Goal: Information Seeking & Learning: Learn about a topic

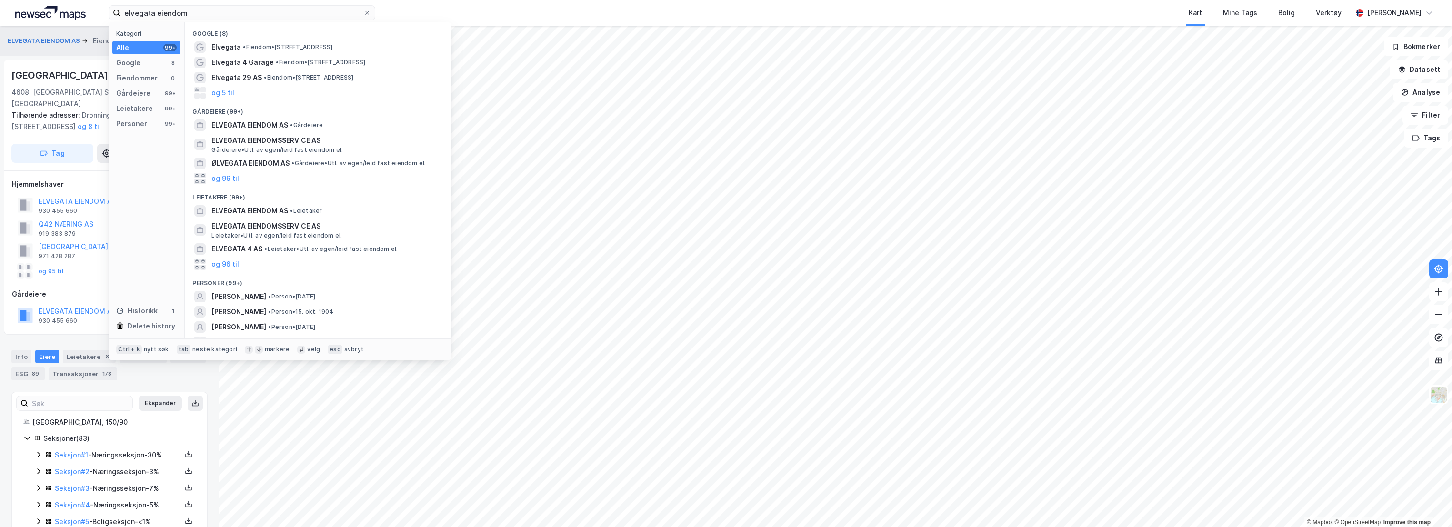
click at [68, 23] on div "elvegata eiendom Kategori Alle 99+ Google 8 Eiendommer 0 Gårdeiere 99+ Leietake…" at bounding box center [726, 13] width 1452 height 26
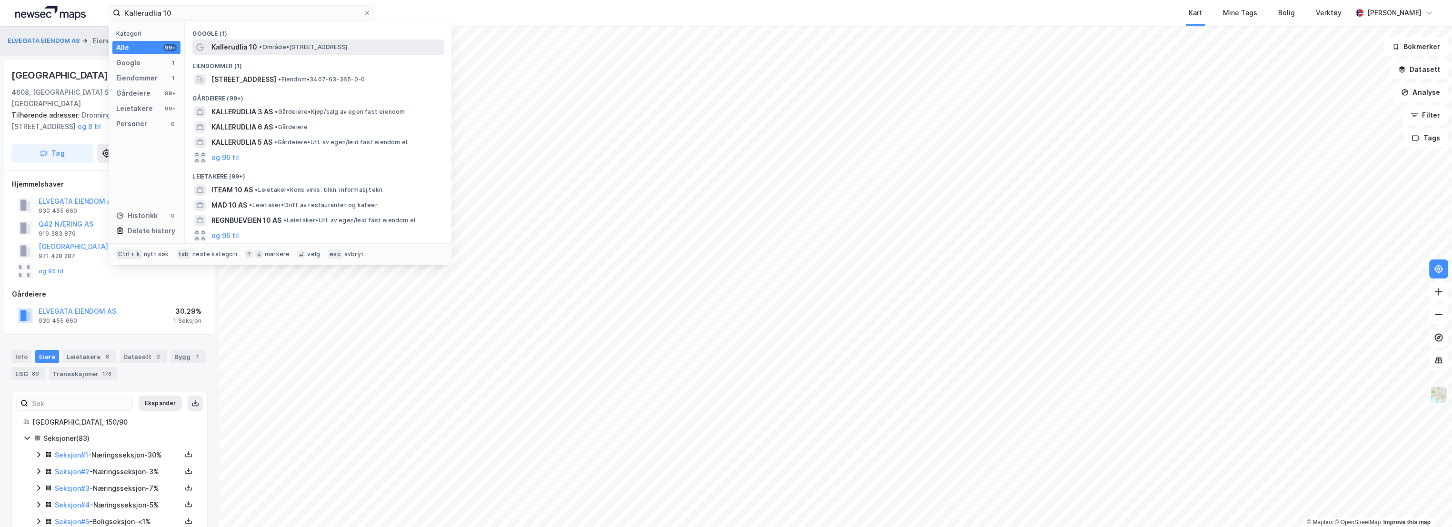
click at [268, 47] on span "• Område • [STREET_ADDRESS]" at bounding box center [303, 47] width 88 height 8
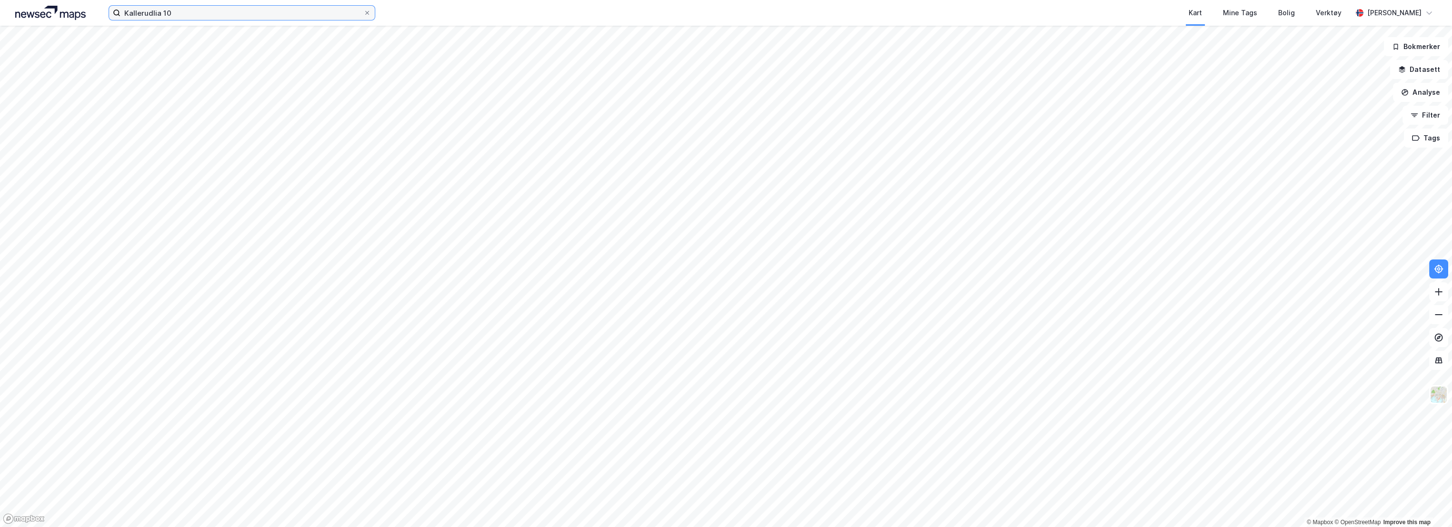
click at [180, 13] on input "Kallerudlia 10" at bounding box center [241, 13] width 243 height 14
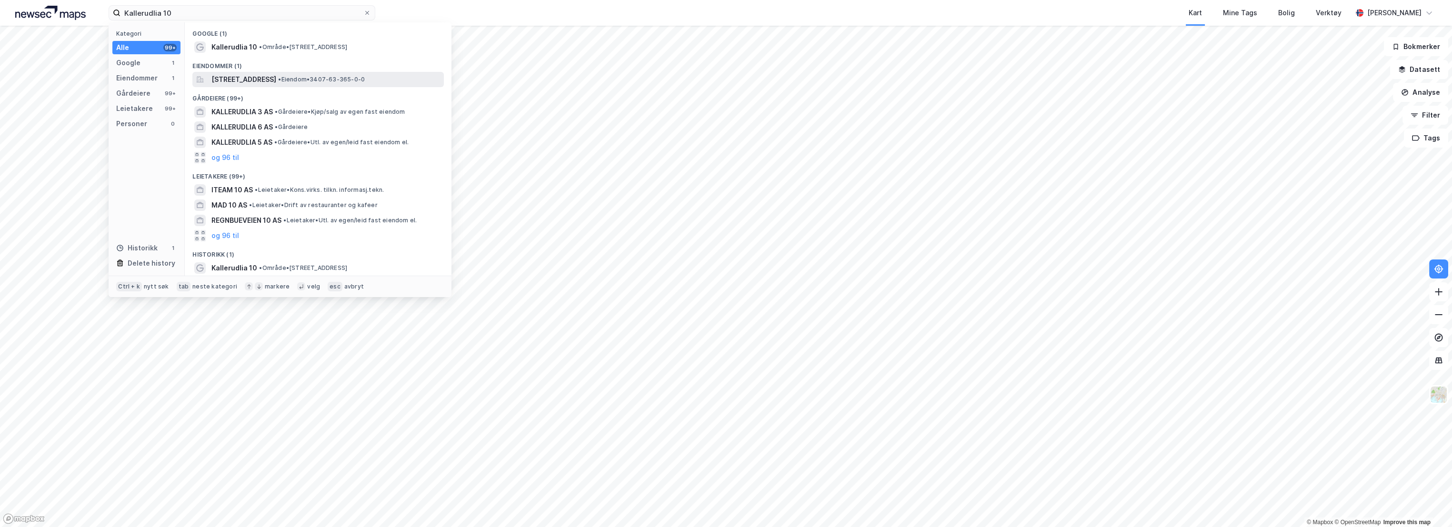
click at [276, 79] on span "[STREET_ADDRESS]" at bounding box center [243, 79] width 65 height 11
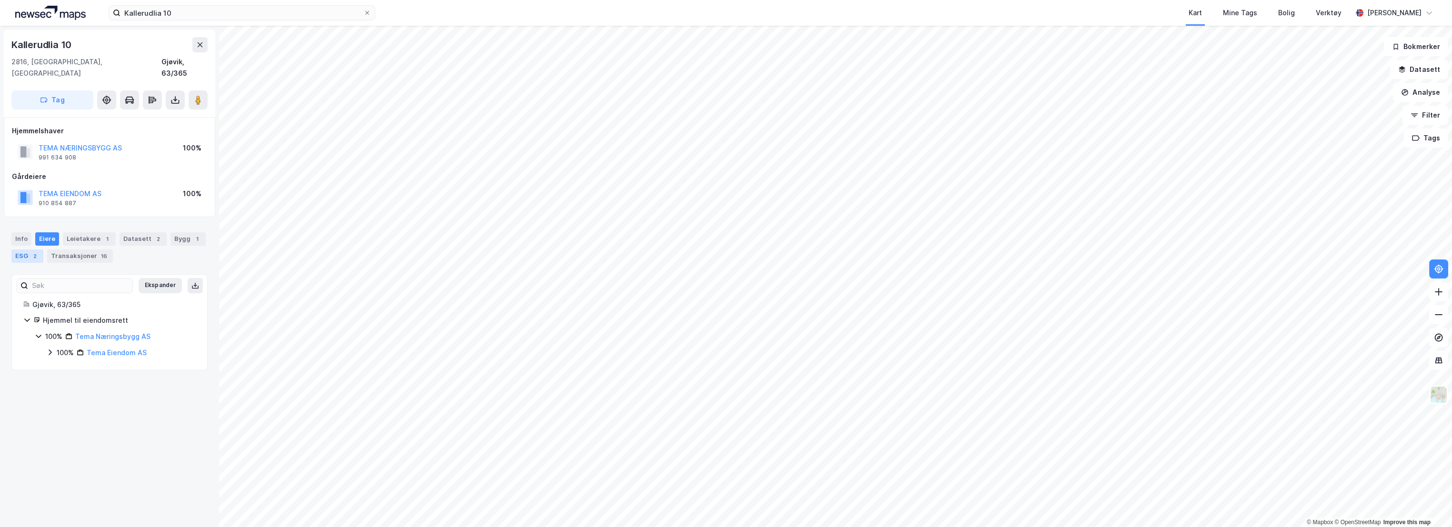
click at [30, 251] on div "2" at bounding box center [35, 256] width 10 height 10
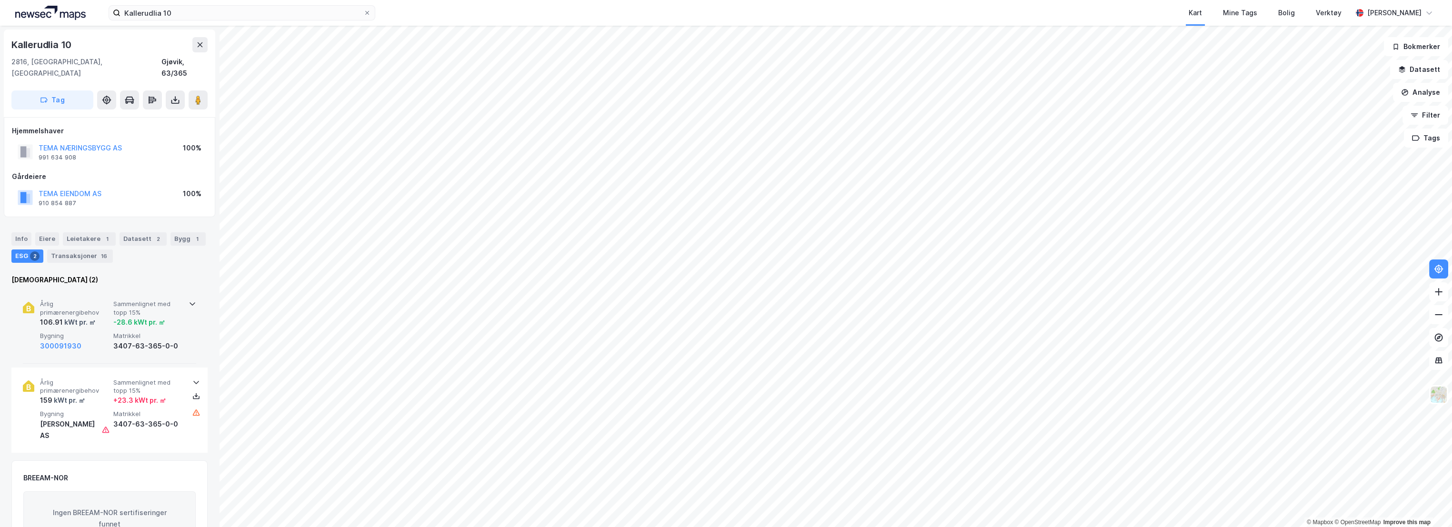
click at [97, 300] on span "Årlig primærenergibehov" at bounding box center [75, 308] width 70 height 17
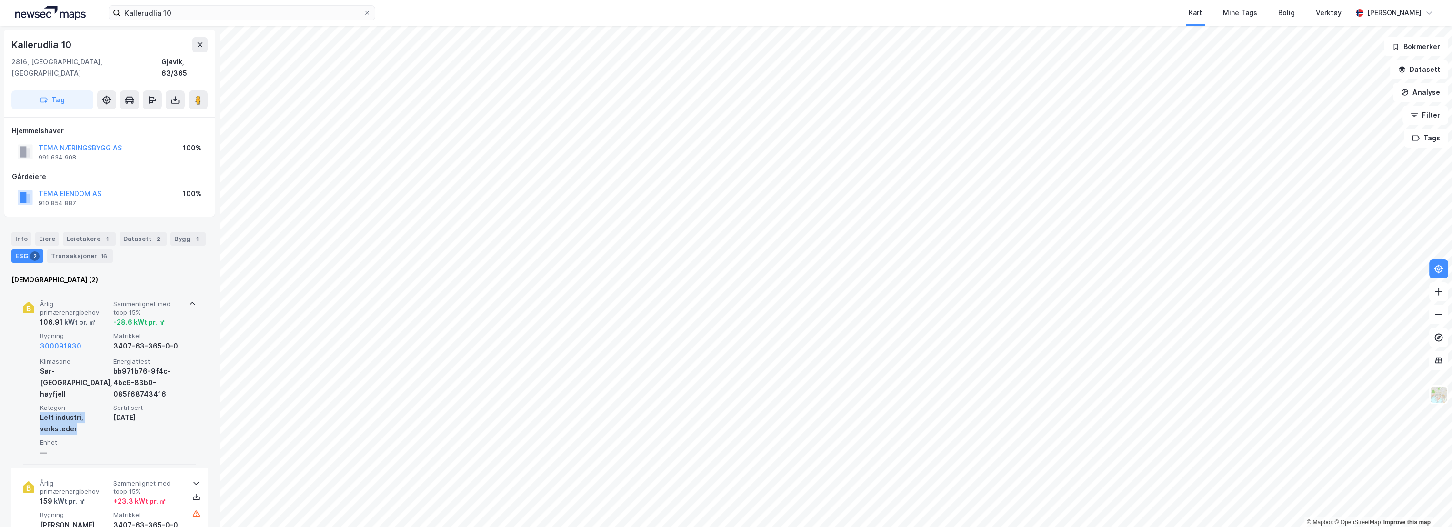
drag, startPoint x: 73, startPoint y: 415, endPoint x: 40, endPoint y: 405, distance: 34.2
click at [40, 412] on div "Lett industri, verksteder" at bounding box center [75, 423] width 70 height 23
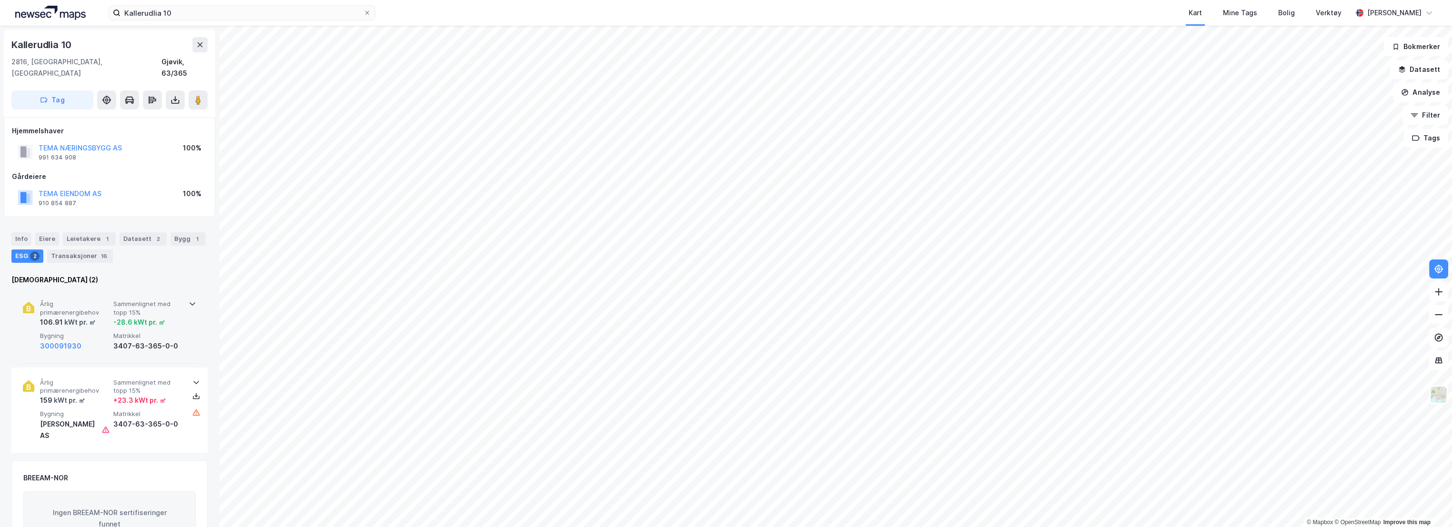
click at [190, 303] on icon at bounding box center [193, 304] width 6 height 3
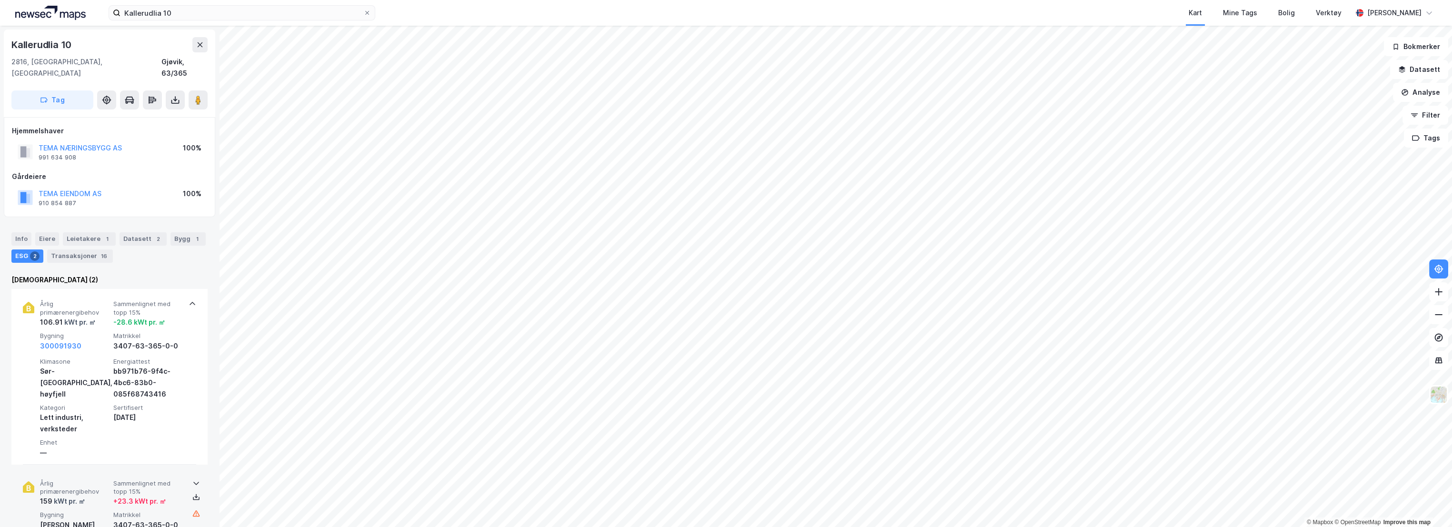
click at [67, 418] on div "Lett industri, verksteder" at bounding box center [75, 423] width 70 height 23
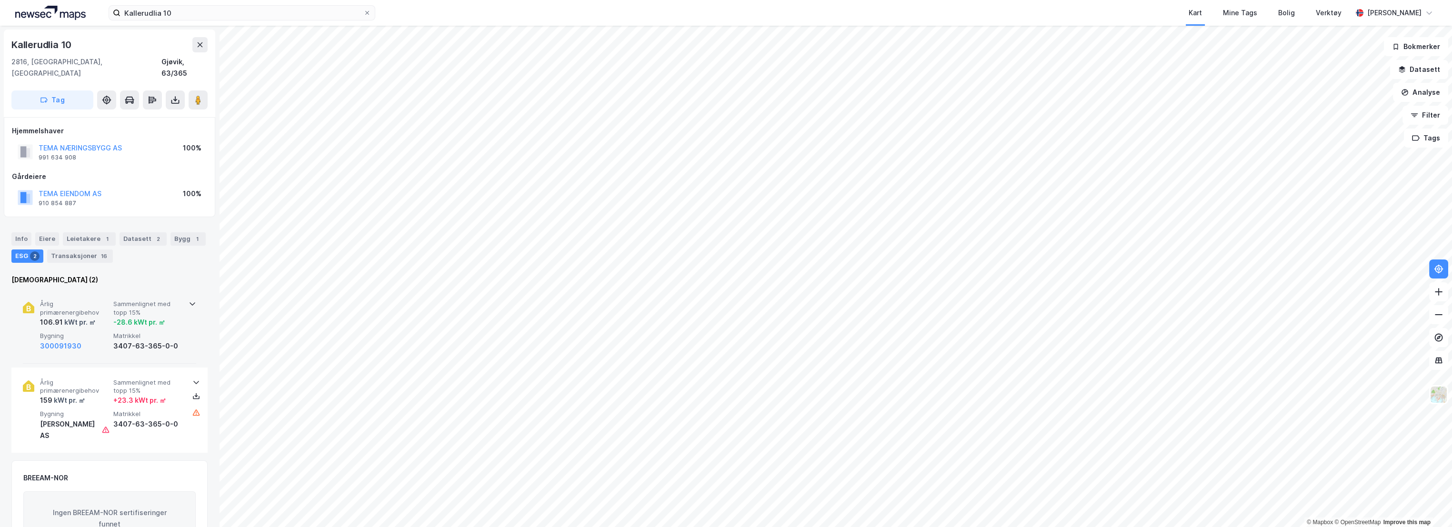
click at [114, 340] on div "3407-63-365-0-0" at bounding box center [148, 345] width 70 height 11
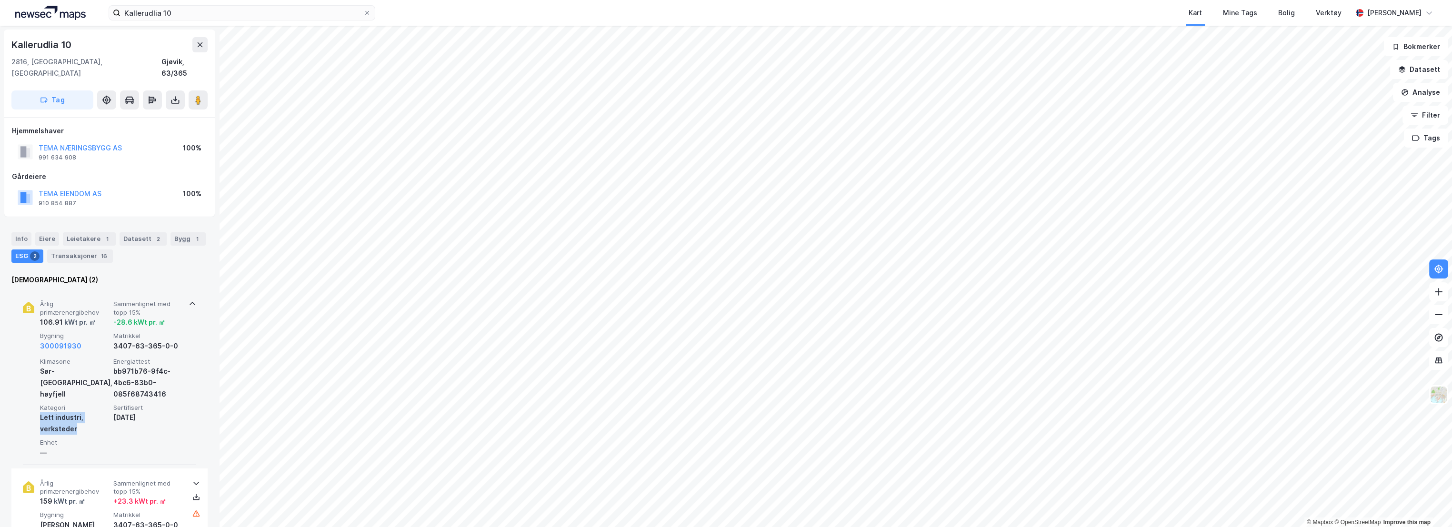
copy div "Lett industri, verksteder"
drag, startPoint x: 75, startPoint y: 416, endPoint x: 41, endPoint y: 409, distance: 35.1
click at [41, 412] on div "Lett industri, verksteder" at bounding box center [75, 423] width 70 height 23
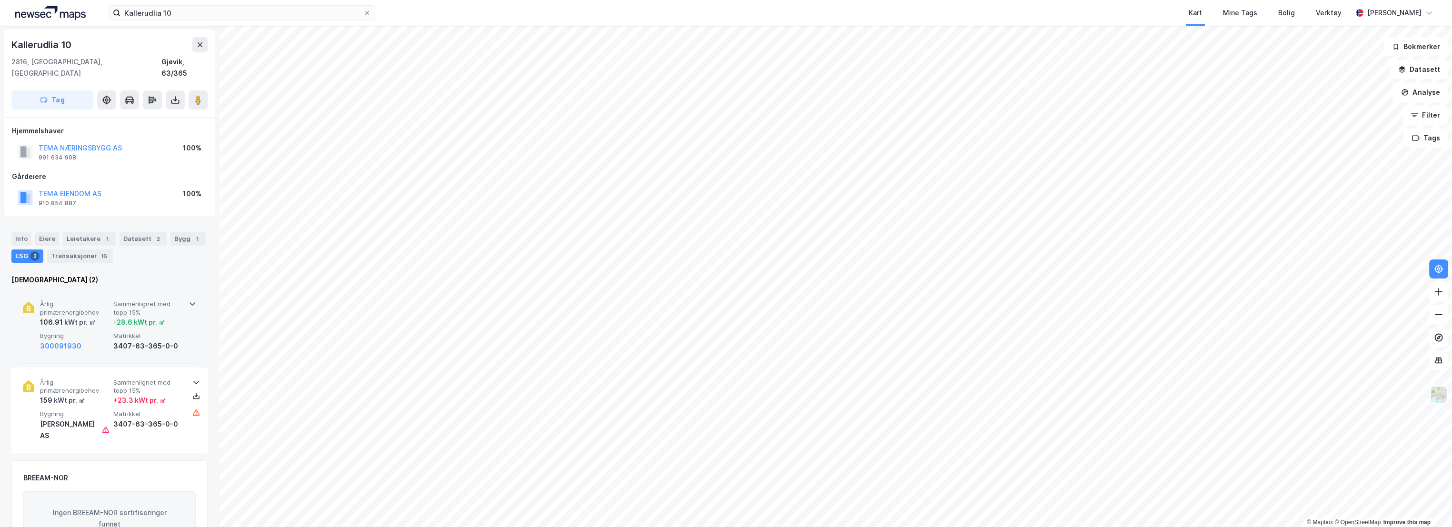
click at [190, 300] on icon at bounding box center [193, 304] width 8 height 8
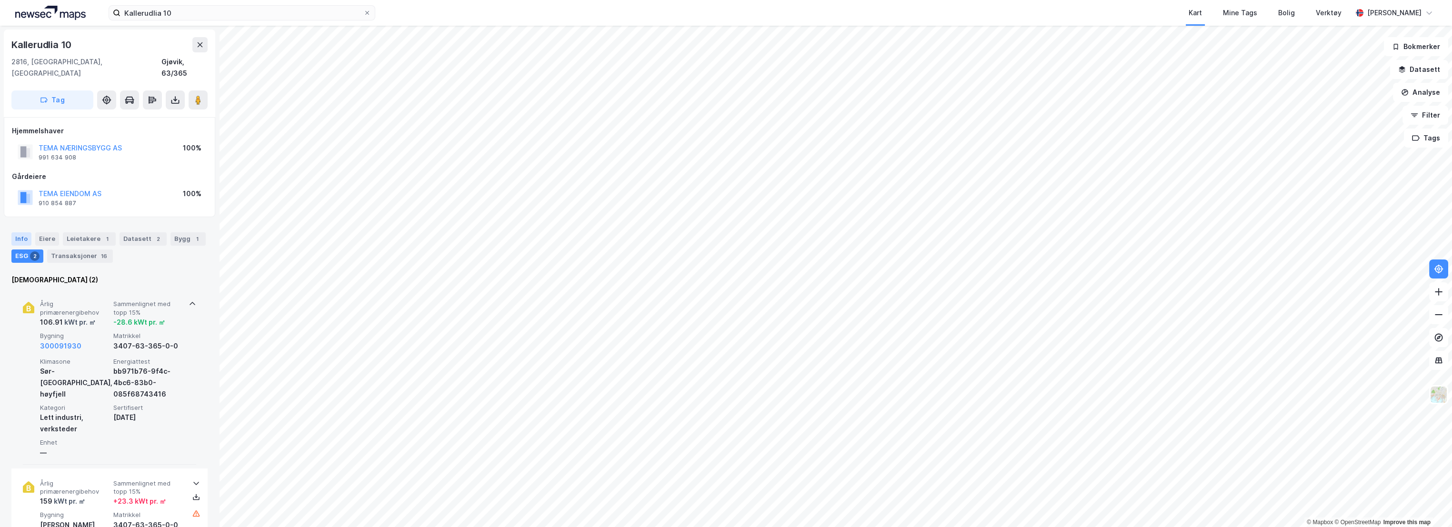
click at [17, 232] on div "Info" at bounding box center [21, 238] width 20 height 13
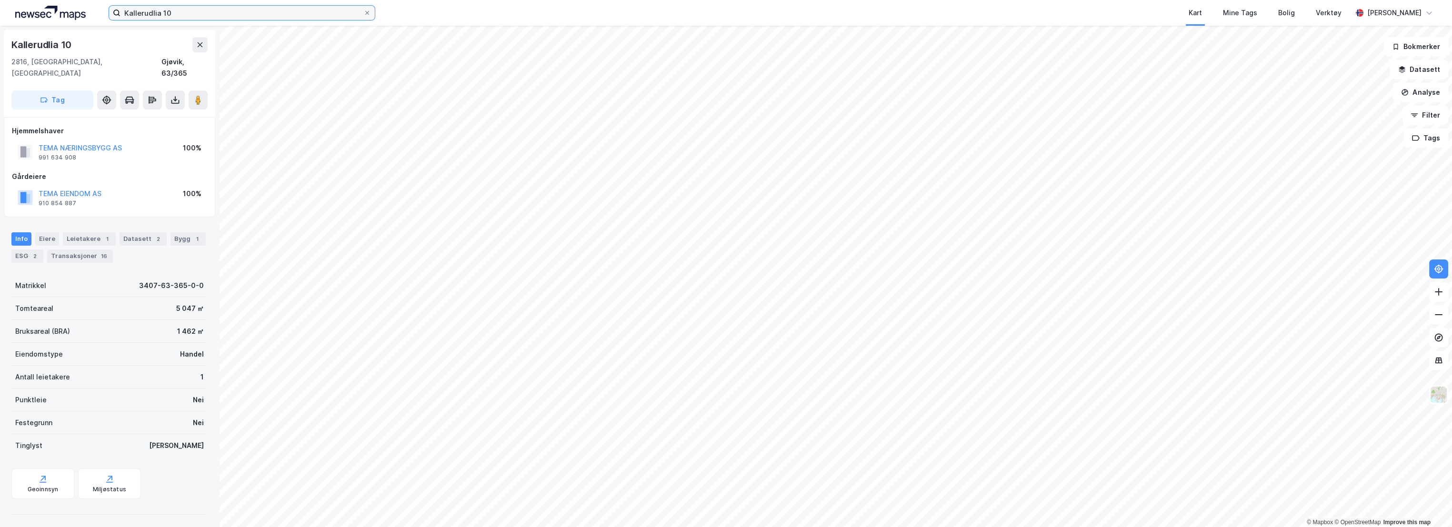
click at [305, 16] on input "Kallerudlia 10" at bounding box center [241, 13] width 243 height 14
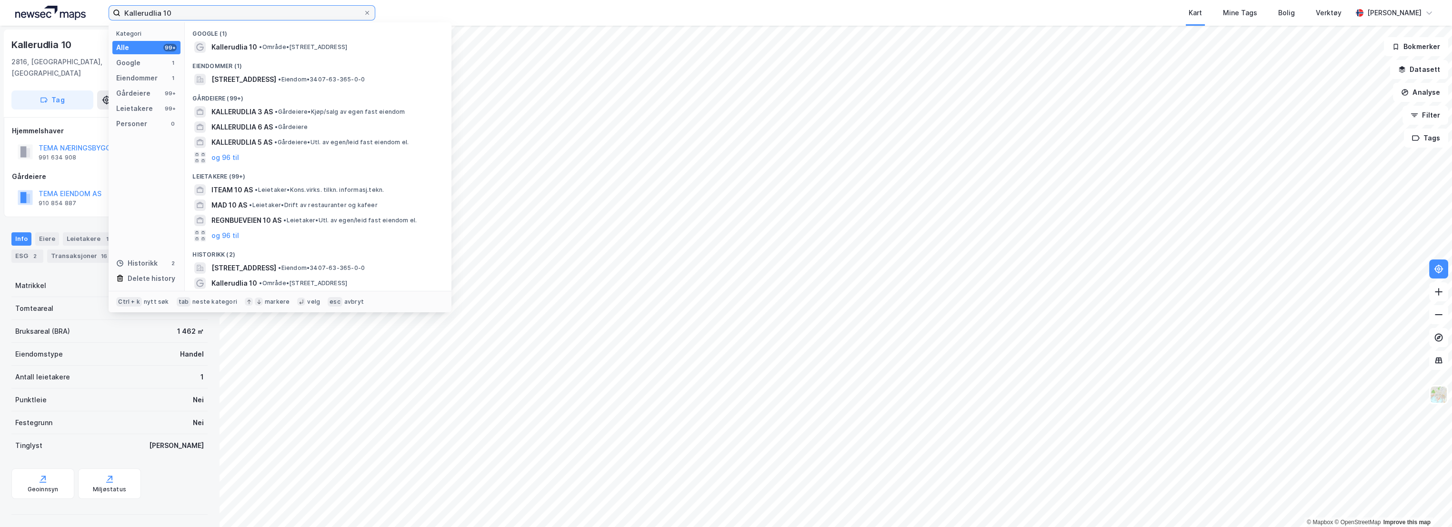
click at [243, 12] on input "Kallerudlia 10" at bounding box center [241, 13] width 243 height 14
click at [88, 171] on div "Gårdeiere" at bounding box center [109, 176] width 195 height 11
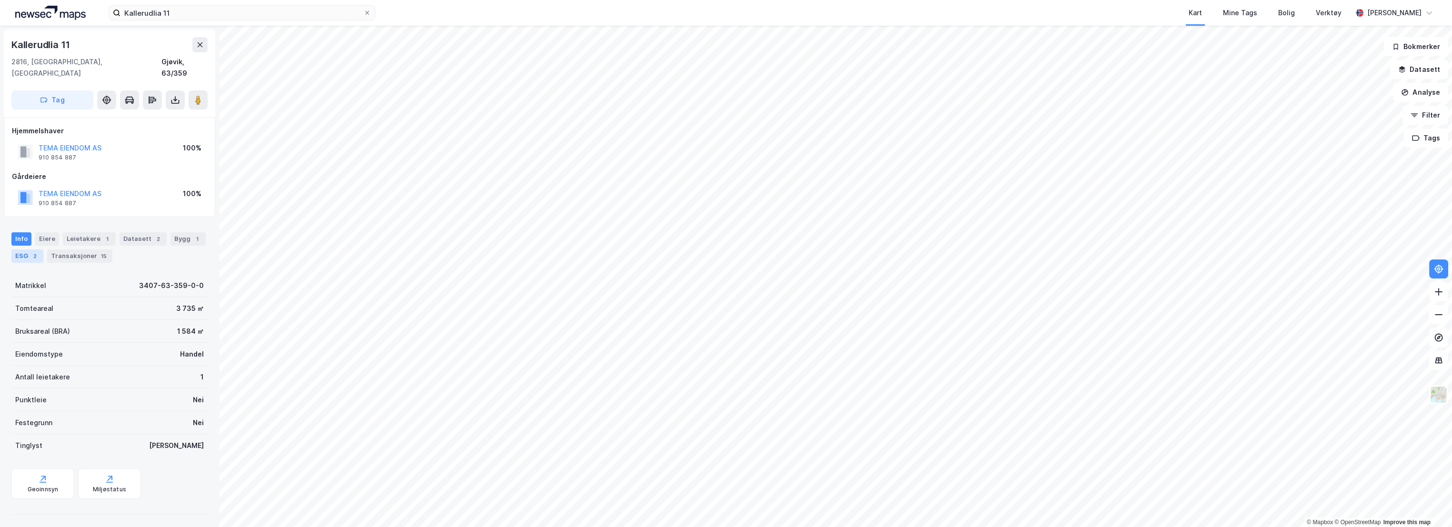
click at [15, 250] on div "ESG 2" at bounding box center [27, 256] width 32 height 13
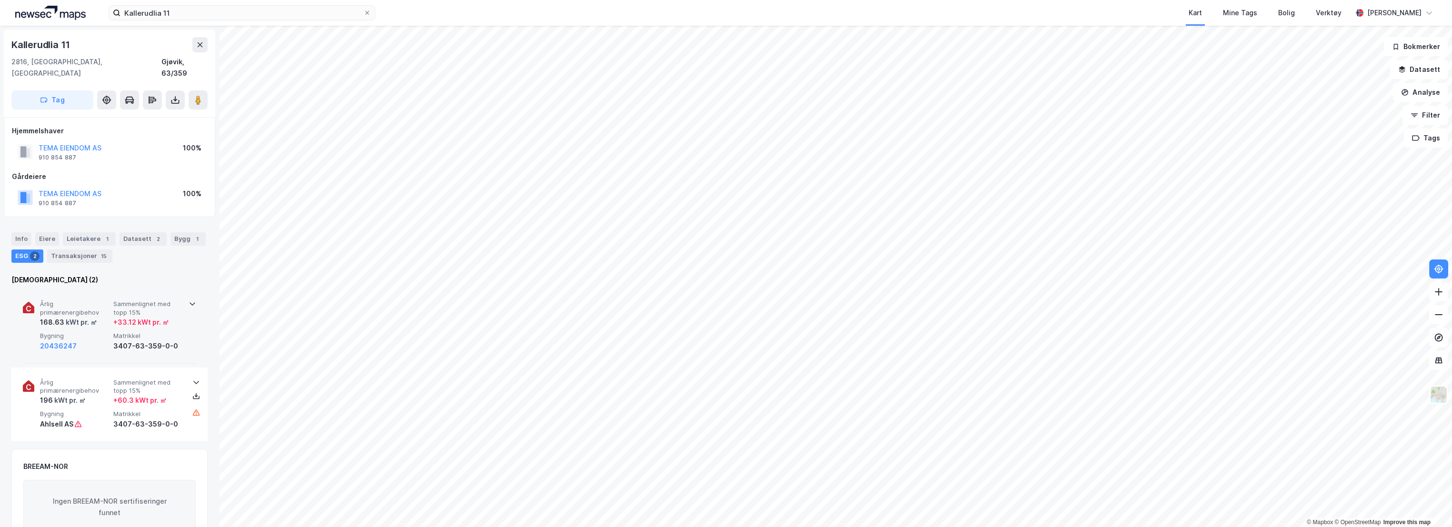
click at [88, 300] on span "Årlig primærenergibehov" at bounding box center [75, 308] width 70 height 17
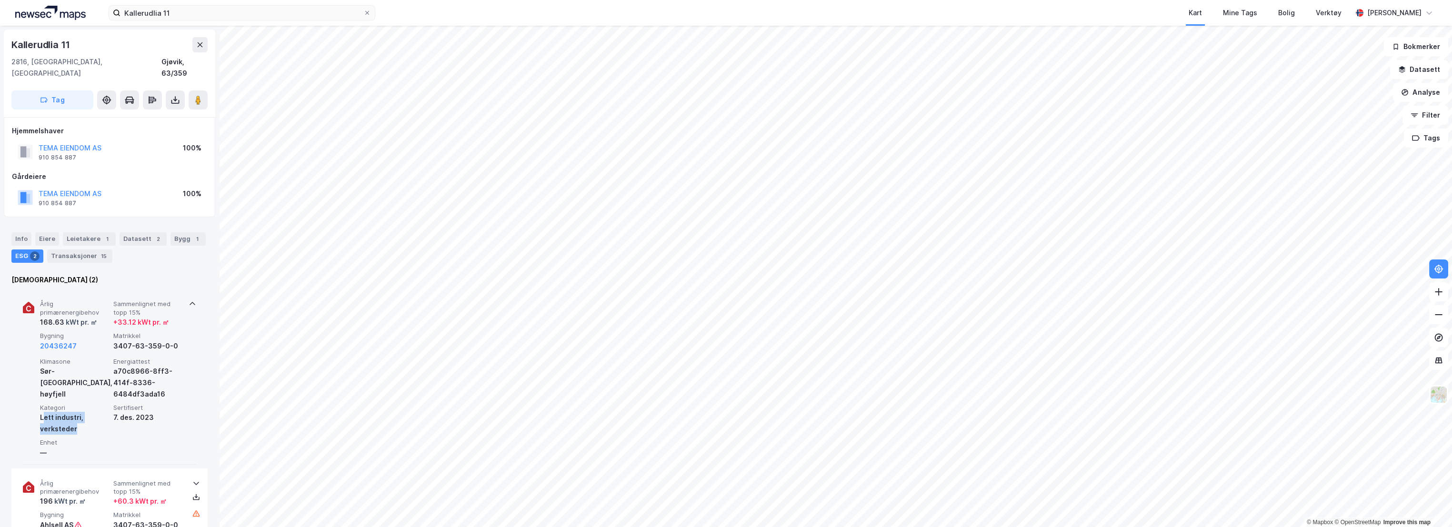
copy div "ett industri, verksteder"
copy div "Lett industri, verksteder"
drag, startPoint x: 80, startPoint y: 419, endPoint x: 40, endPoint y: 406, distance: 41.6
click at [40, 412] on div "Lett industri, verksteder" at bounding box center [75, 423] width 70 height 23
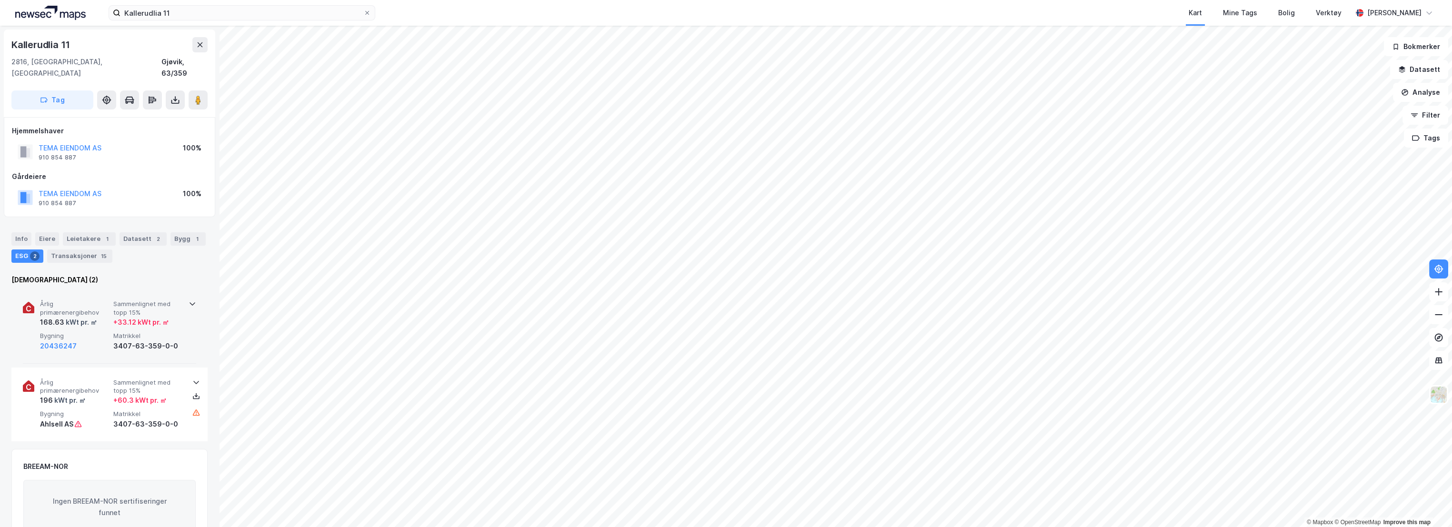
click at [128, 300] on span "Sammenlignet med topp 15%" at bounding box center [148, 308] width 70 height 17
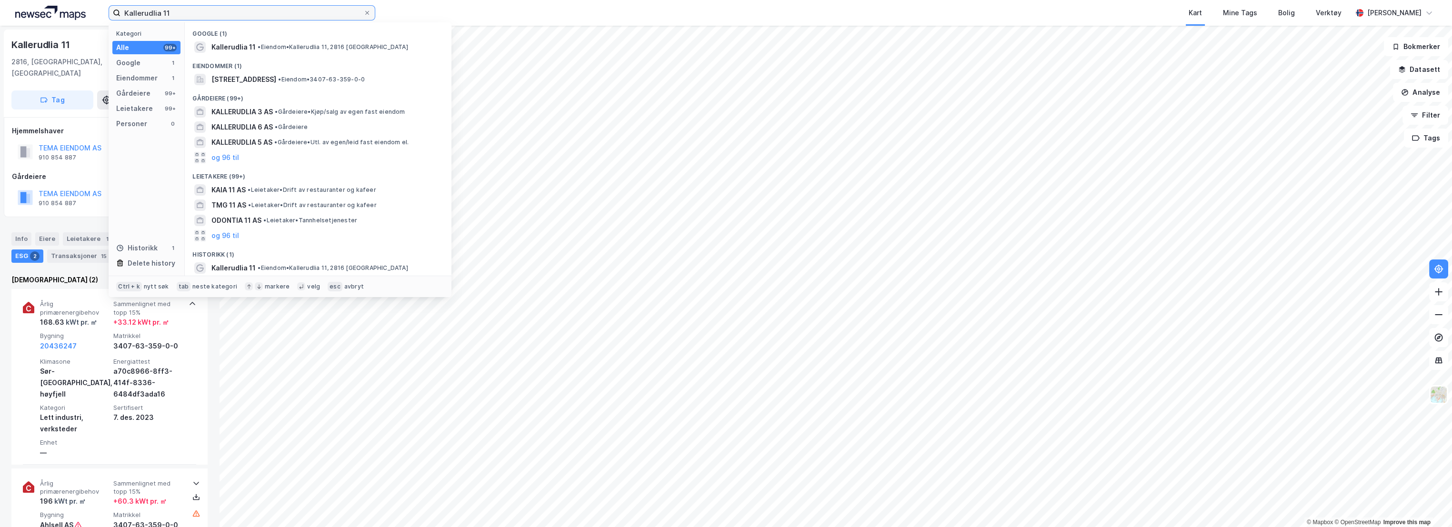
click at [185, 14] on input "Kallerudlia 11" at bounding box center [241, 13] width 243 height 14
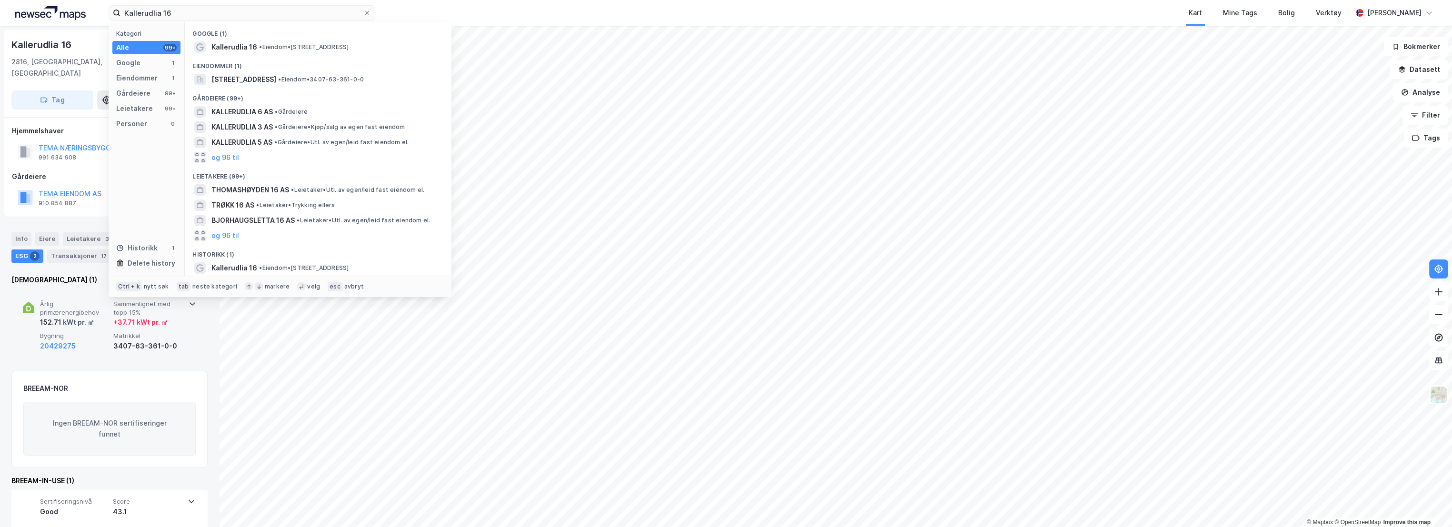
click at [75, 340] on div "20429275" at bounding box center [75, 345] width 70 height 11
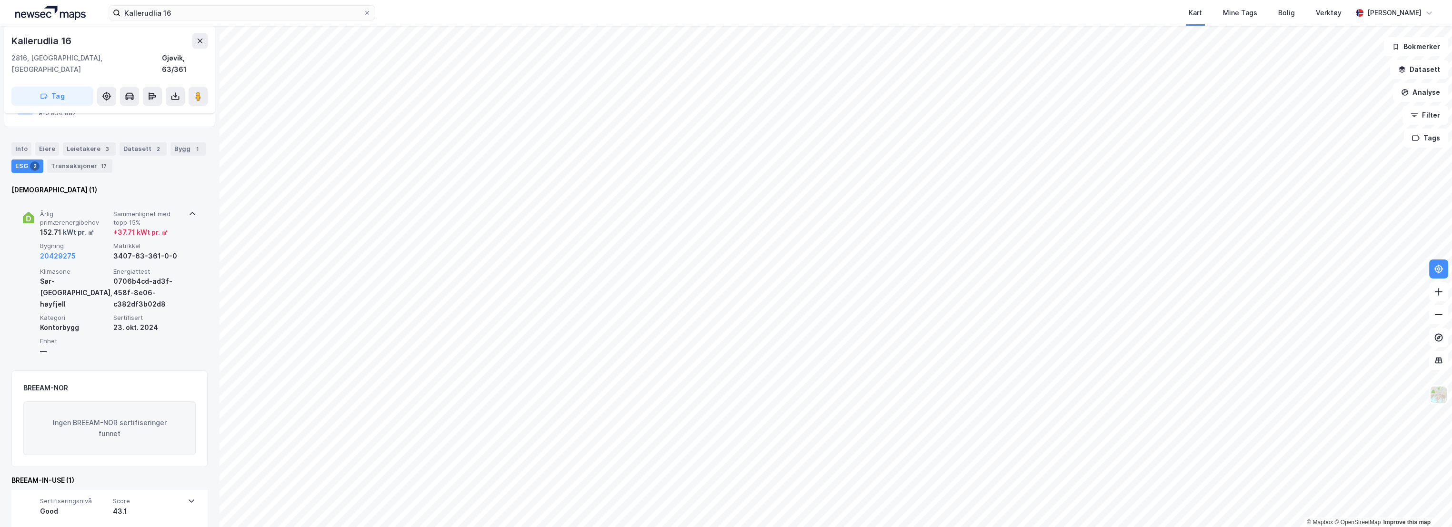
scroll to position [91, 0]
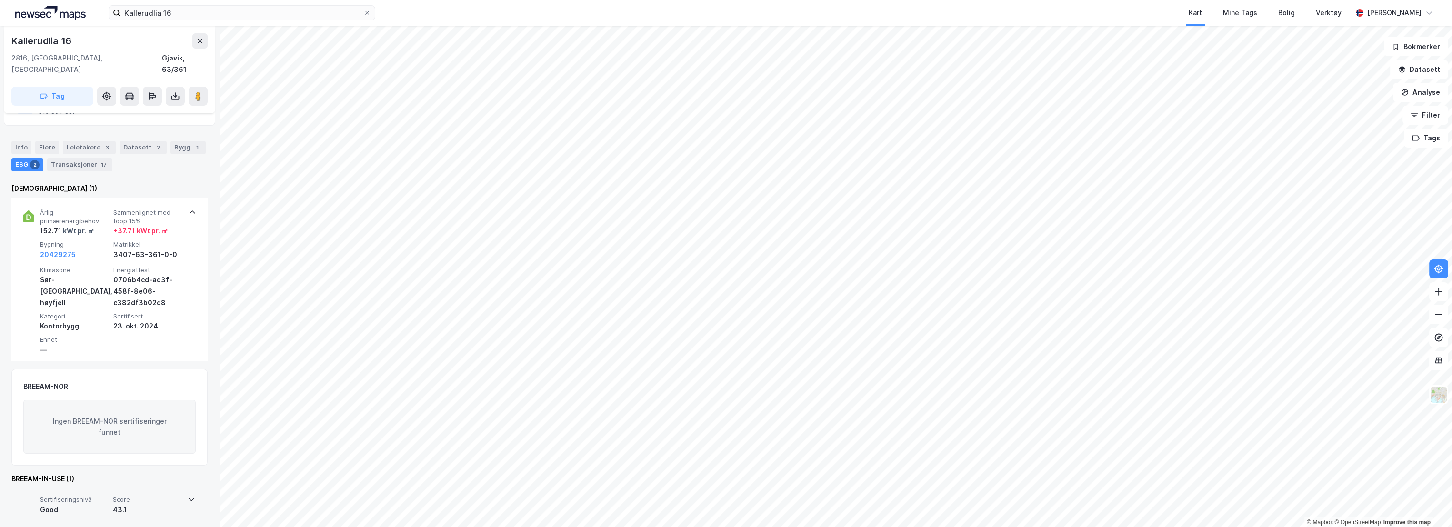
click at [140, 504] on div "43.1" at bounding box center [147, 509] width 69 height 11
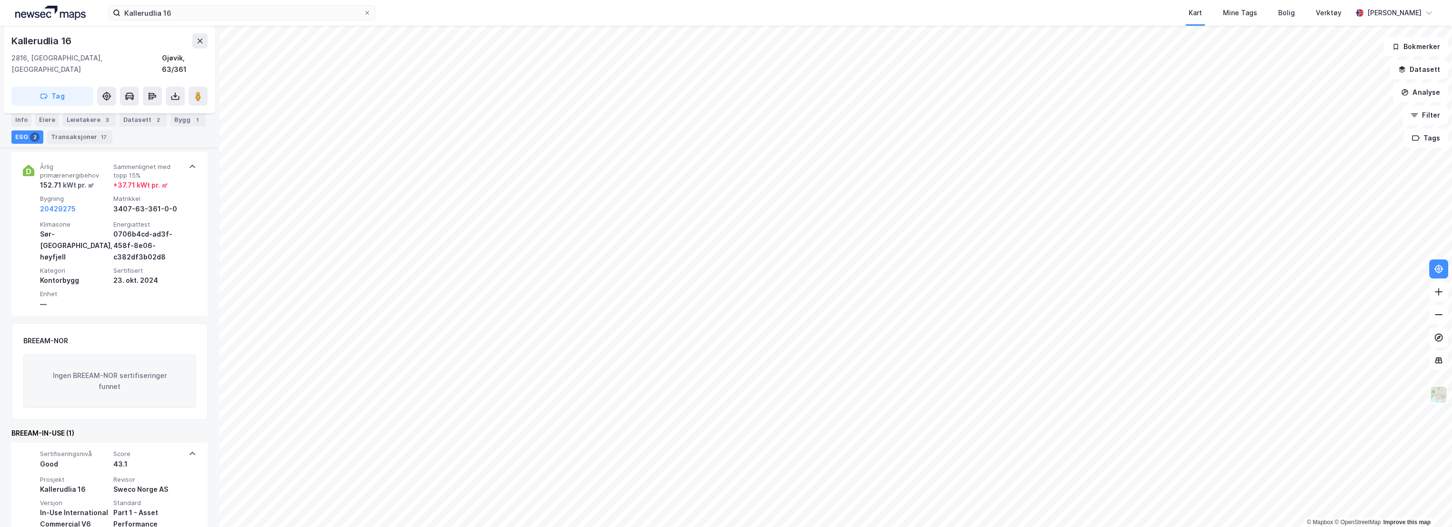
scroll to position [170, 0]
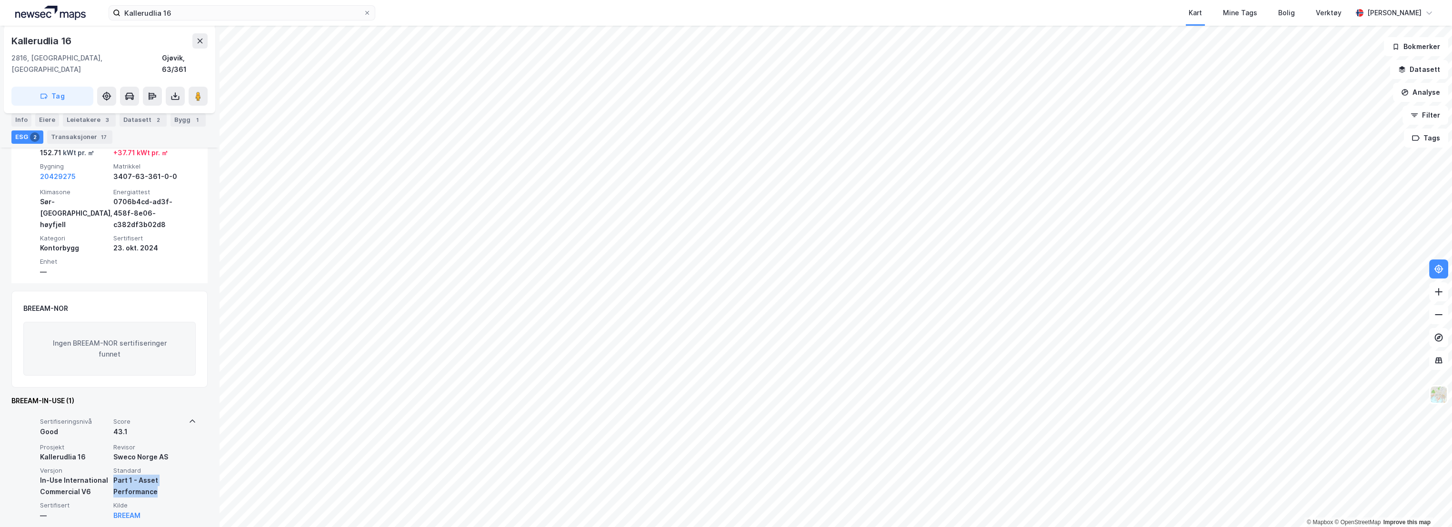
drag, startPoint x: 162, startPoint y: 480, endPoint x: 111, endPoint y: 469, distance: 51.8
click at [111, 469] on div "Prosjekt Kallerudlia 16 Revisor Sweco Norge AS Versjon In-Use International Com…" at bounding box center [111, 482] width 143 height 78
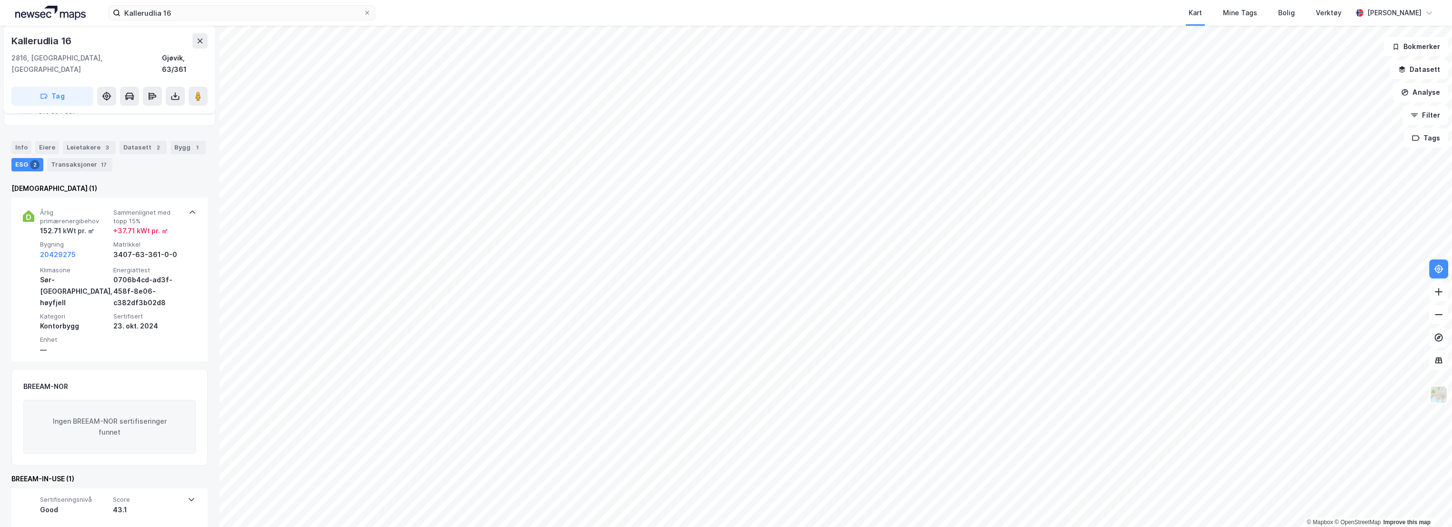
copy div "Part 1 - Asset Performance"
click at [138, 489] on div "Sertifiseringsnivå Good Score 43.1" at bounding box center [109, 508] width 172 height 38
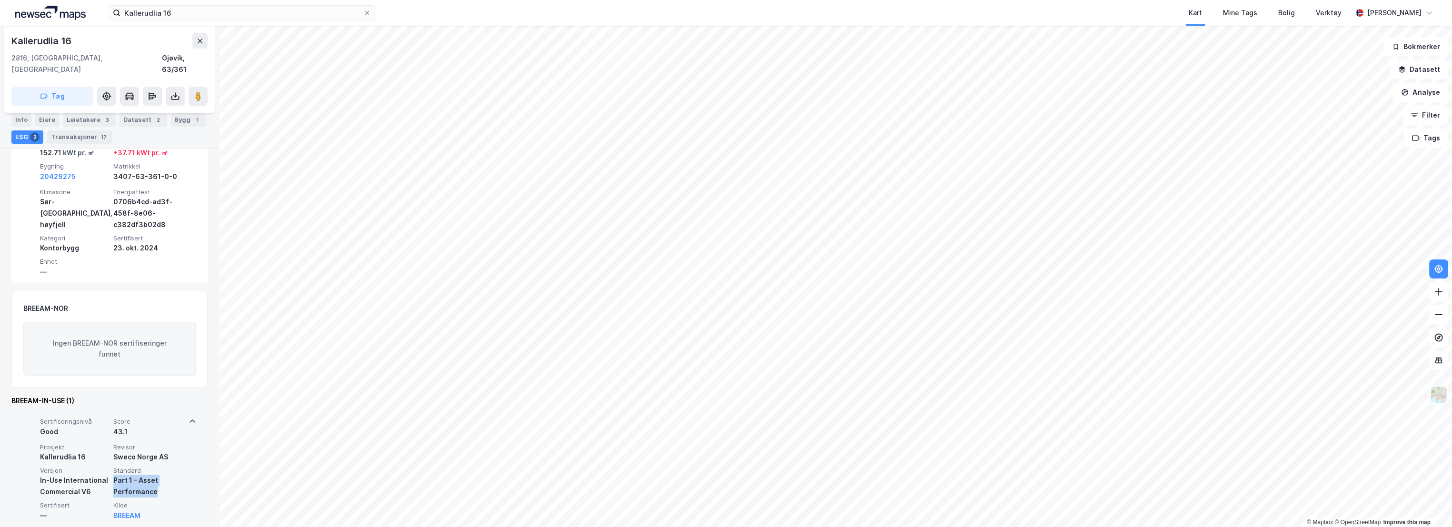
copy div "Part 1 - Asset Performance"
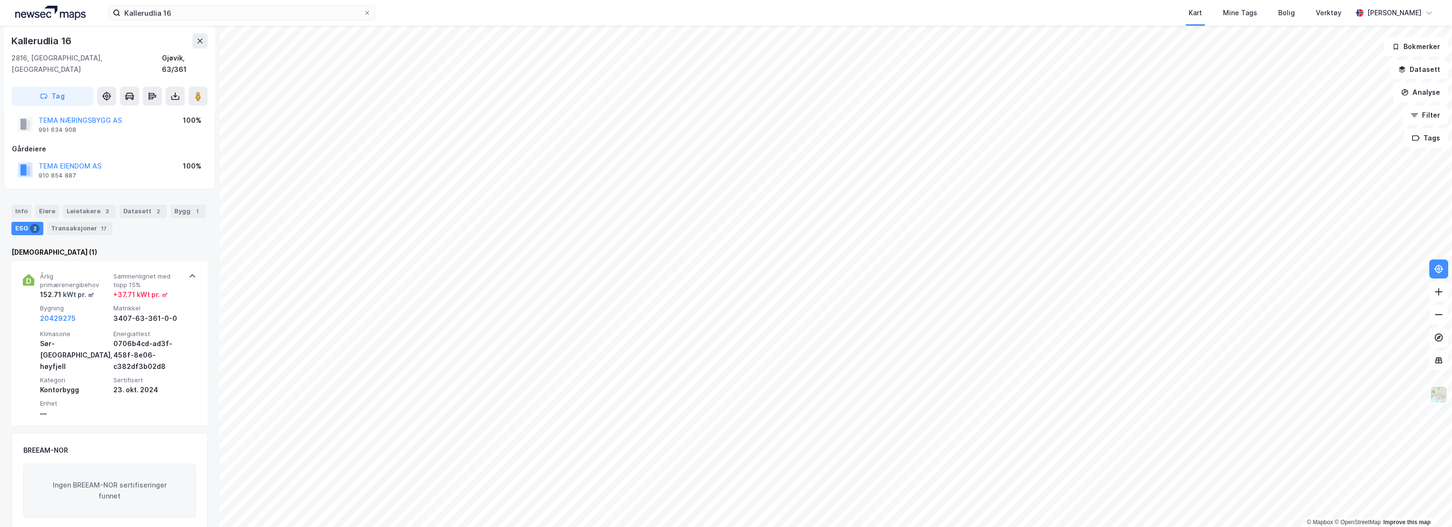
scroll to position [0, 0]
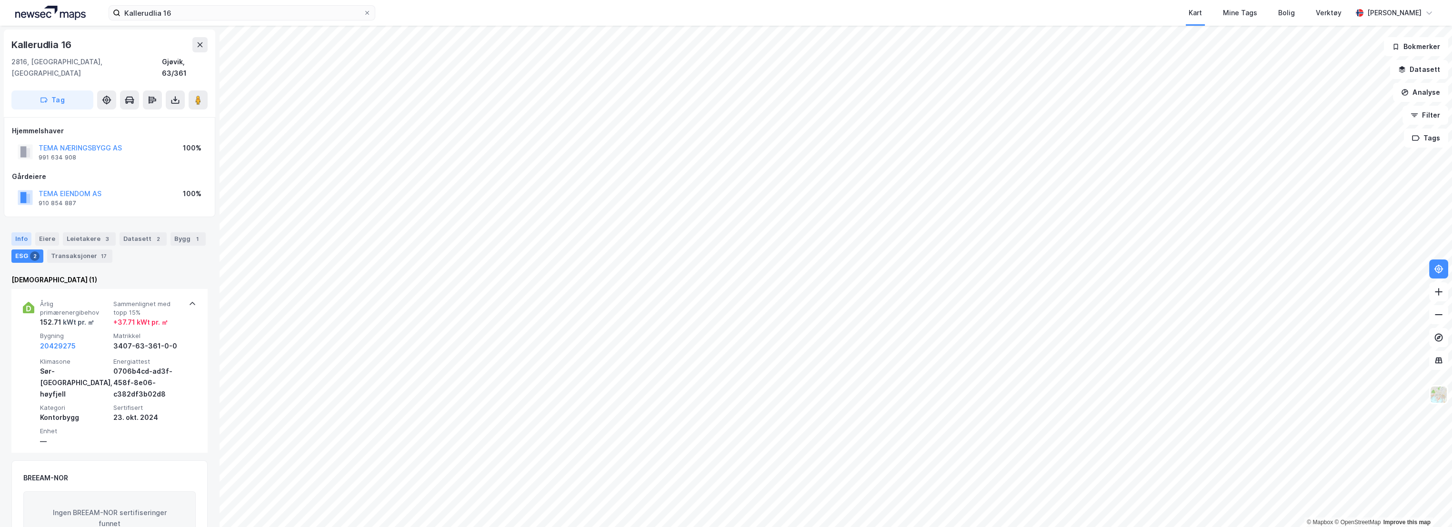
click at [17, 232] on div "Info" at bounding box center [21, 238] width 20 height 13
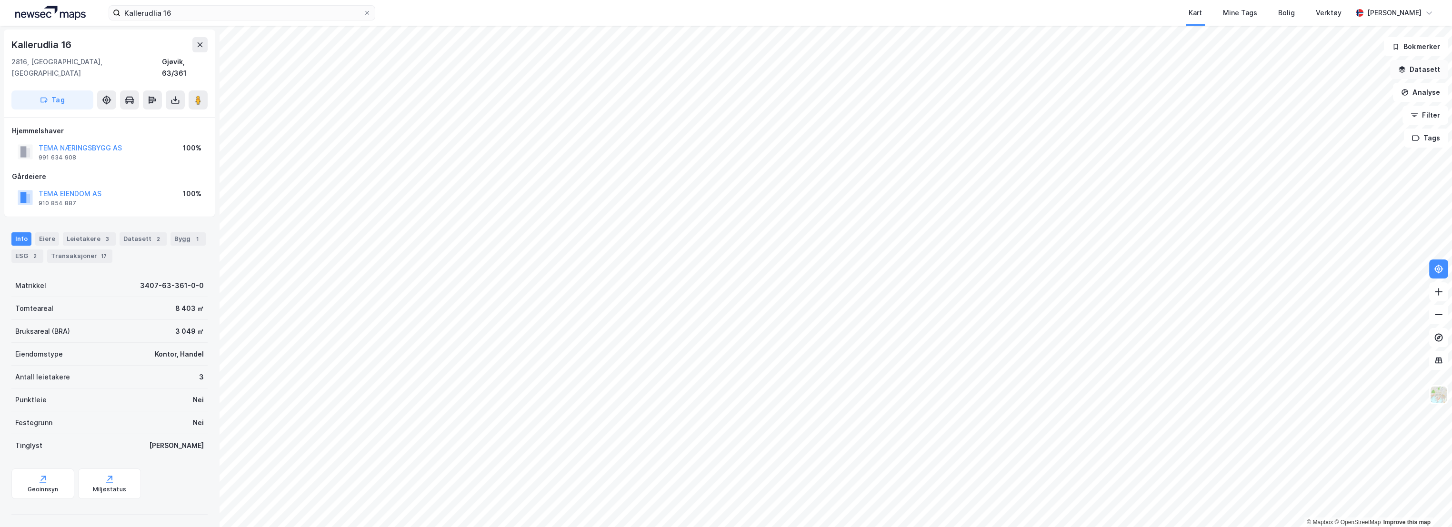
click at [1412, 63] on button "Datasett" at bounding box center [1419, 69] width 58 height 19
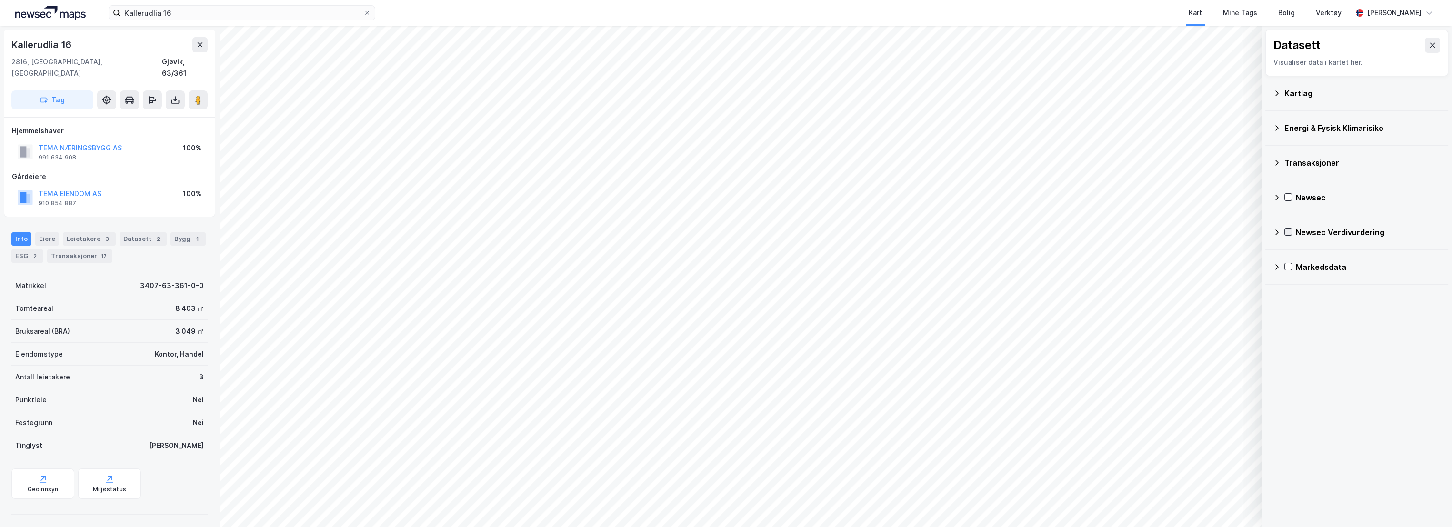
click at [1287, 233] on icon at bounding box center [1288, 231] width 5 height 3
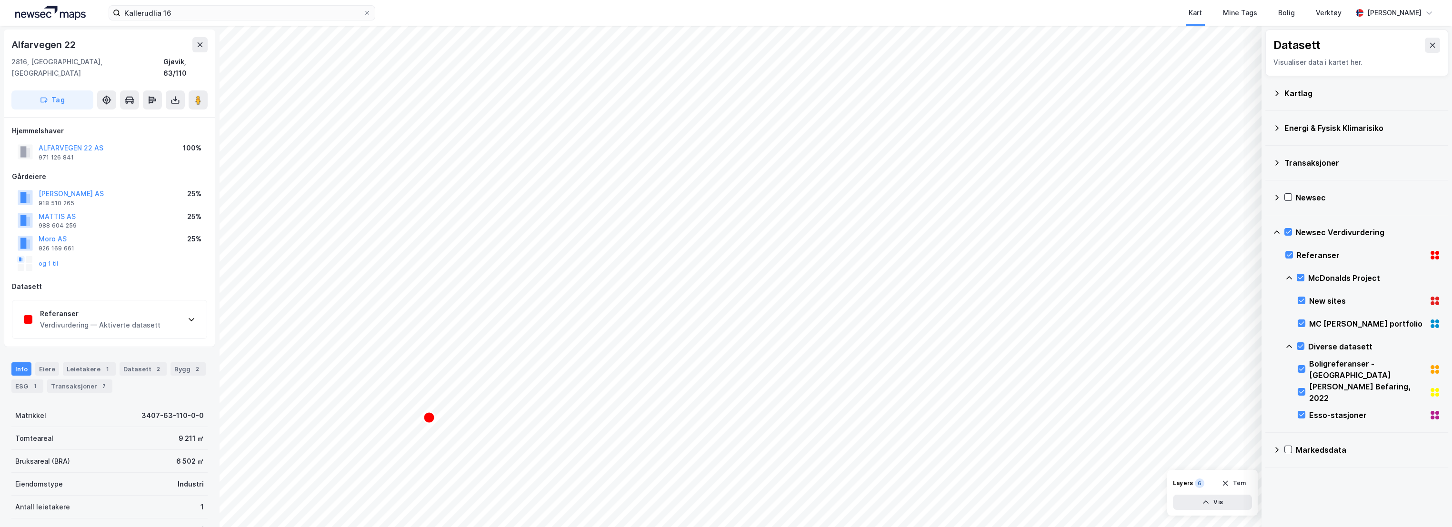
scroll to position [1, 0]
click at [85, 361] on div "Leietakere 1" at bounding box center [89, 367] width 53 height 13
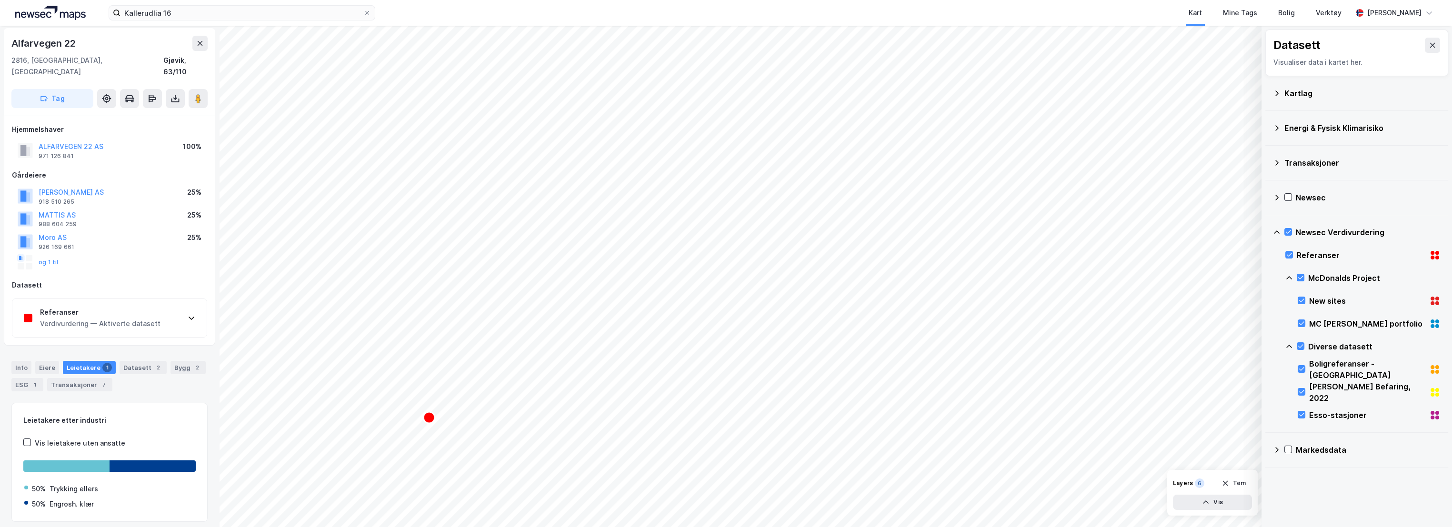
click at [110, 318] on div "Verdivurdering — Aktiverte datasett" at bounding box center [100, 323] width 120 height 11
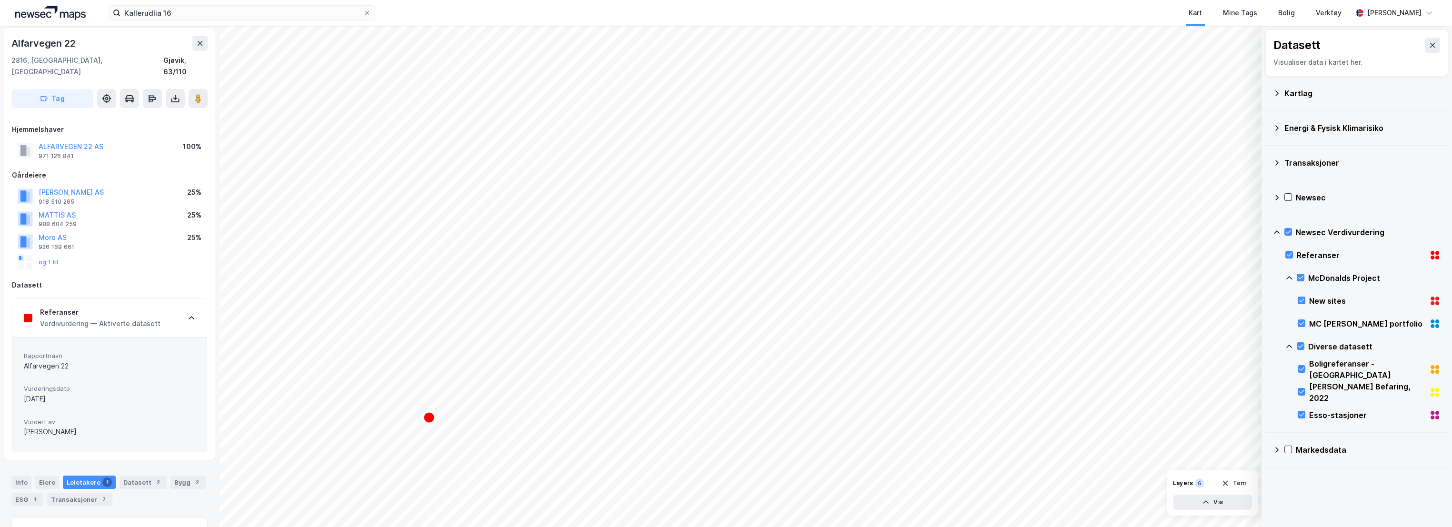
click at [111, 318] on div "Verdivurdering — Aktiverte datasett" at bounding box center [100, 323] width 120 height 11
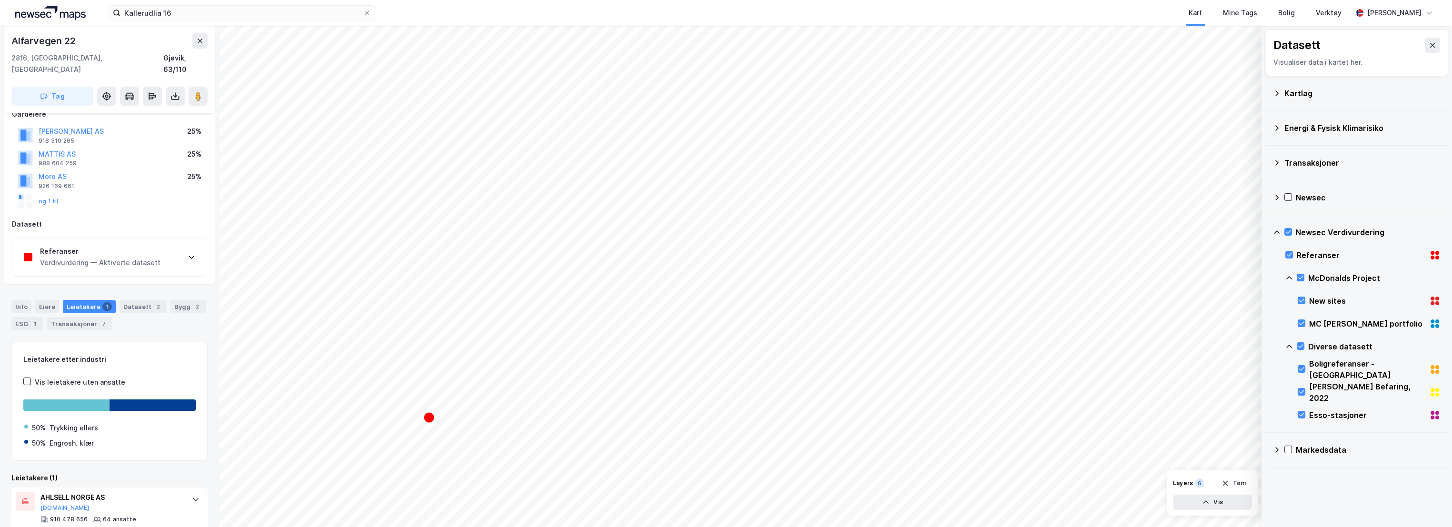
scroll to position [74, 0]
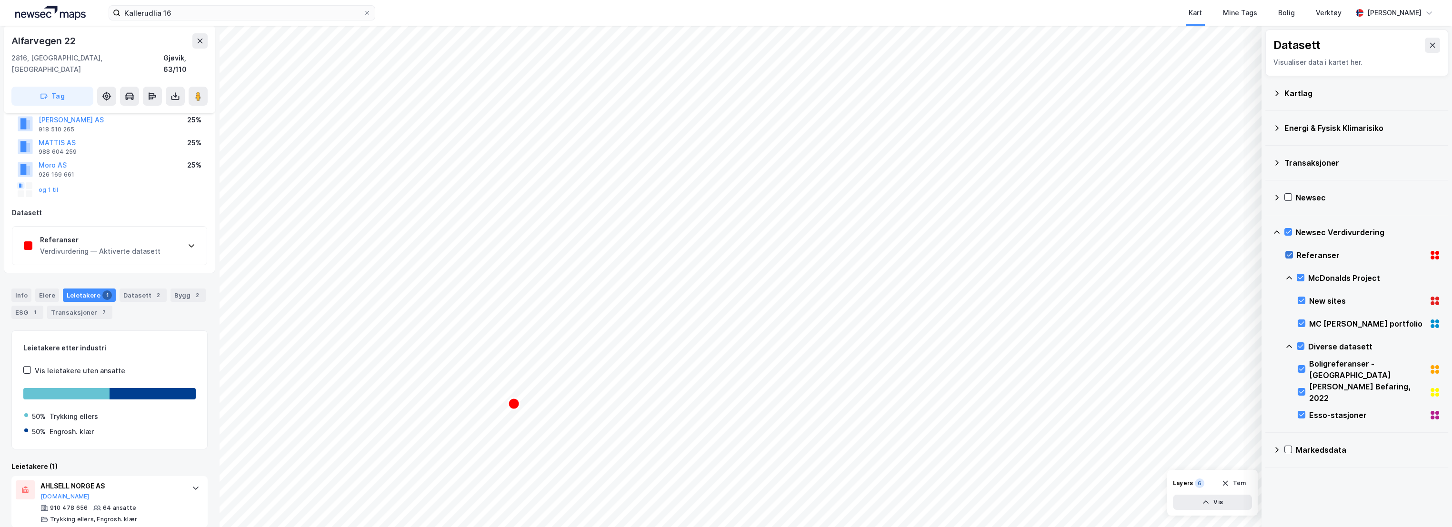
click at [1291, 256] on icon at bounding box center [1289, 254] width 7 height 7
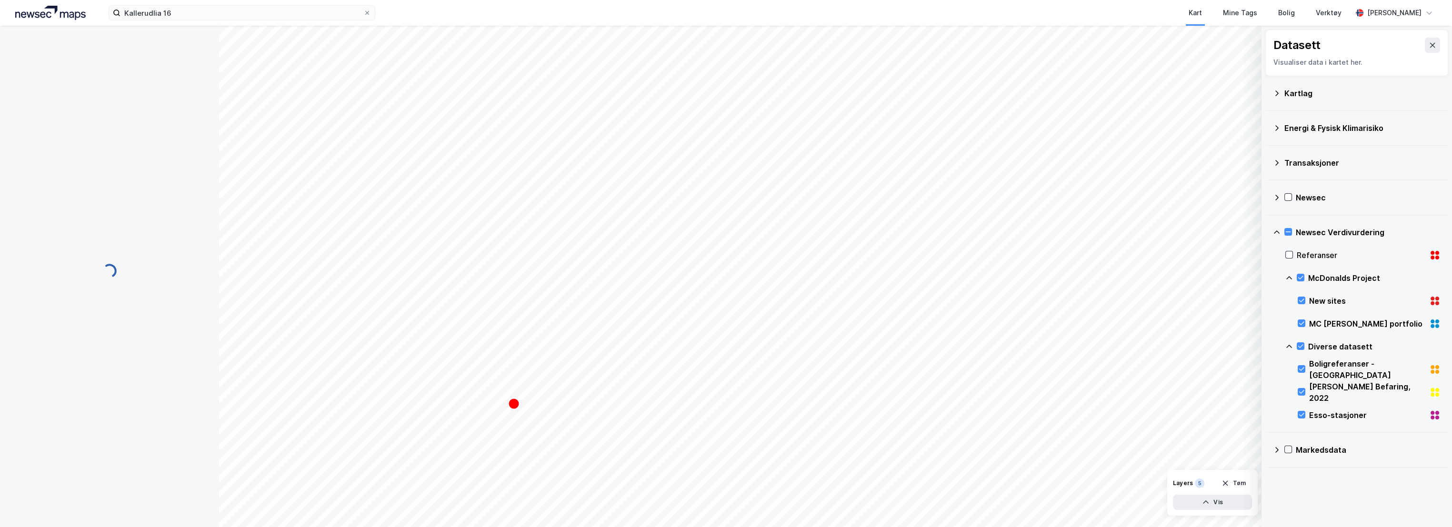
scroll to position [0, 0]
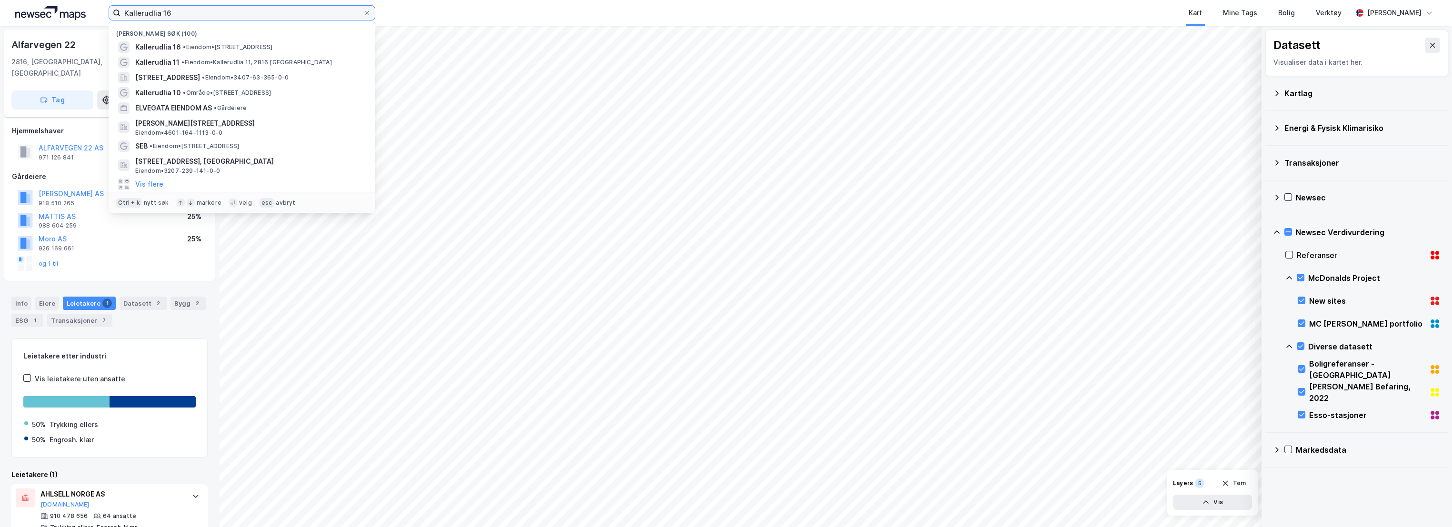
click at [183, 13] on input "Kallerudlia 16" at bounding box center [241, 13] width 243 height 14
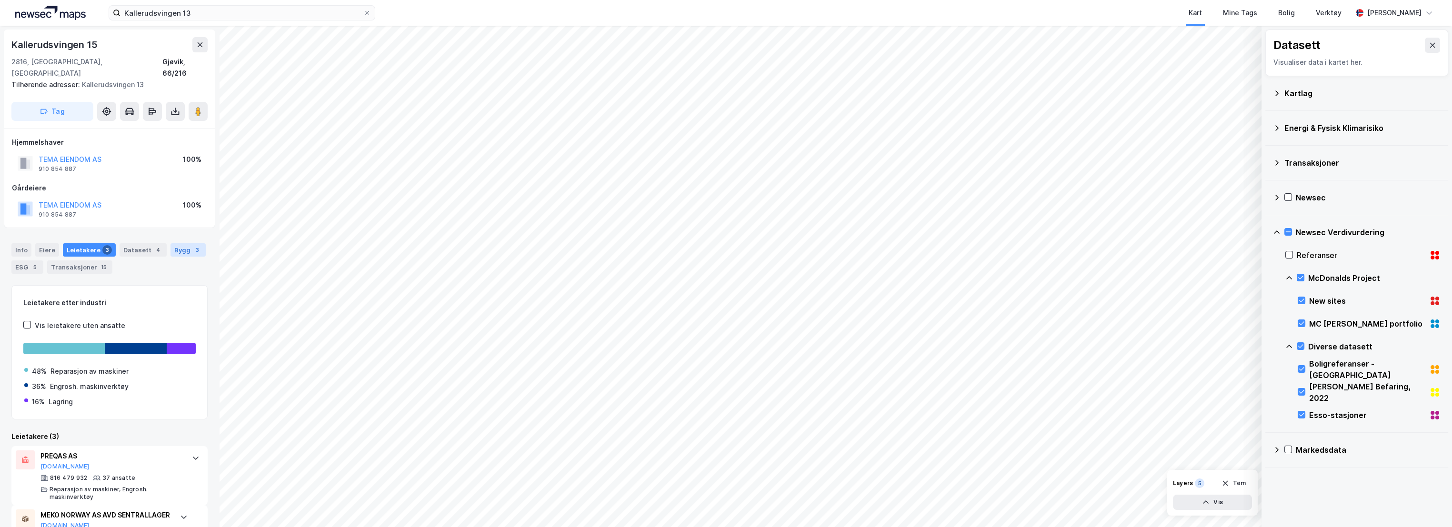
click at [171, 243] on div "Bygg 3" at bounding box center [187, 249] width 35 height 13
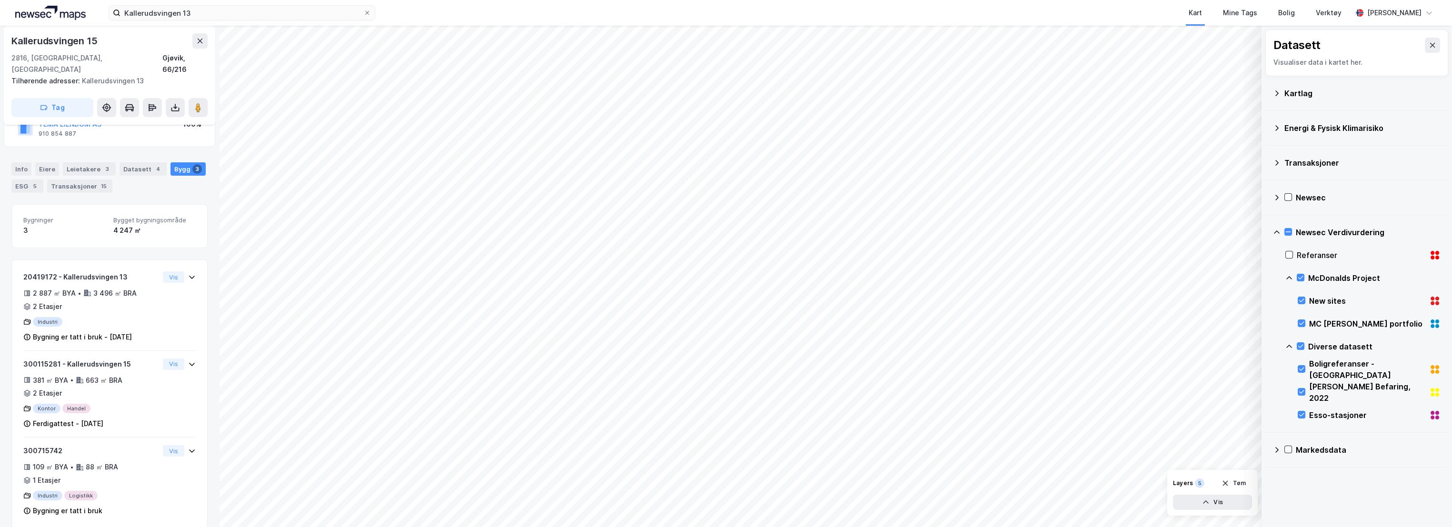
scroll to position [82, 0]
click at [128, 270] on div "20419172 - Kallerudsvingen 13" at bounding box center [91, 275] width 136 height 11
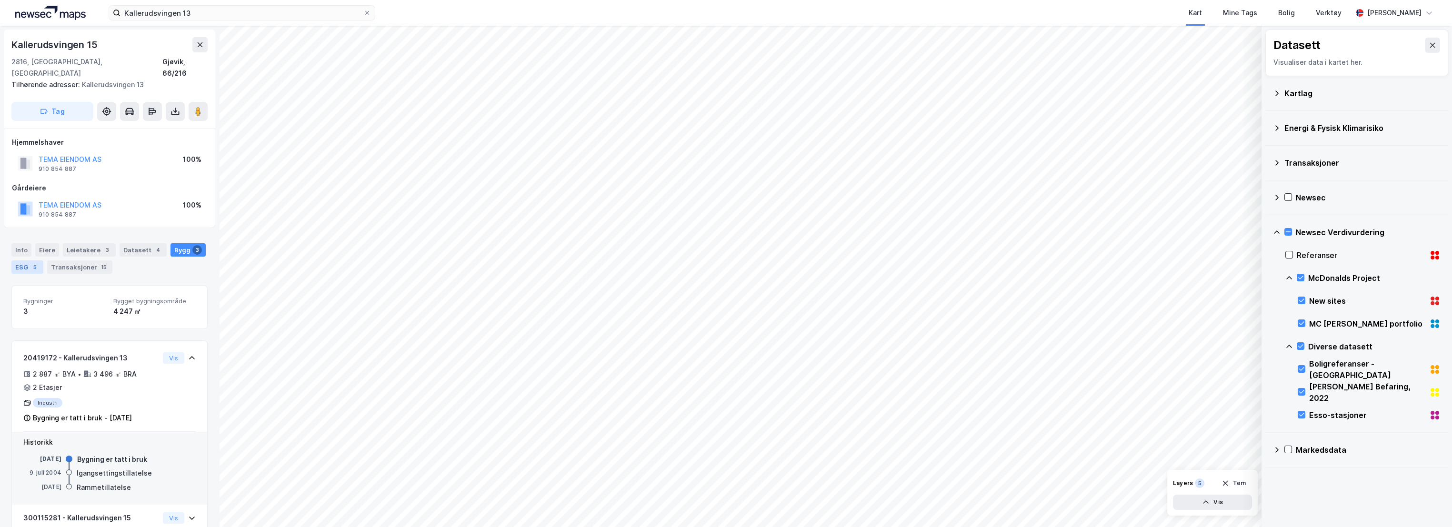
click at [21, 260] on div "ESG 5" at bounding box center [27, 266] width 32 height 13
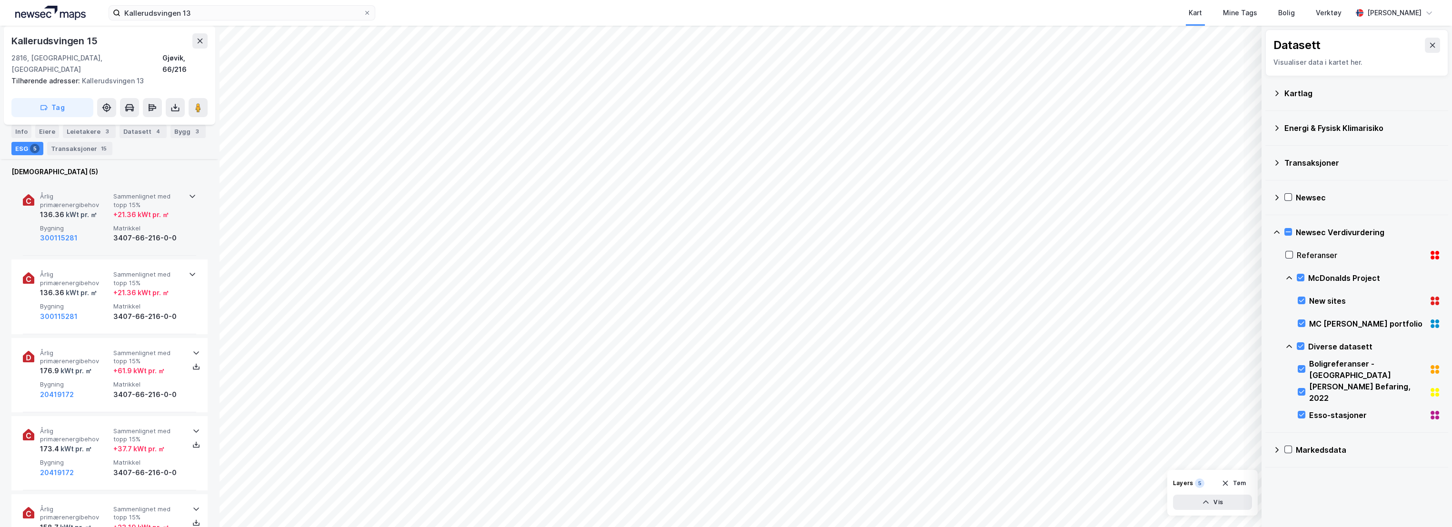
scroll to position [317, 0]
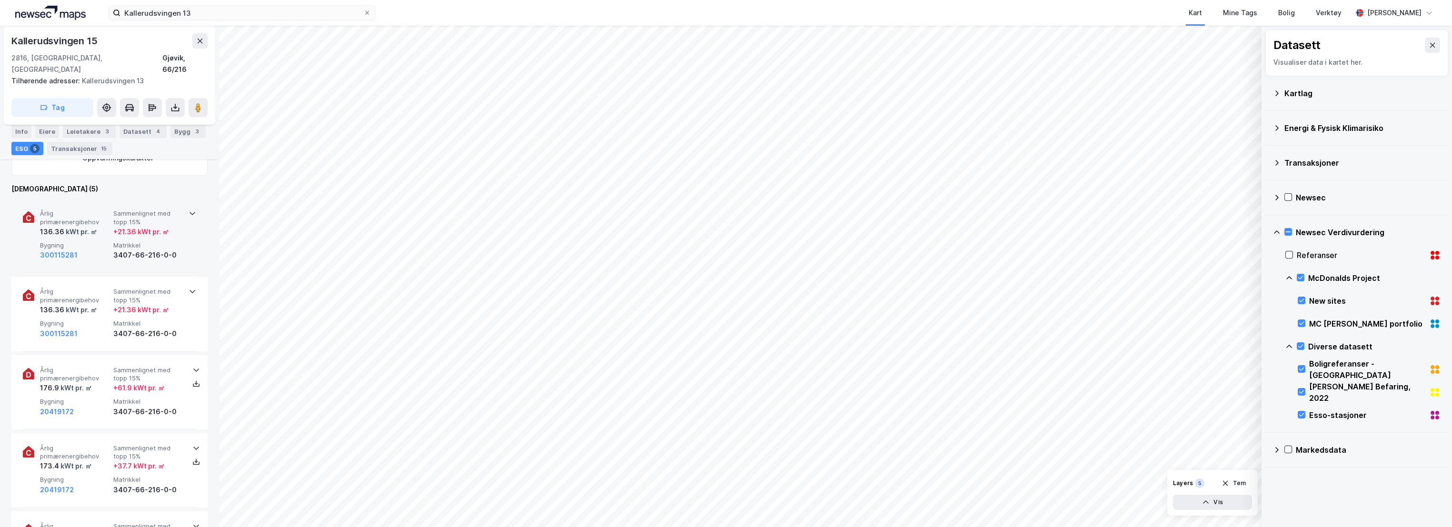
click at [89, 226] on div "kWt pr. ㎡" at bounding box center [80, 231] width 33 height 11
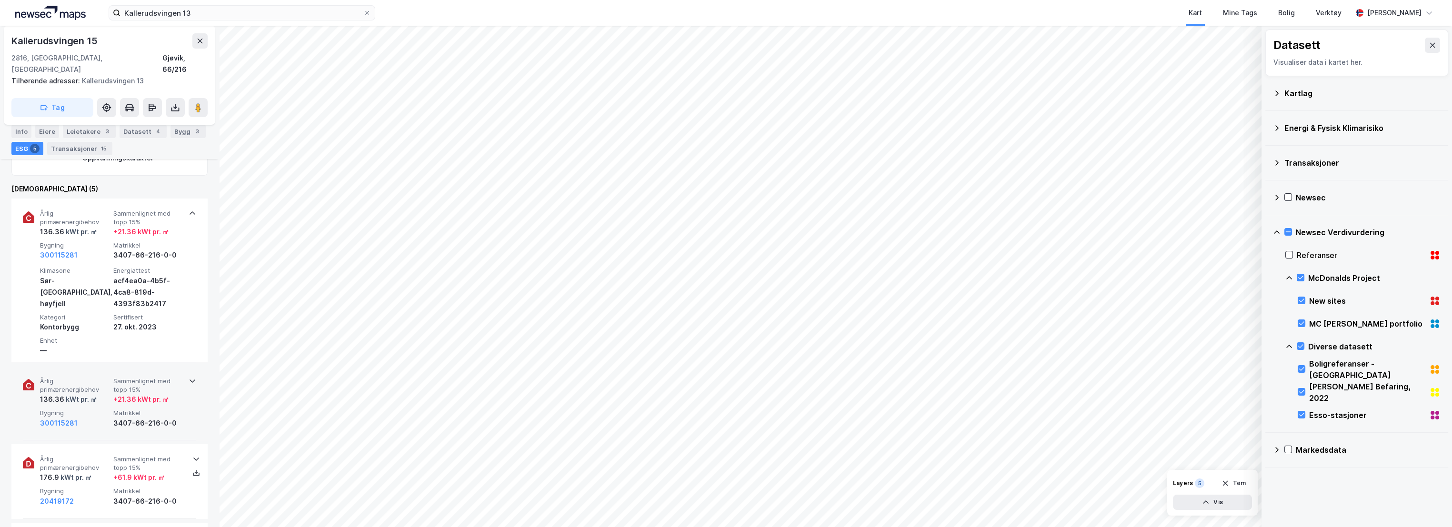
click at [92, 380] on span "Årlig primærenergibehov" at bounding box center [75, 385] width 70 height 17
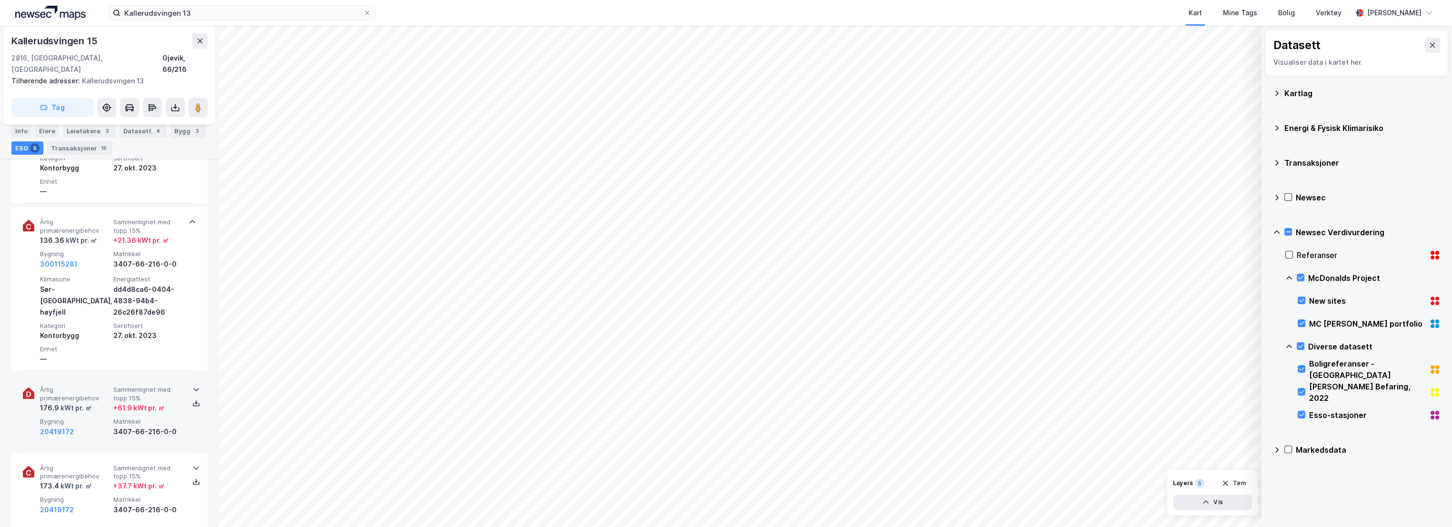
click at [95, 386] on span "Årlig primærenergibehov" at bounding box center [75, 394] width 70 height 17
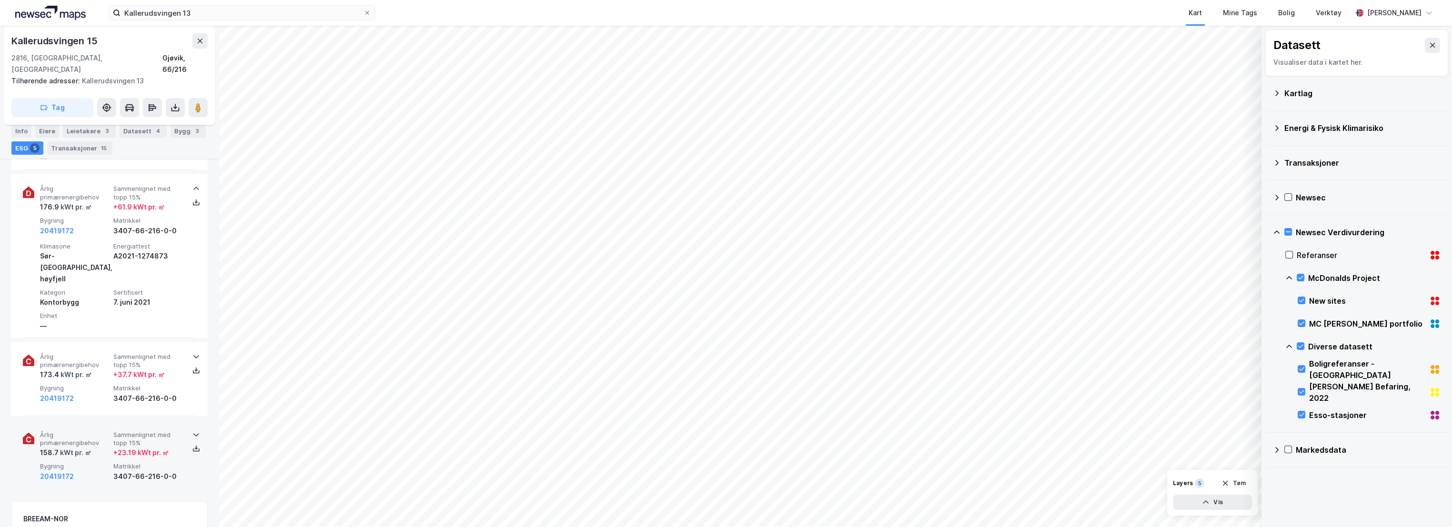
scroll to position [688, 0]
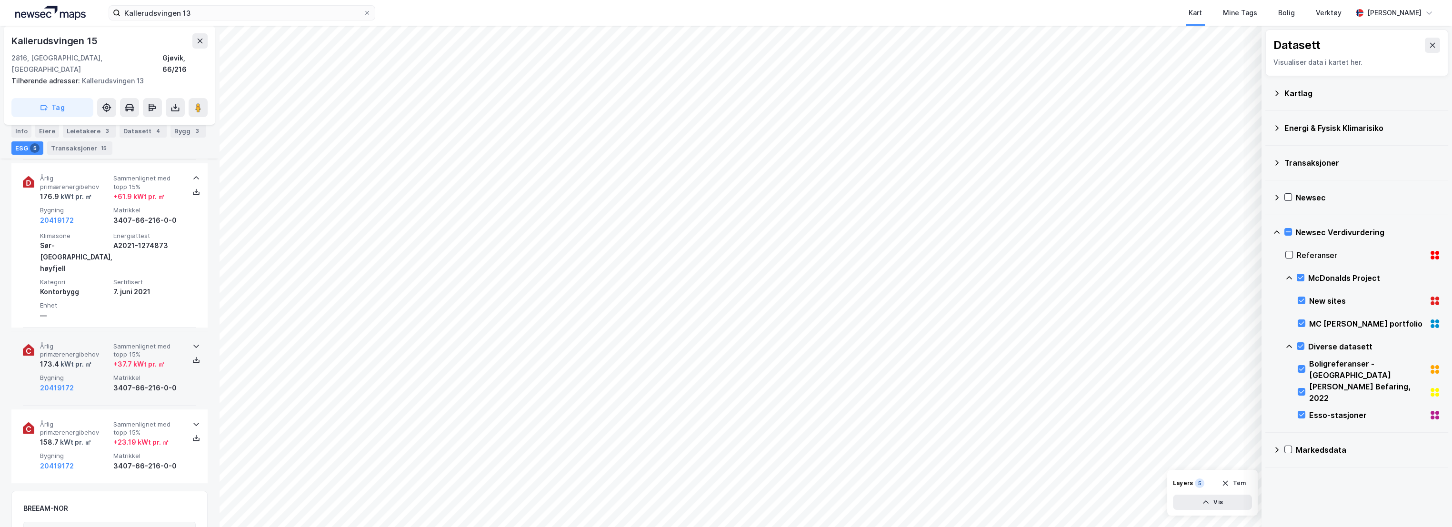
click at [110, 342] on div "Årlig primærenergibehov 173.4 kWt pr. ㎡ Sammenlignet med topp 15% + 37.7 kWt pr…" at bounding box center [111, 367] width 143 height 51
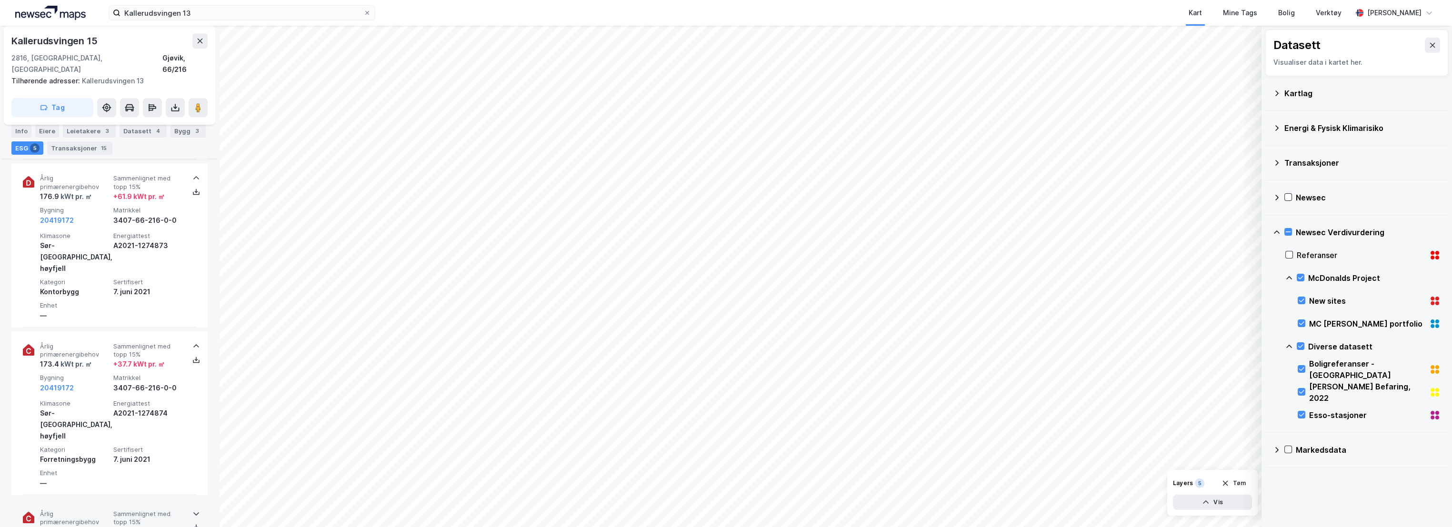
click at [109, 510] on div "Årlig primærenergibehov 158.7 kWt pr. ㎡ Sammenlignet med topp 15% + 23.19 kWt p…" at bounding box center [111, 535] width 143 height 51
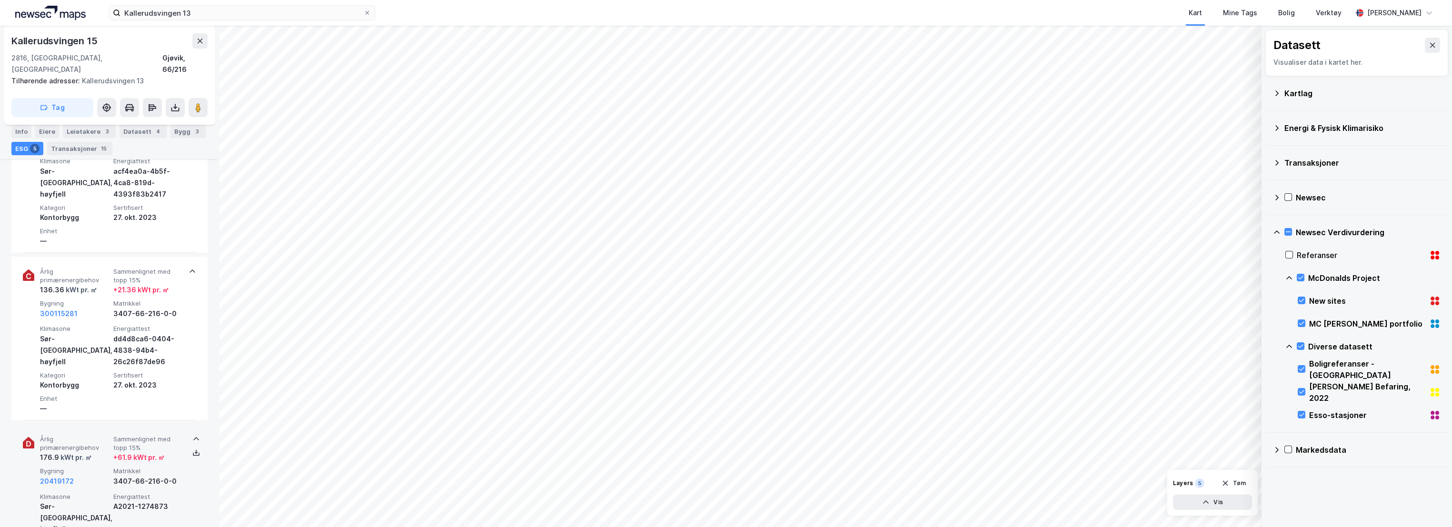
scroll to position [476, 0]
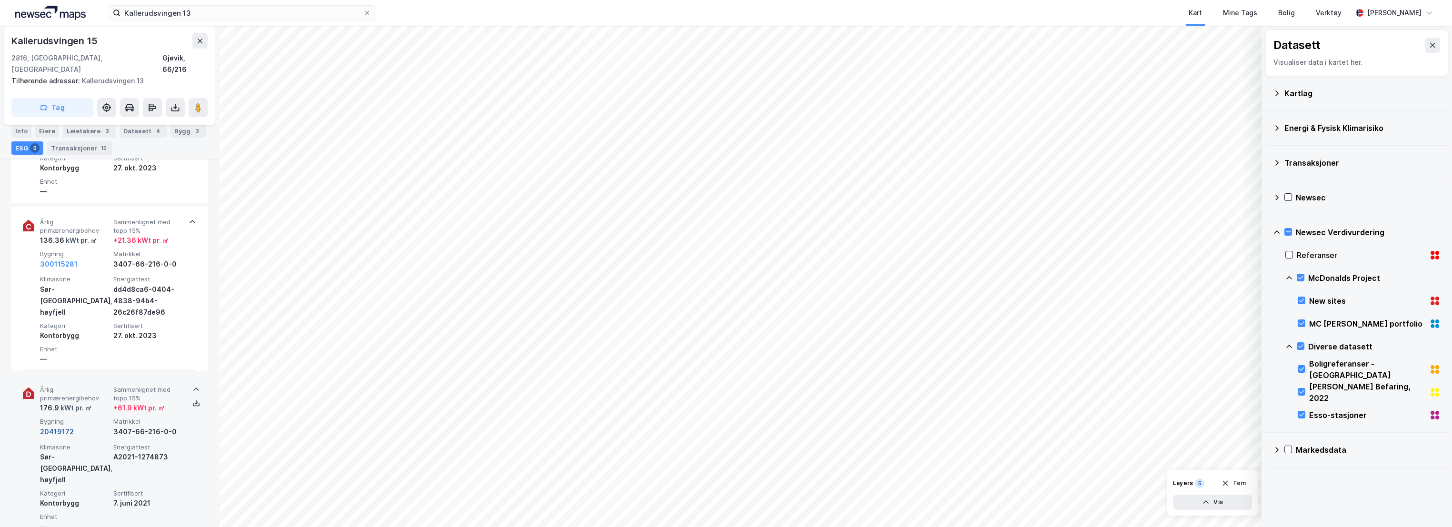
click at [66, 426] on button "20419172" at bounding box center [57, 431] width 34 height 11
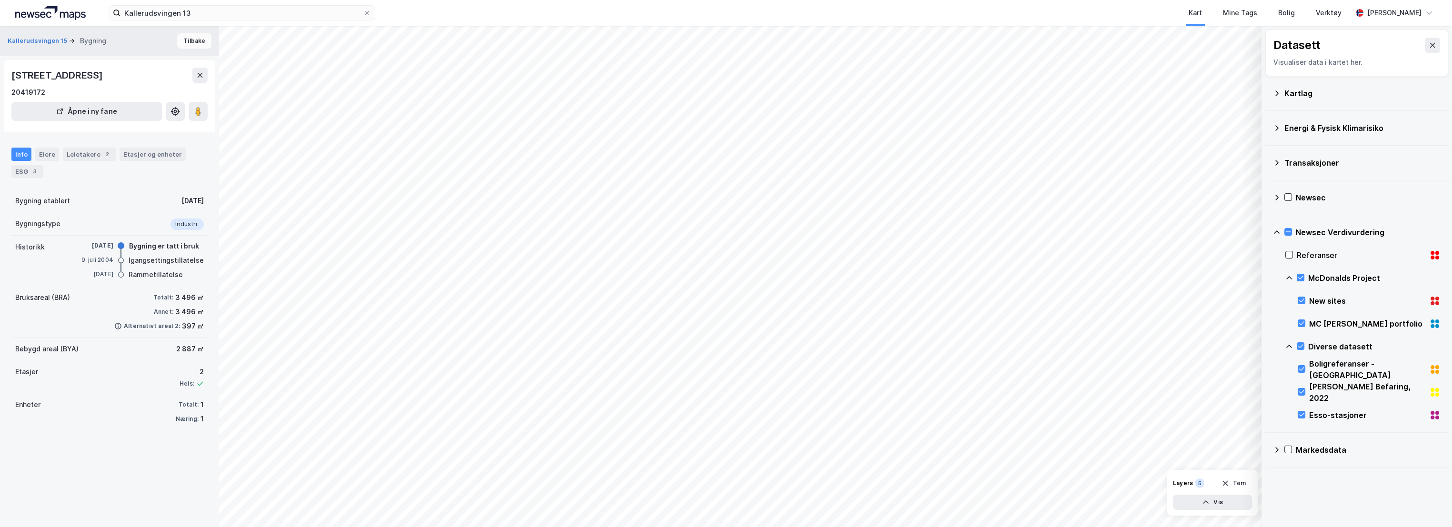
click at [187, 42] on button "Tilbake" at bounding box center [194, 40] width 34 height 15
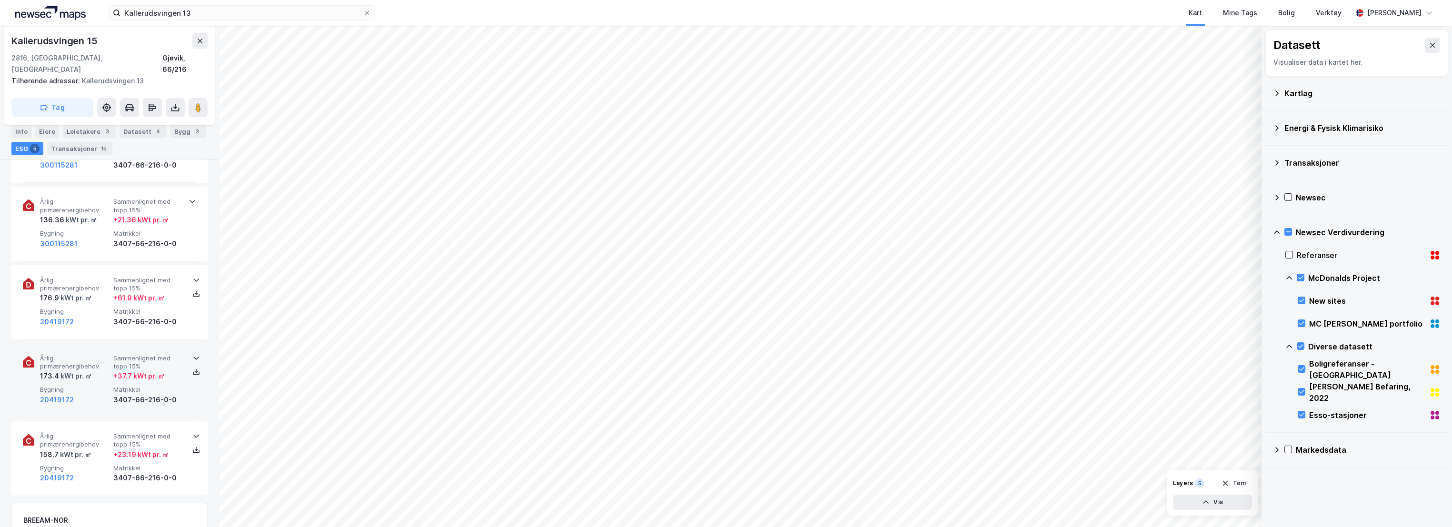
scroll to position [423, 0]
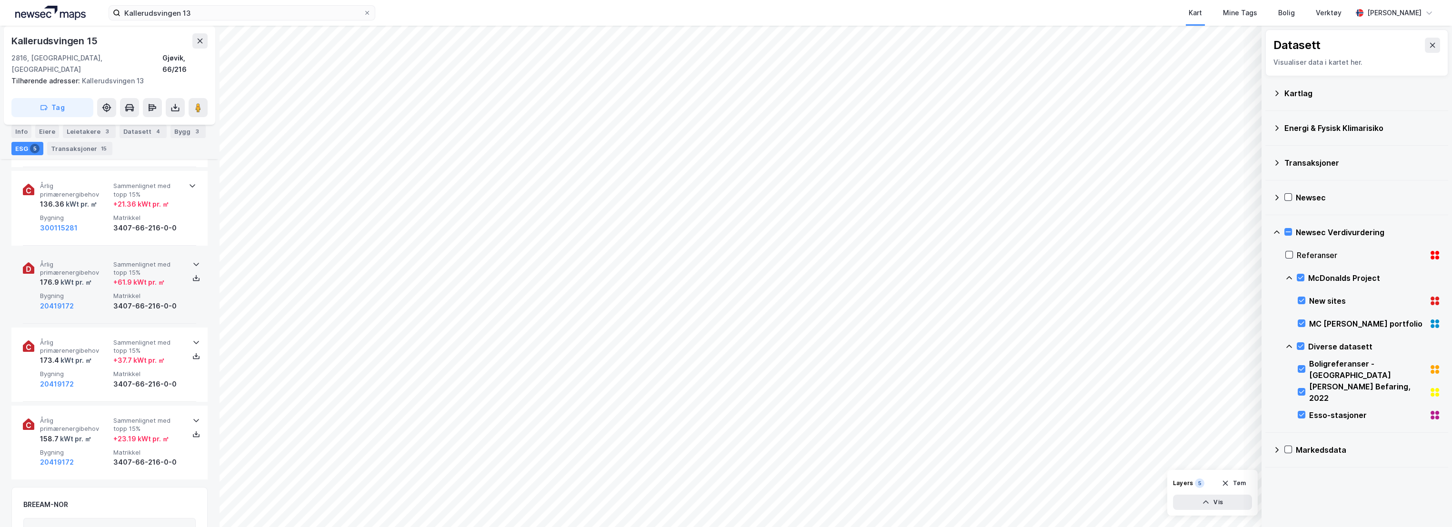
click at [104, 292] on span "Bygning" at bounding box center [75, 296] width 70 height 8
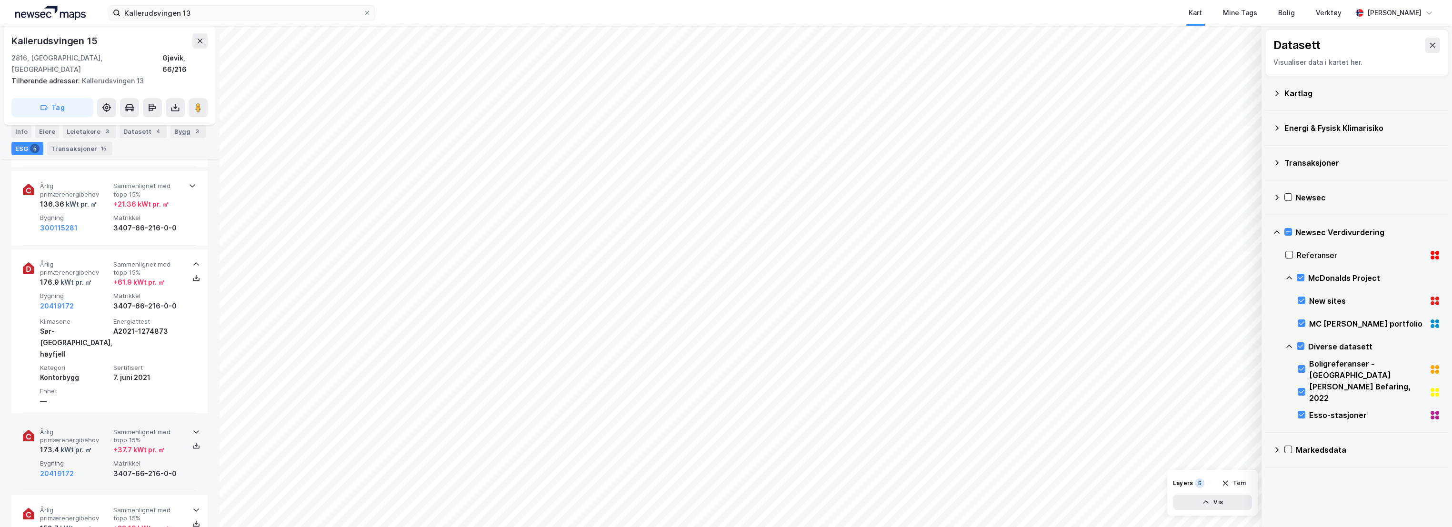
click at [146, 460] on span "Matrikkel" at bounding box center [148, 464] width 70 height 8
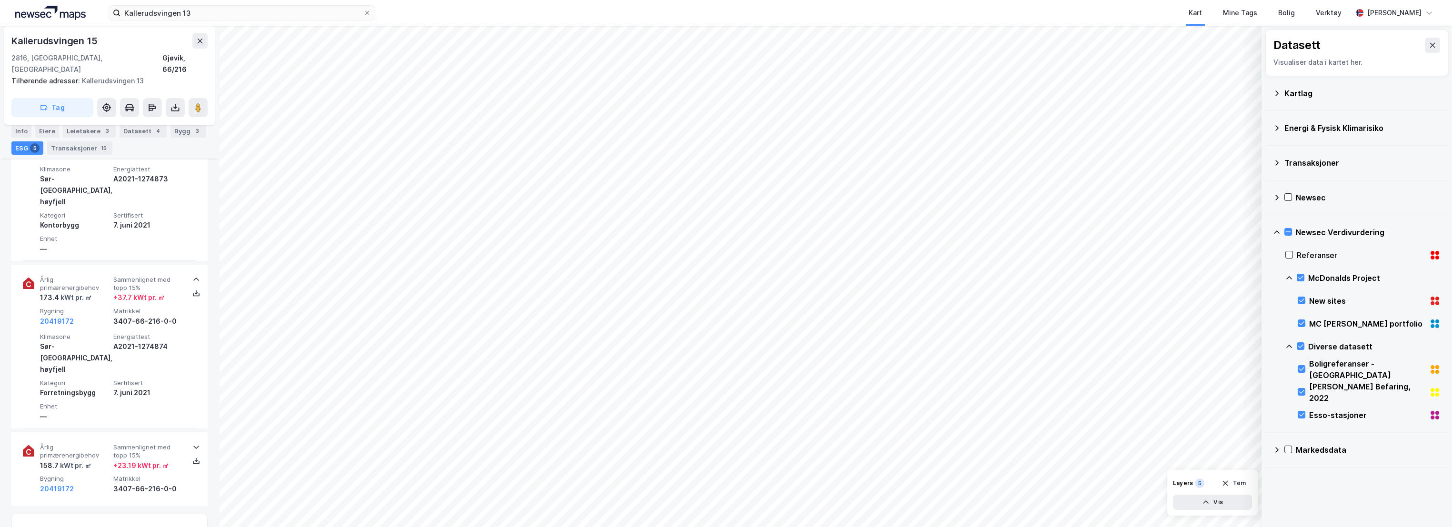
scroll to position [582, 0]
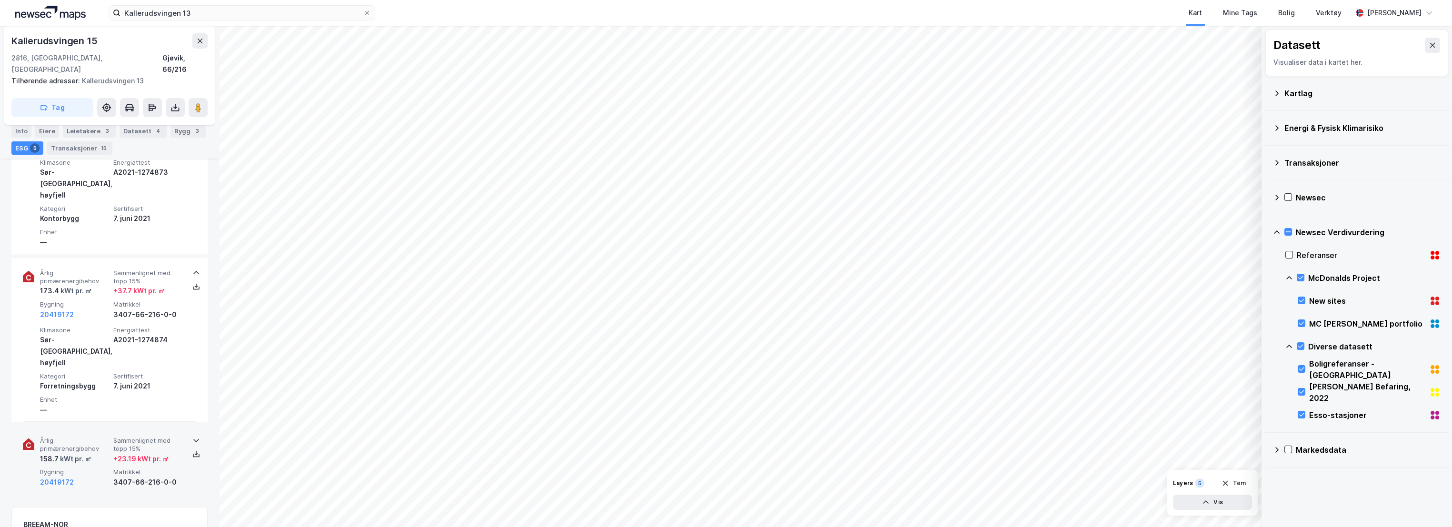
click at [150, 437] on div "Årlig primærenergibehov 158.7 kWt pr. ㎡ Sammenlignet med topp 15% + 23.19 kWt p…" at bounding box center [111, 462] width 143 height 51
copy div "Lett industri, verksteder"
drag, startPoint x: 75, startPoint y: 487, endPoint x: 41, endPoint y: 470, distance: 38.1
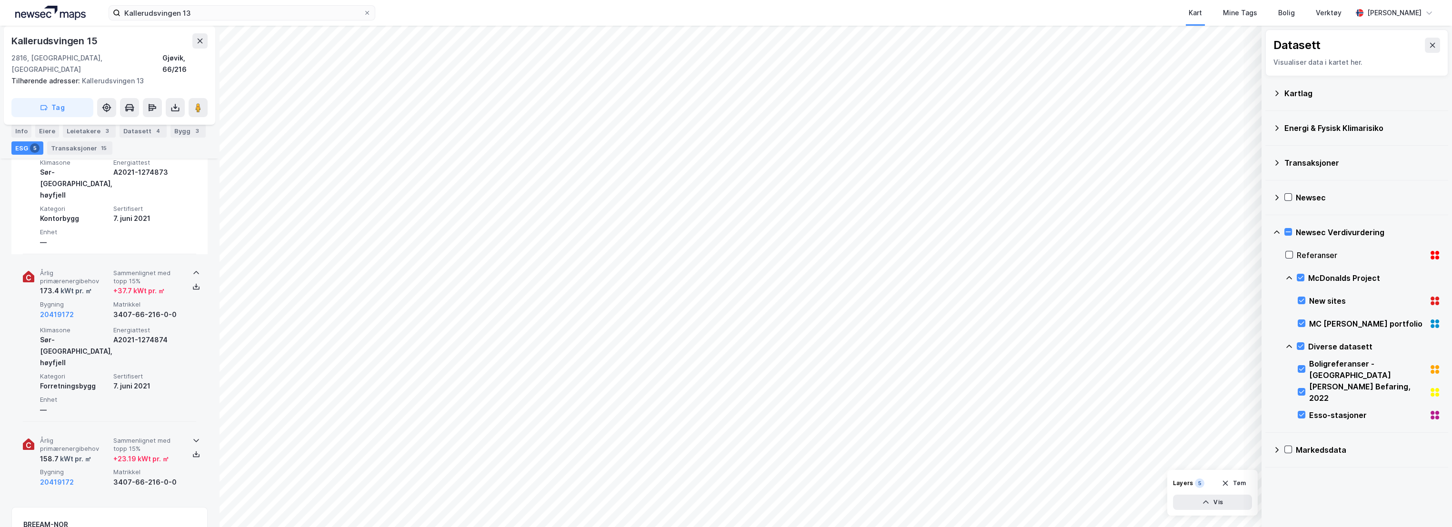
scroll to position [476, 0]
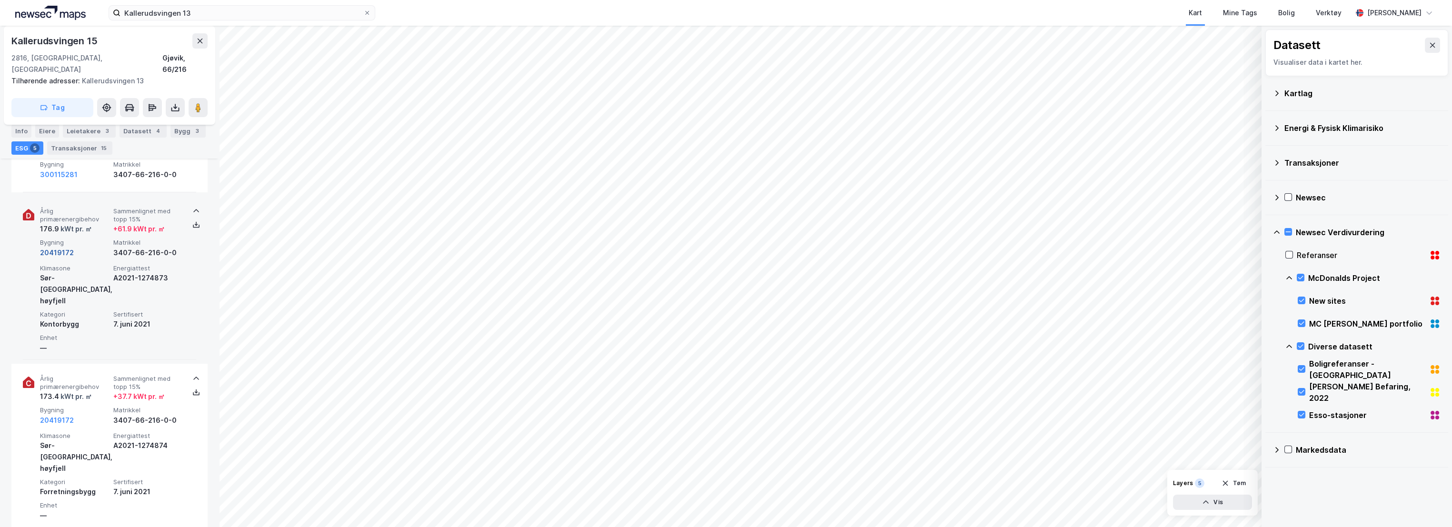
click at [66, 247] on button "20419172" at bounding box center [57, 252] width 34 height 11
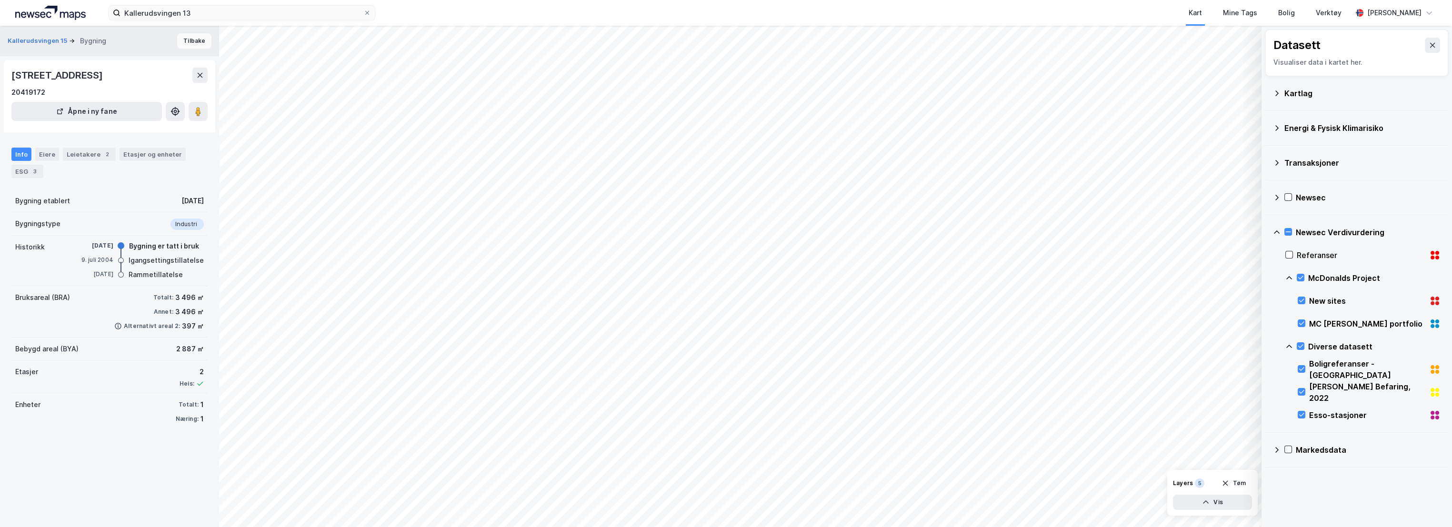
click at [187, 42] on button "Tilbake" at bounding box center [194, 40] width 34 height 15
click at [185, 43] on button "Tilbake" at bounding box center [194, 40] width 34 height 15
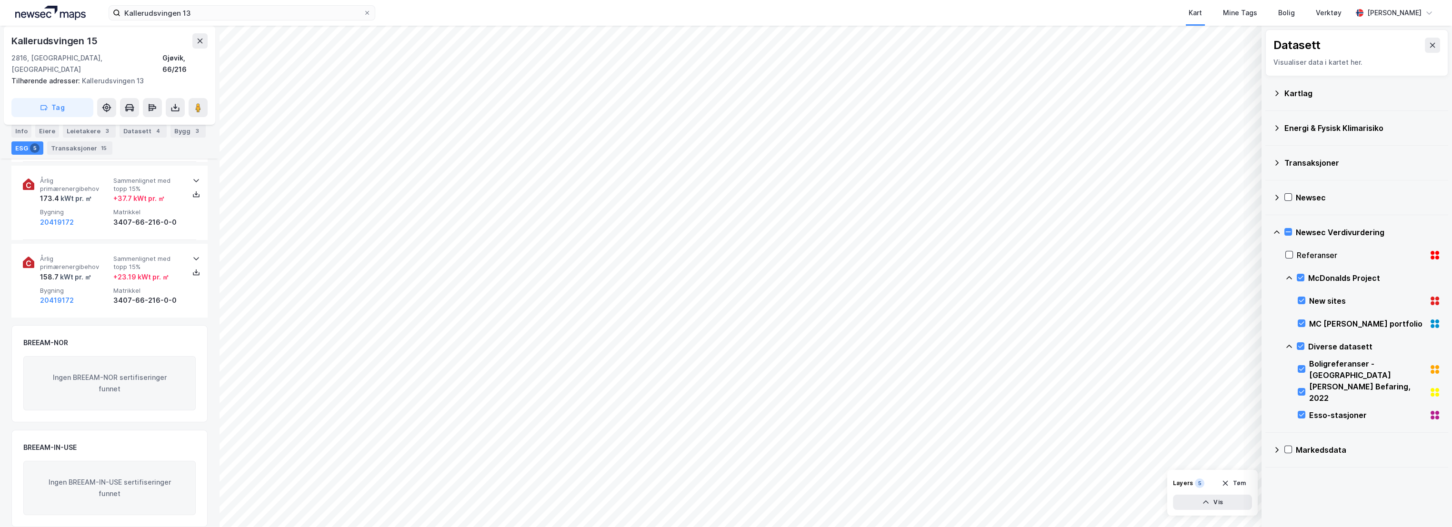
scroll to position [532, 0]
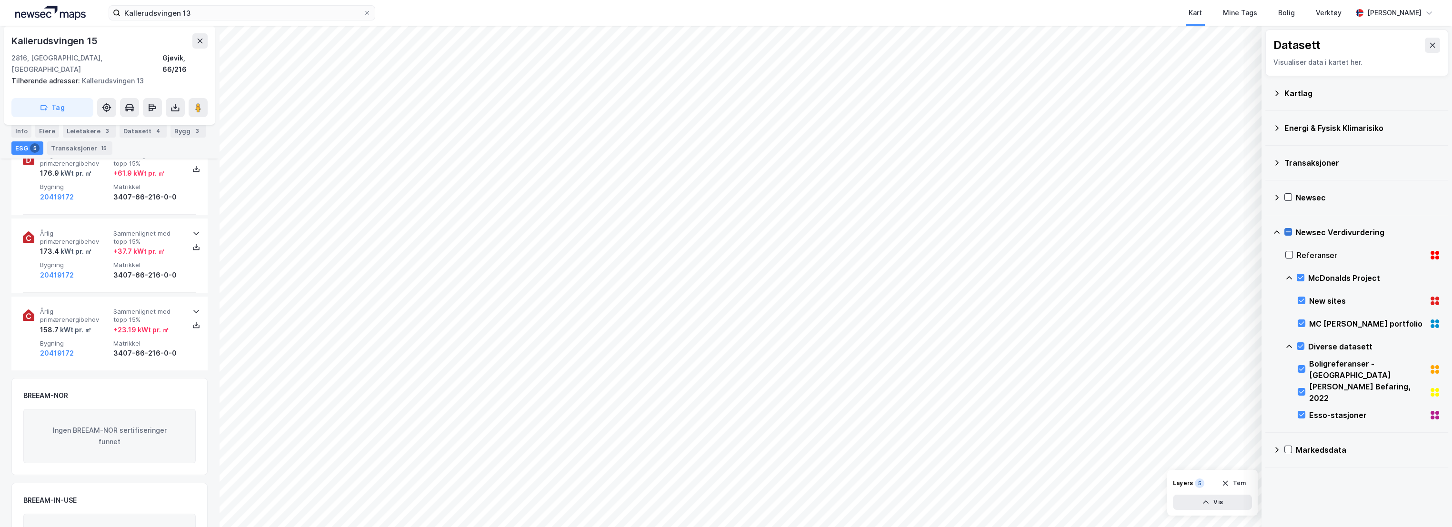
click at [1290, 232] on icon at bounding box center [1288, 232] width 5 height 0
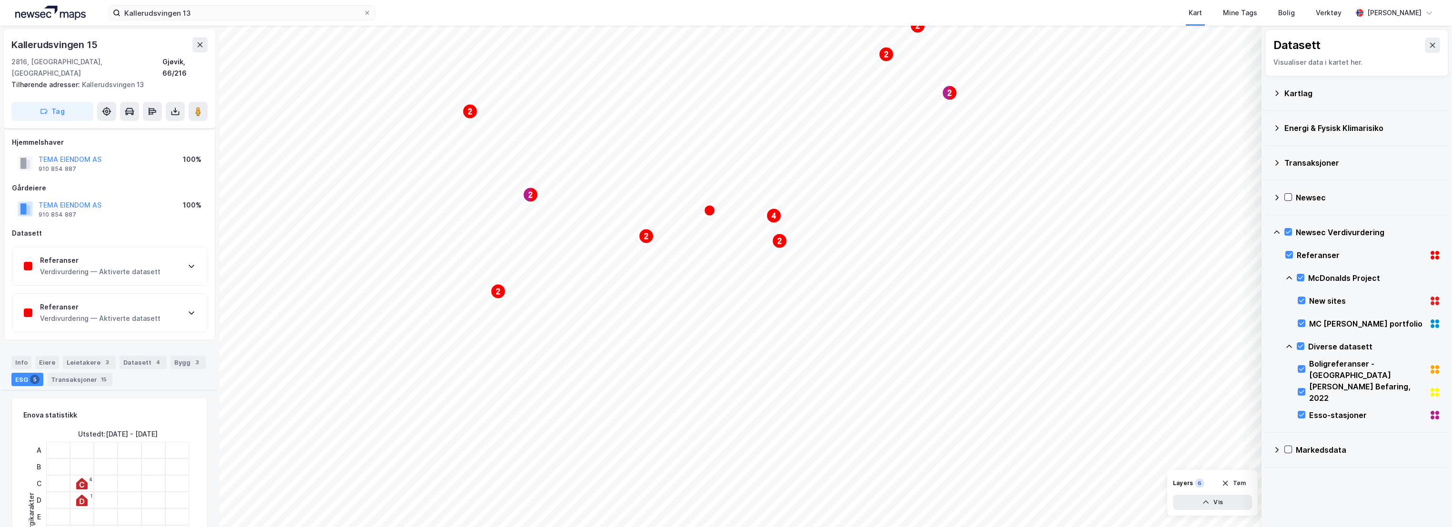
drag, startPoint x: 1286, startPoint y: 230, endPoint x: 1285, endPoint y: 220, distance: 10.0
click at [1286, 230] on icon at bounding box center [1288, 232] width 7 height 7
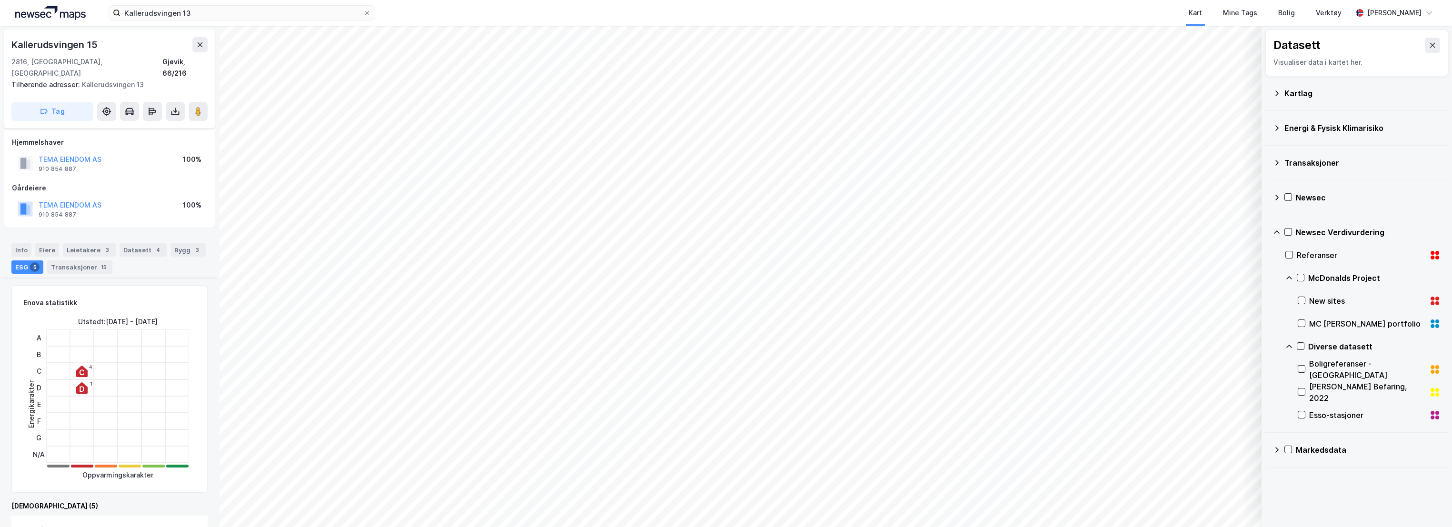
click at [1274, 163] on icon at bounding box center [1277, 163] width 8 height 8
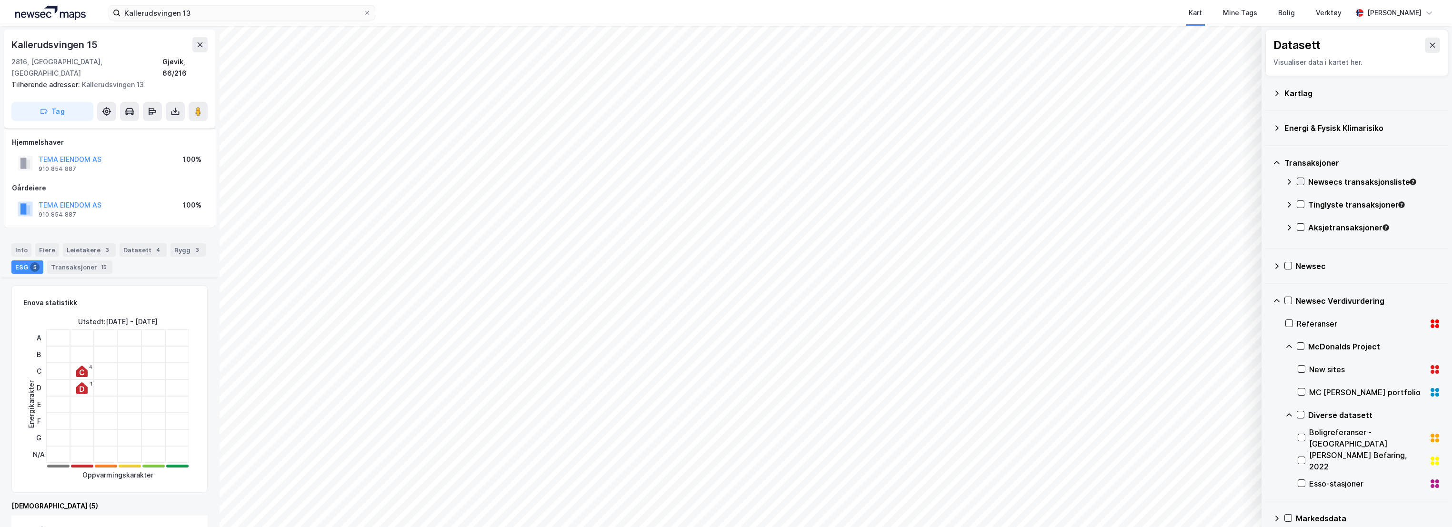
click at [1300, 185] on div at bounding box center [1301, 182] width 8 height 8
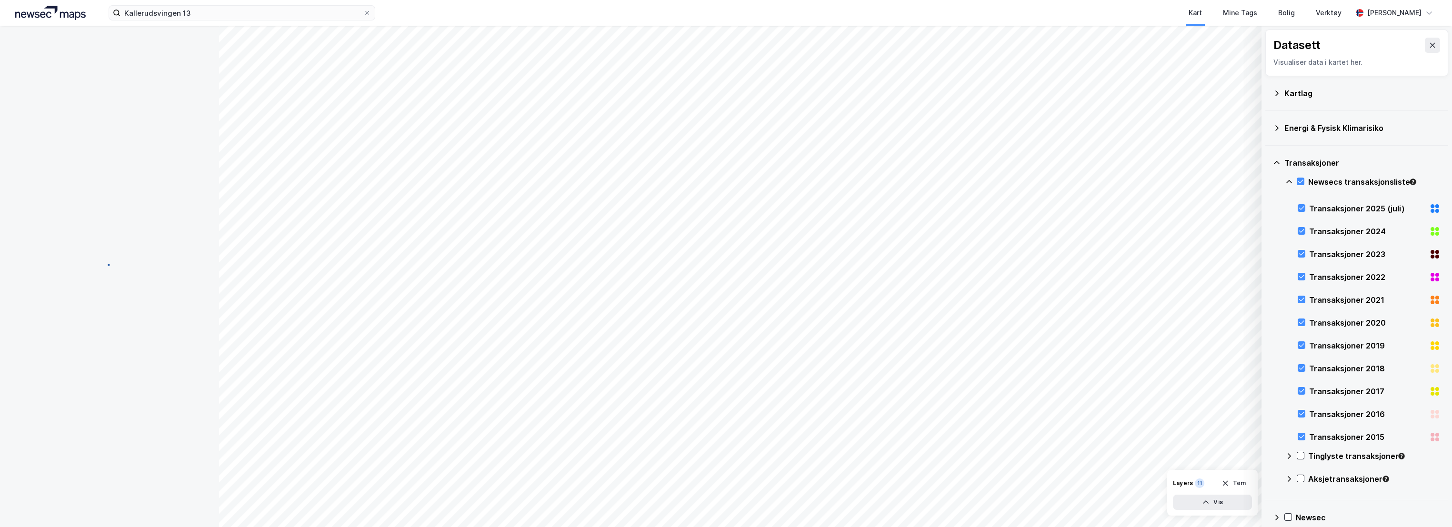
scroll to position [189, 0]
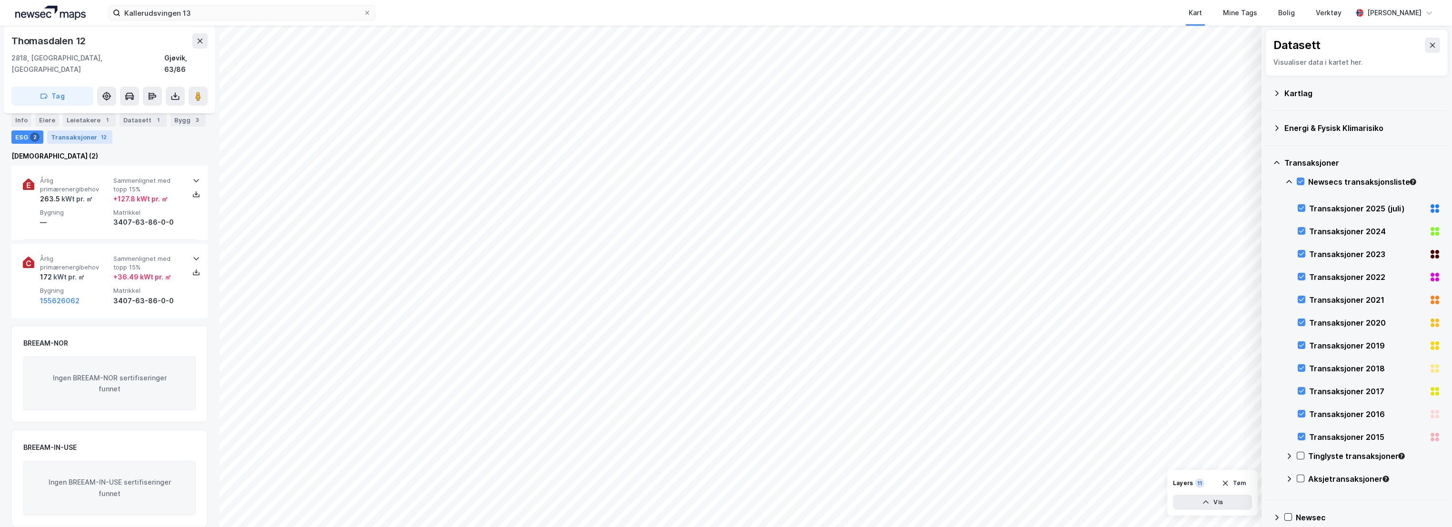
click at [76, 135] on div "Transaksjoner 12" at bounding box center [79, 136] width 65 height 13
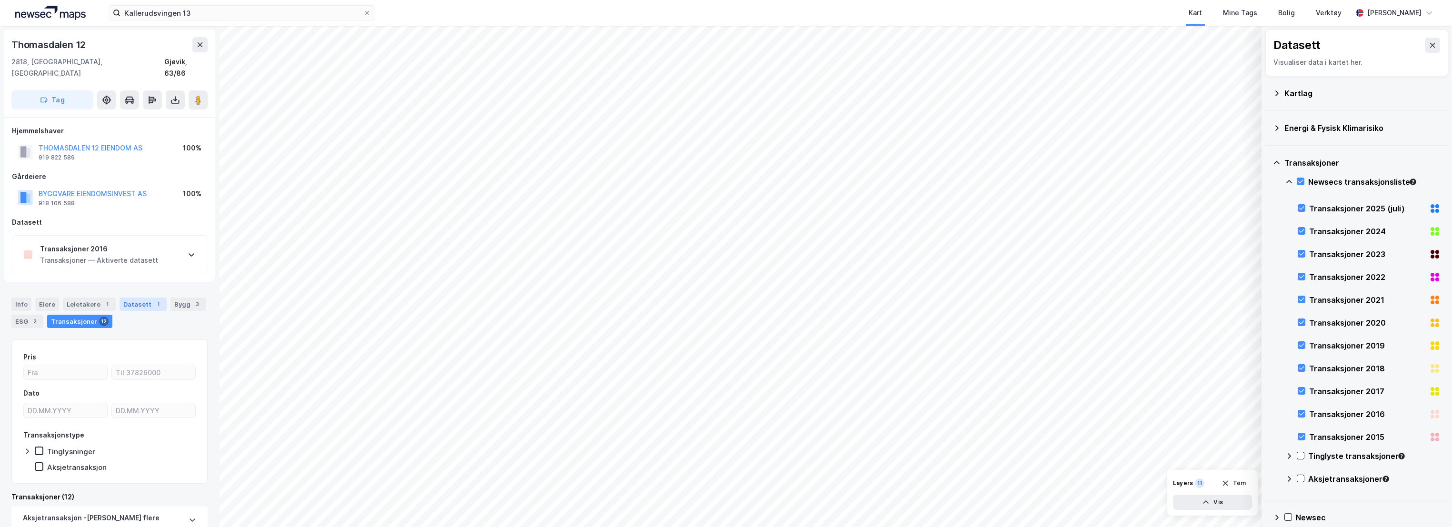
click at [130, 298] on div "Datasett 1" at bounding box center [143, 304] width 47 height 13
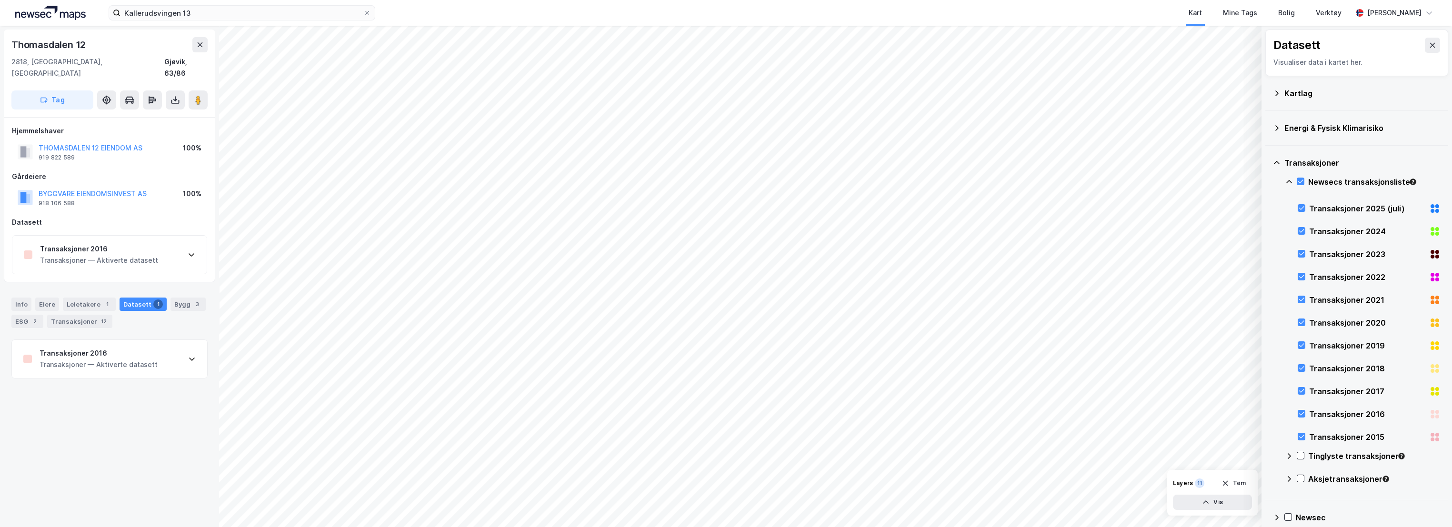
click at [143, 348] on div "Transaksjoner 2016" at bounding box center [99, 353] width 118 height 11
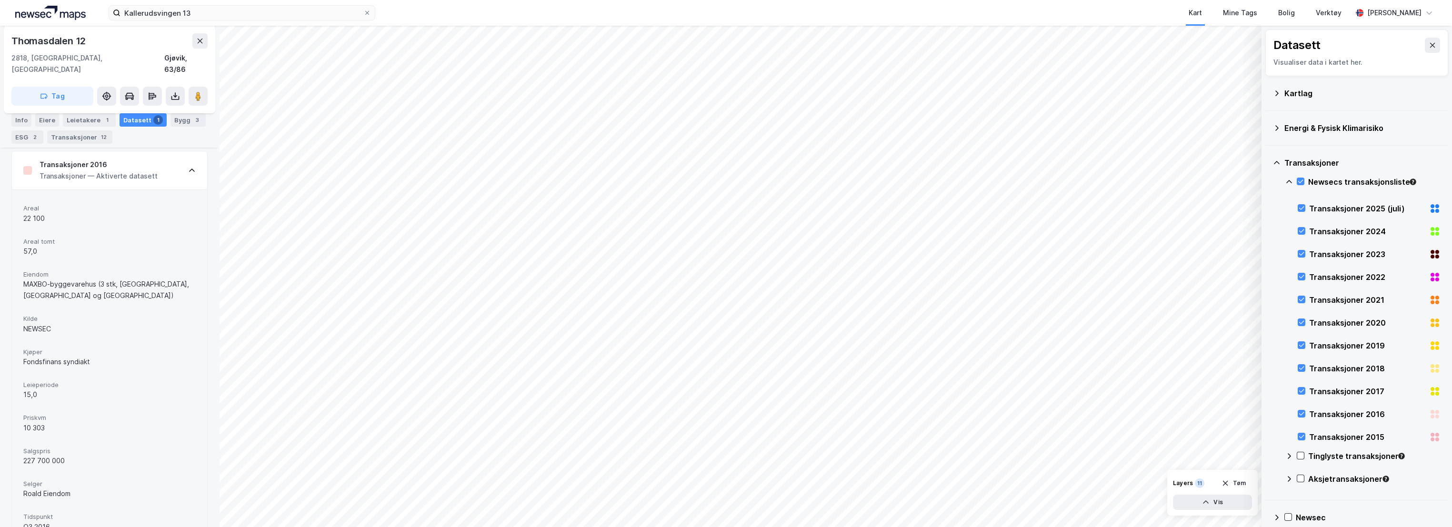
scroll to position [136, 0]
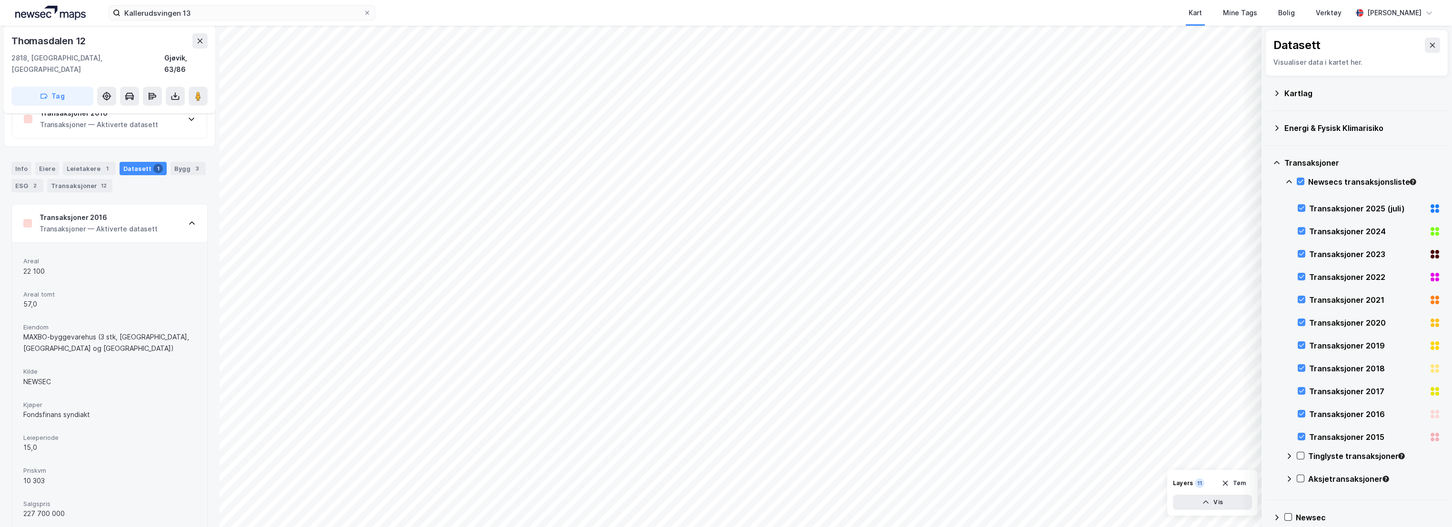
click at [168, 221] on div "Transaksjoner 2016 Transaksjoner — Aktiverte datasett" at bounding box center [109, 223] width 195 height 38
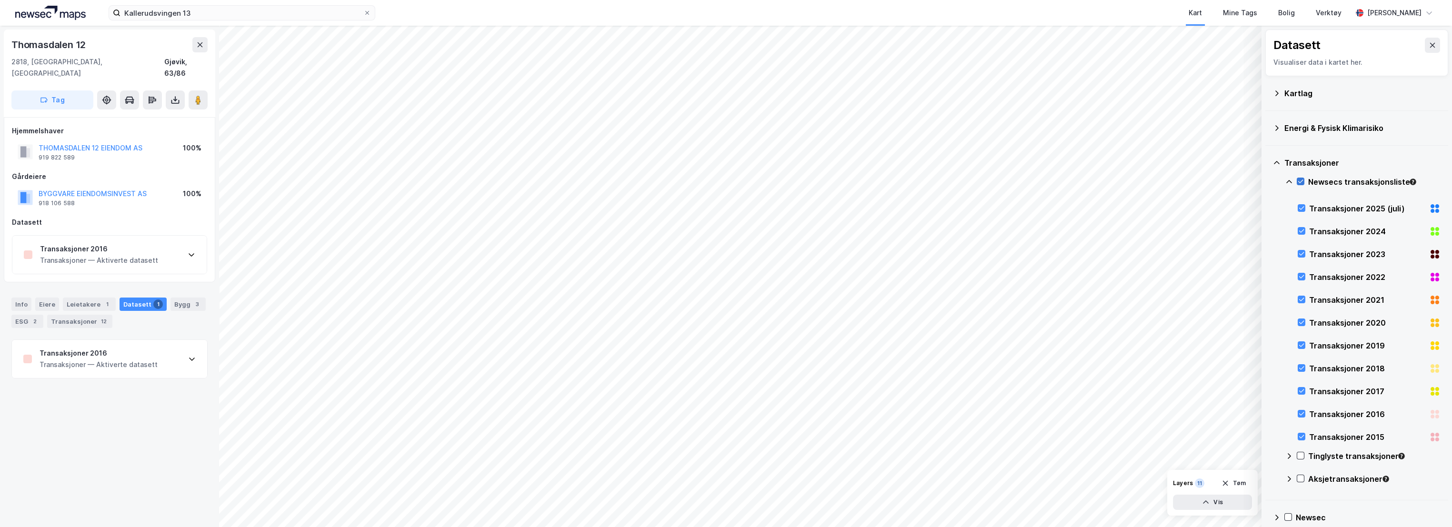
click at [1301, 181] on icon at bounding box center [1300, 181] width 5 height 3
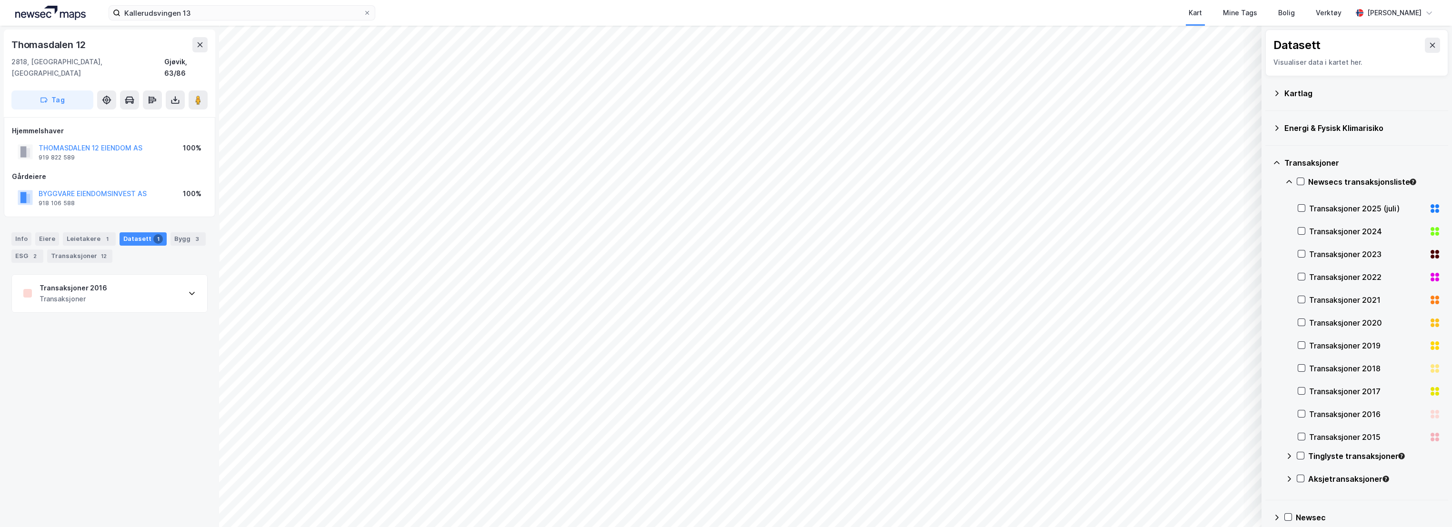
click at [1277, 162] on icon at bounding box center [1277, 163] width 8 height 8
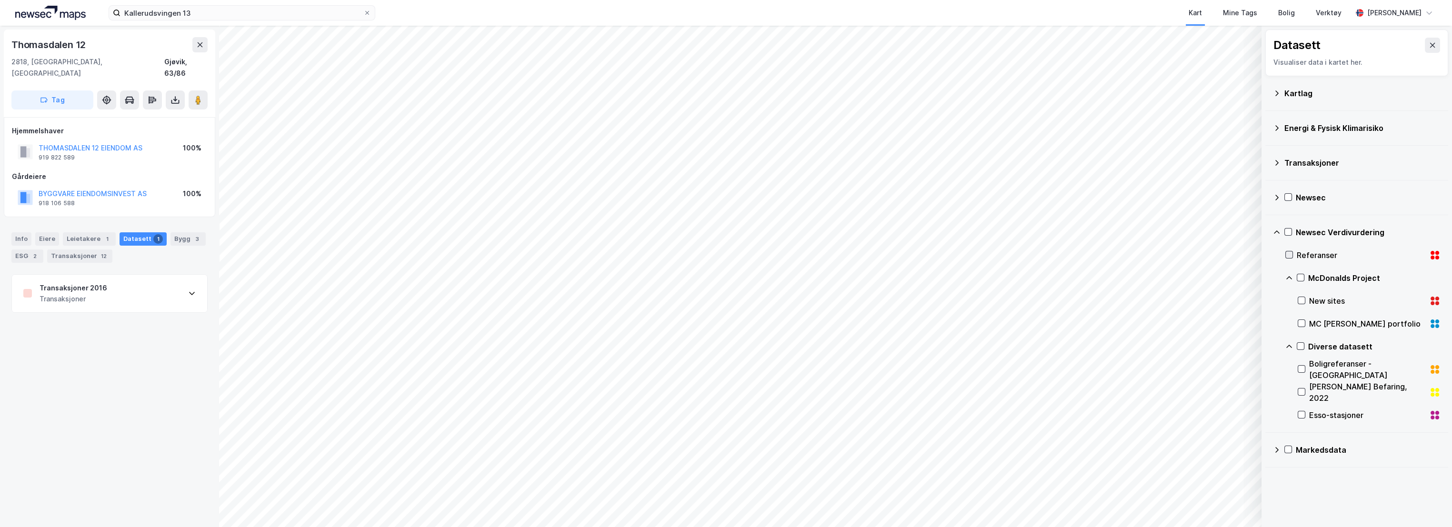
click at [1291, 256] on icon at bounding box center [1289, 254] width 7 height 7
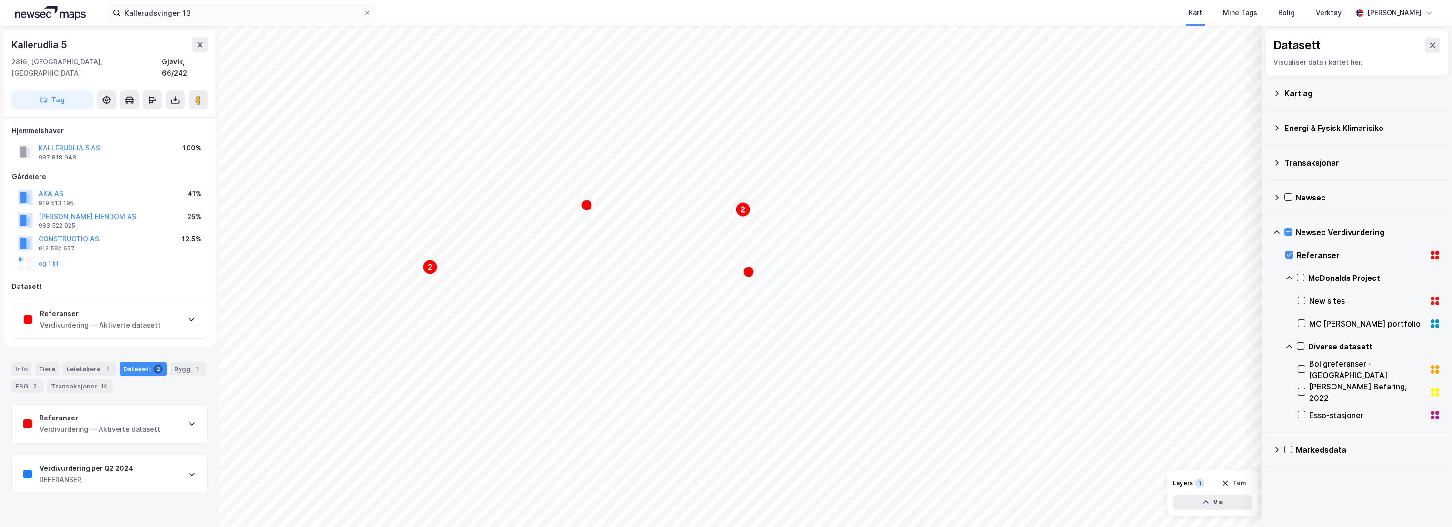
click at [110, 424] on div "Verdivurdering — Aktiverte datasett" at bounding box center [100, 429] width 120 height 11
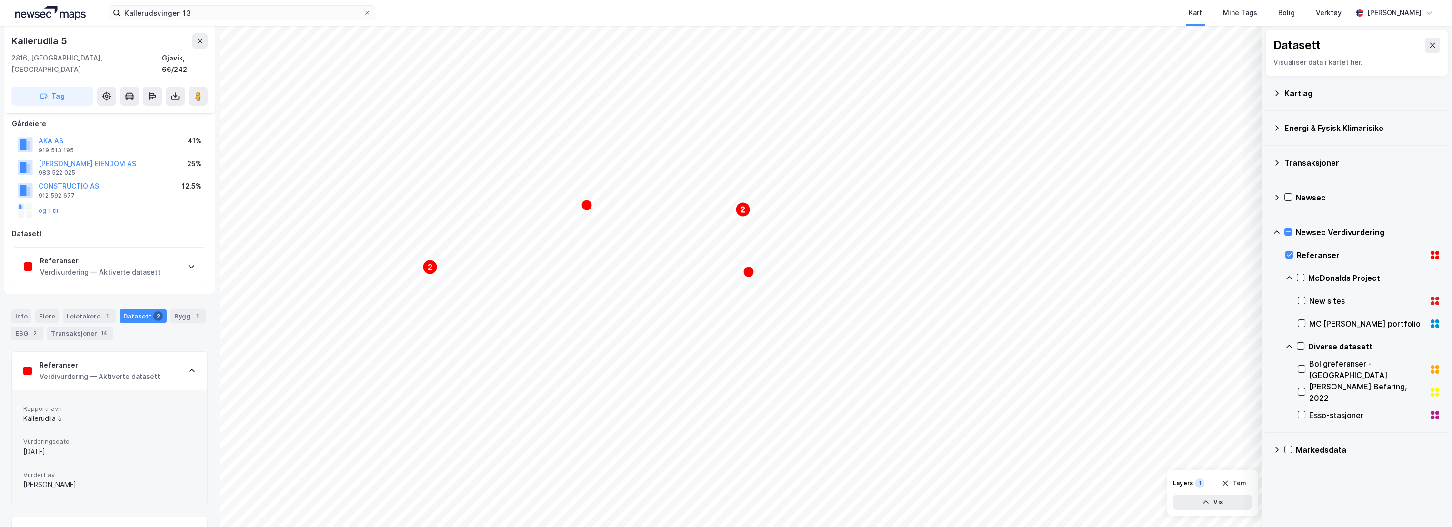
click at [126, 371] on div "Verdivurdering — Aktiverte datasett" at bounding box center [100, 376] width 120 height 11
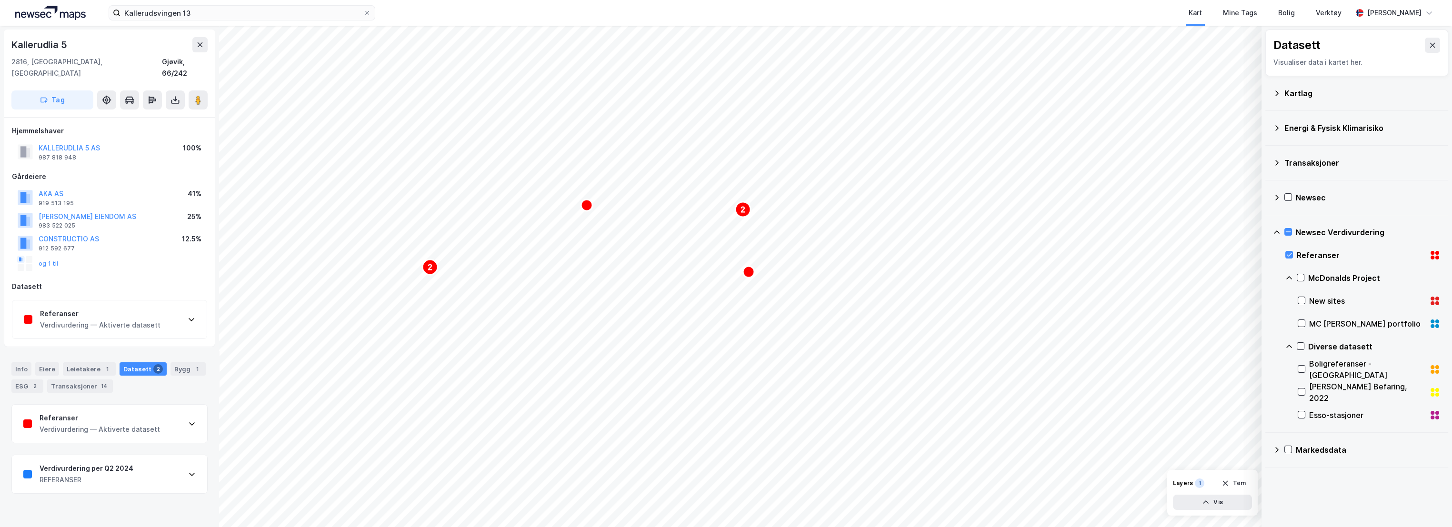
click at [117, 463] on div "Verdivurdering per Q2 2024" at bounding box center [87, 468] width 94 height 11
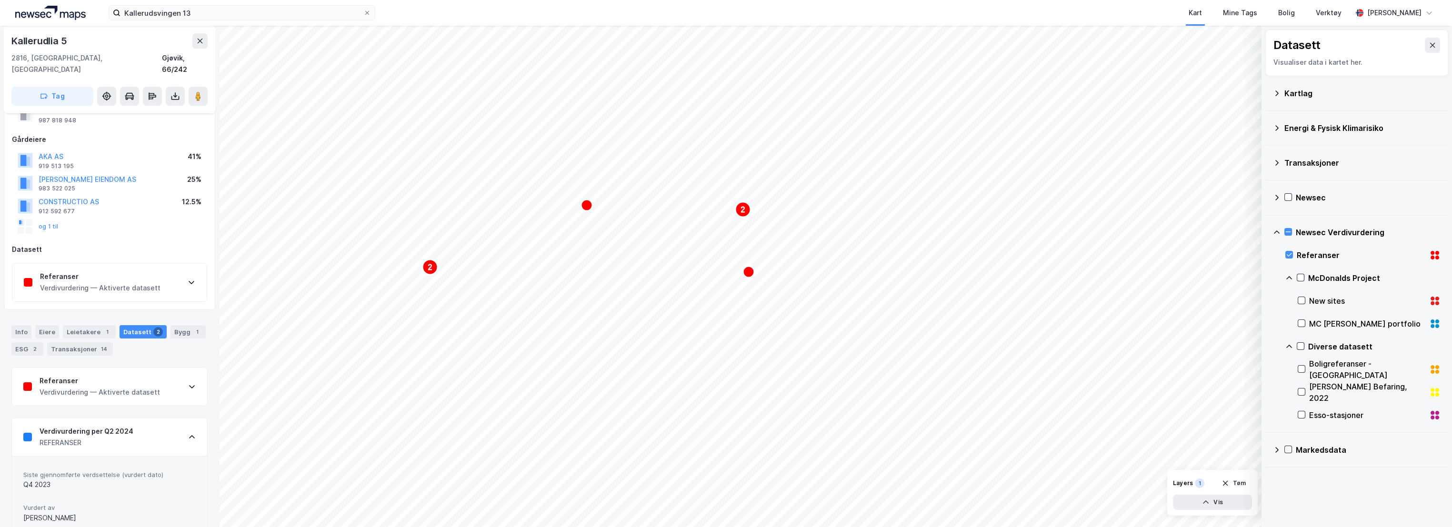
scroll to position [48, 0]
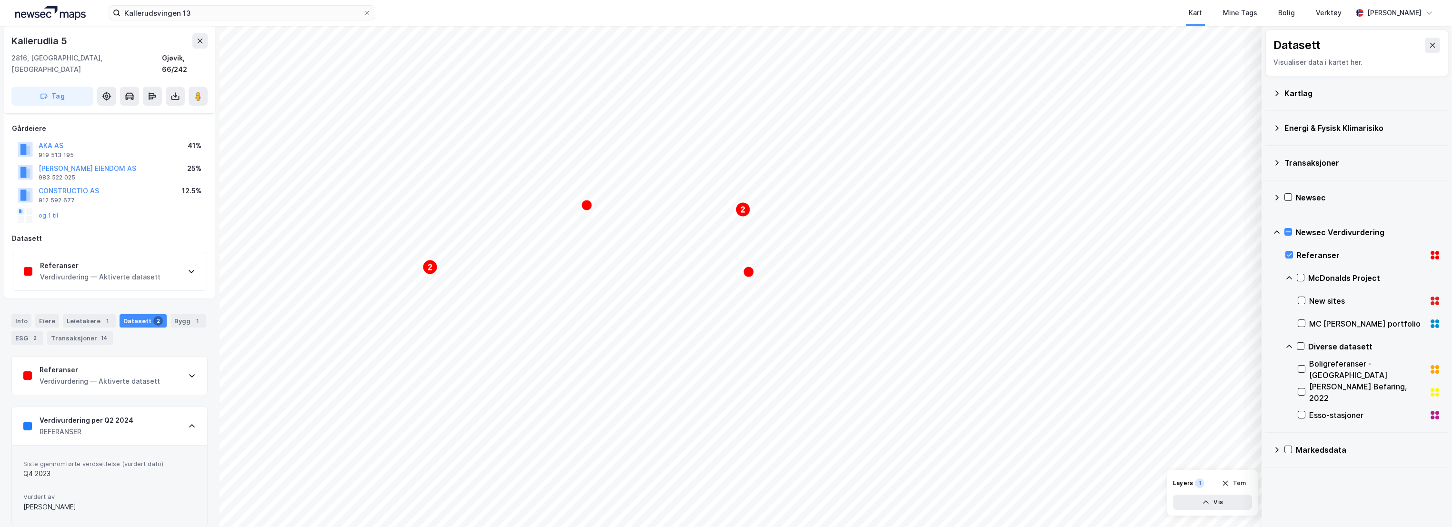
click at [129, 426] on div "REFERANSER" at bounding box center [87, 431] width 94 height 11
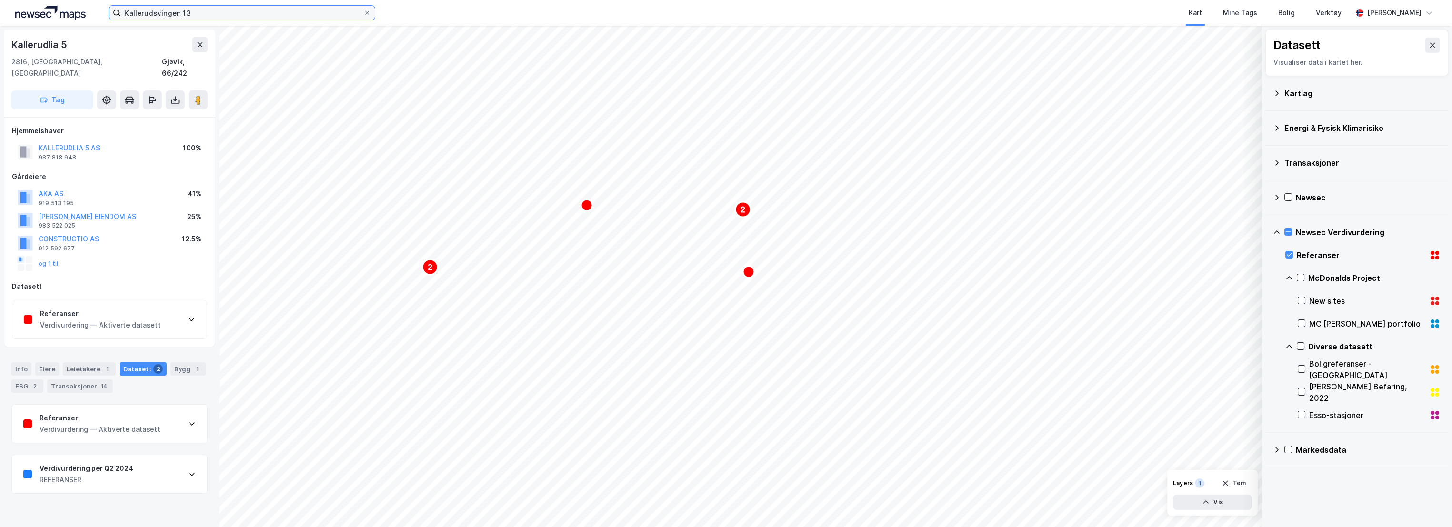
click at [228, 12] on input "Kallerudsvingen 13" at bounding box center [241, 13] width 243 height 14
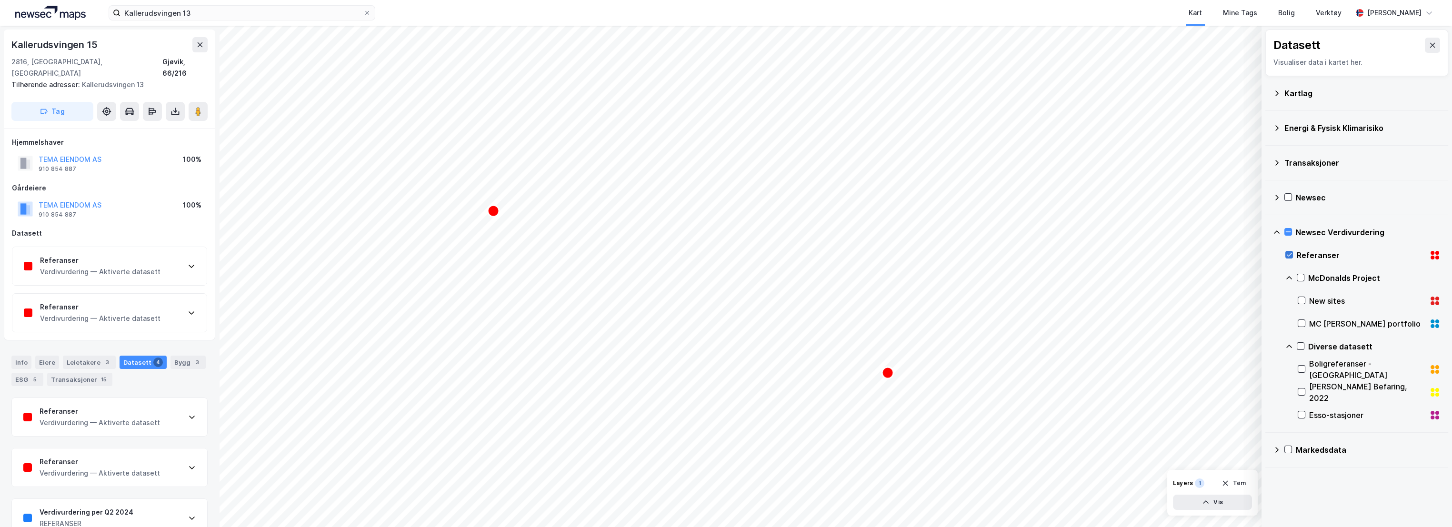
click at [1289, 258] on icon at bounding box center [1289, 254] width 7 height 7
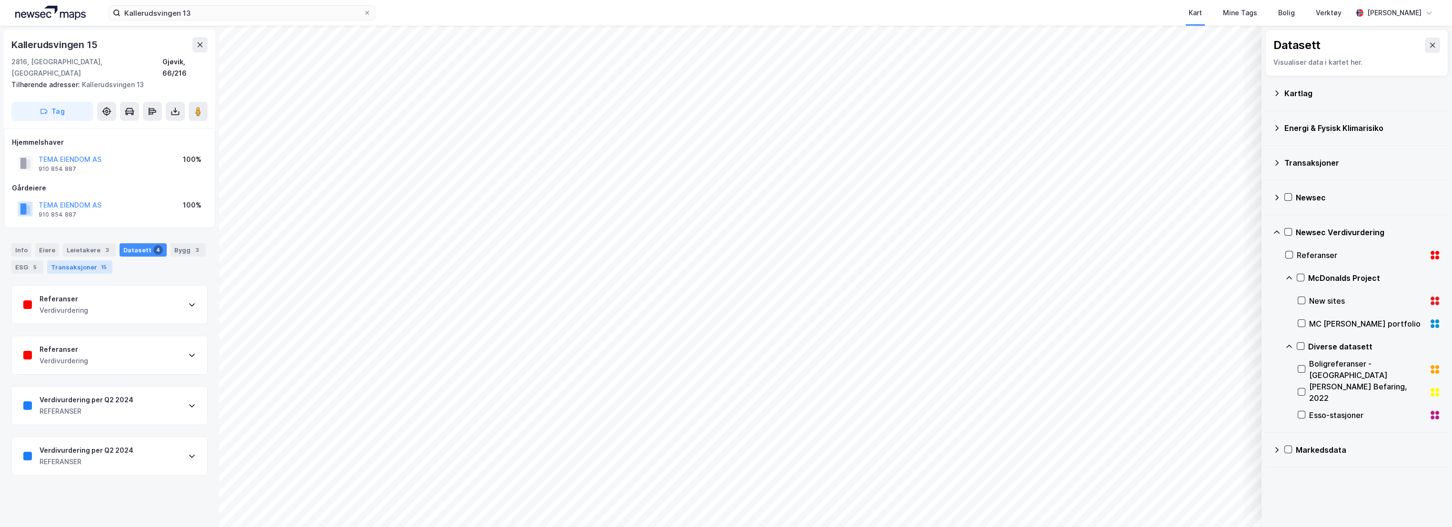
click at [81, 260] on div "Transaksjoner 15" at bounding box center [79, 266] width 65 height 13
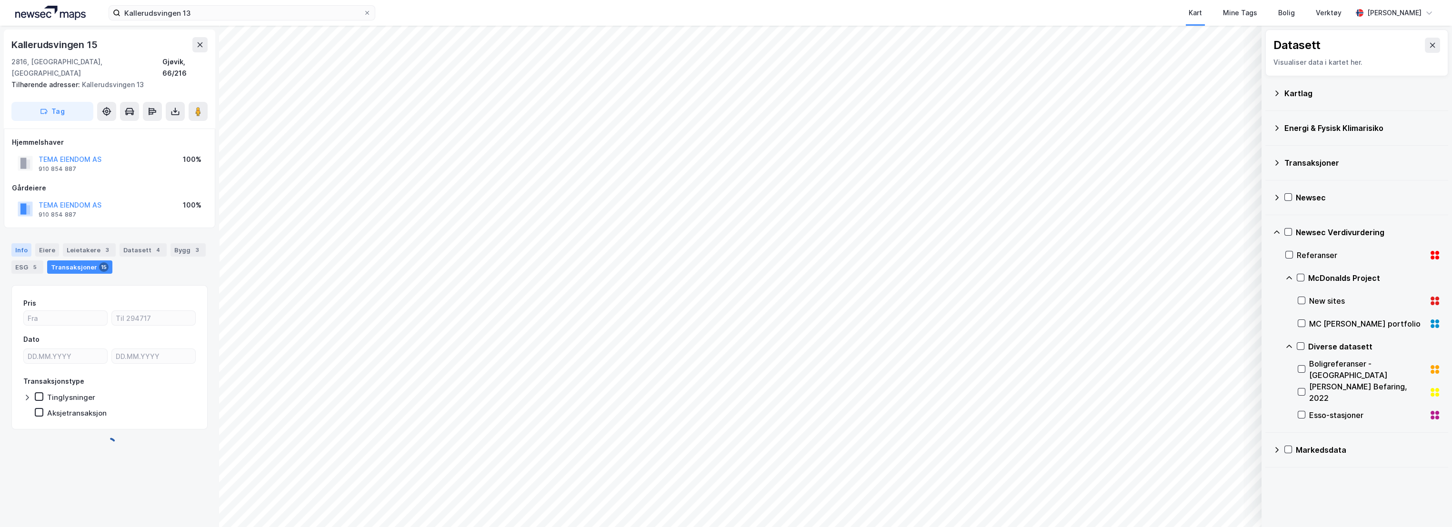
click at [13, 243] on div "Info" at bounding box center [21, 249] width 20 height 13
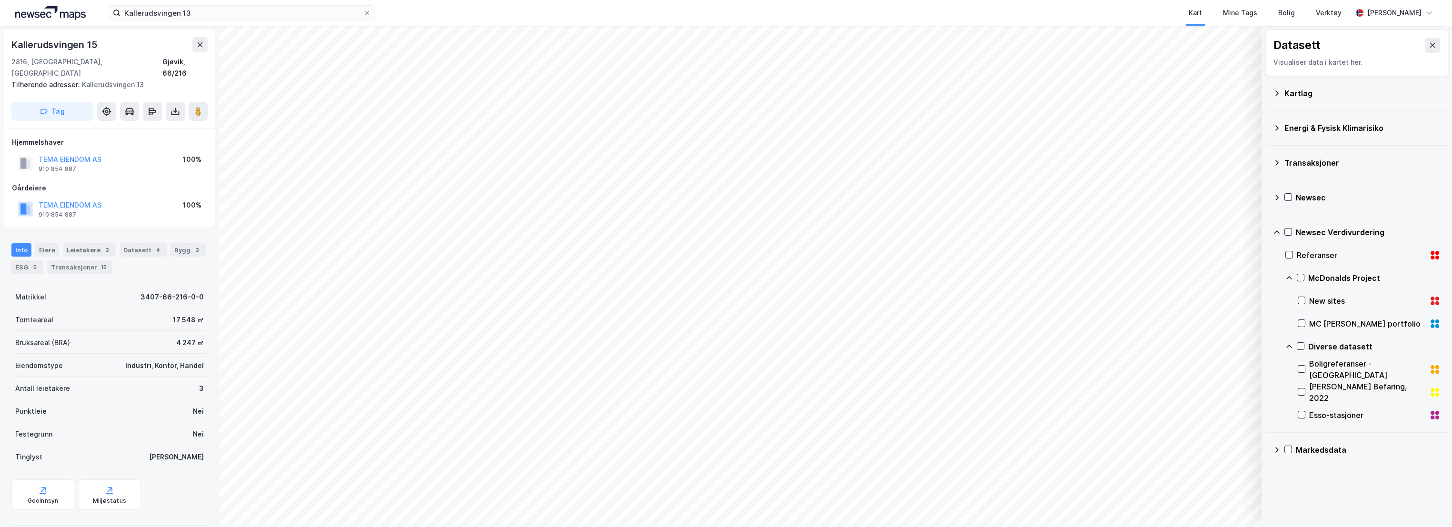
click at [91, 308] on div "Tomteareal 17 548 ㎡" at bounding box center [109, 319] width 196 height 23
click at [87, 260] on div "Transaksjoner 15" at bounding box center [79, 266] width 65 height 13
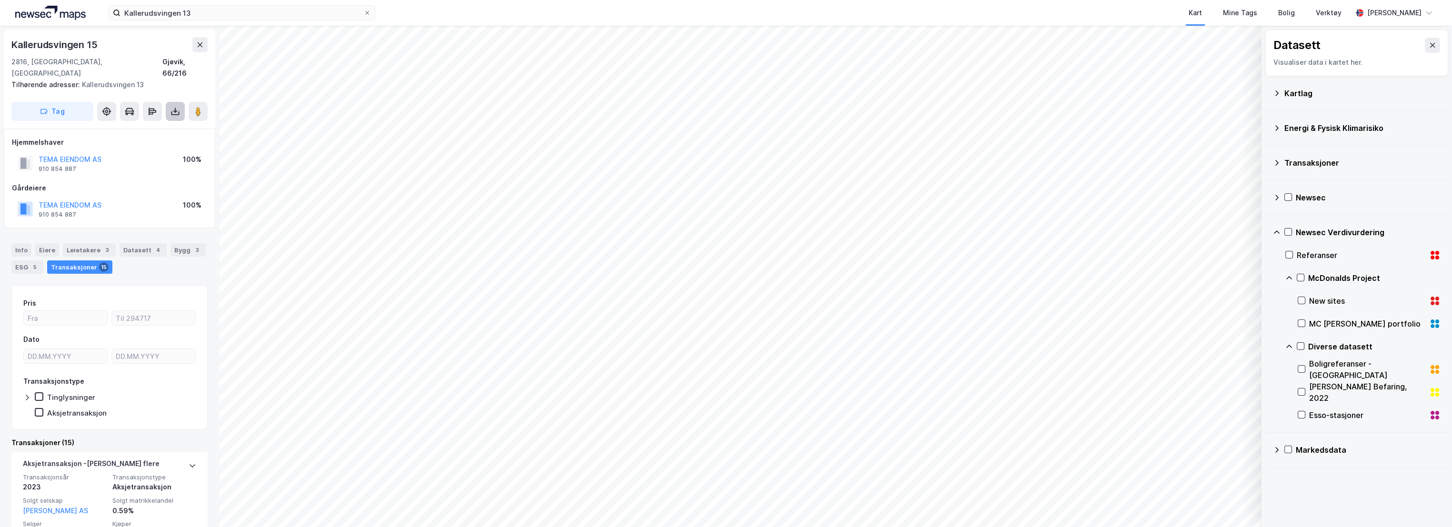
click at [169, 102] on button at bounding box center [175, 111] width 19 height 19
click at [161, 123] on div "Last ned grunnbok" at bounding box center [133, 130] width 101 height 15
click at [13, 243] on div "Info" at bounding box center [21, 249] width 20 height 13
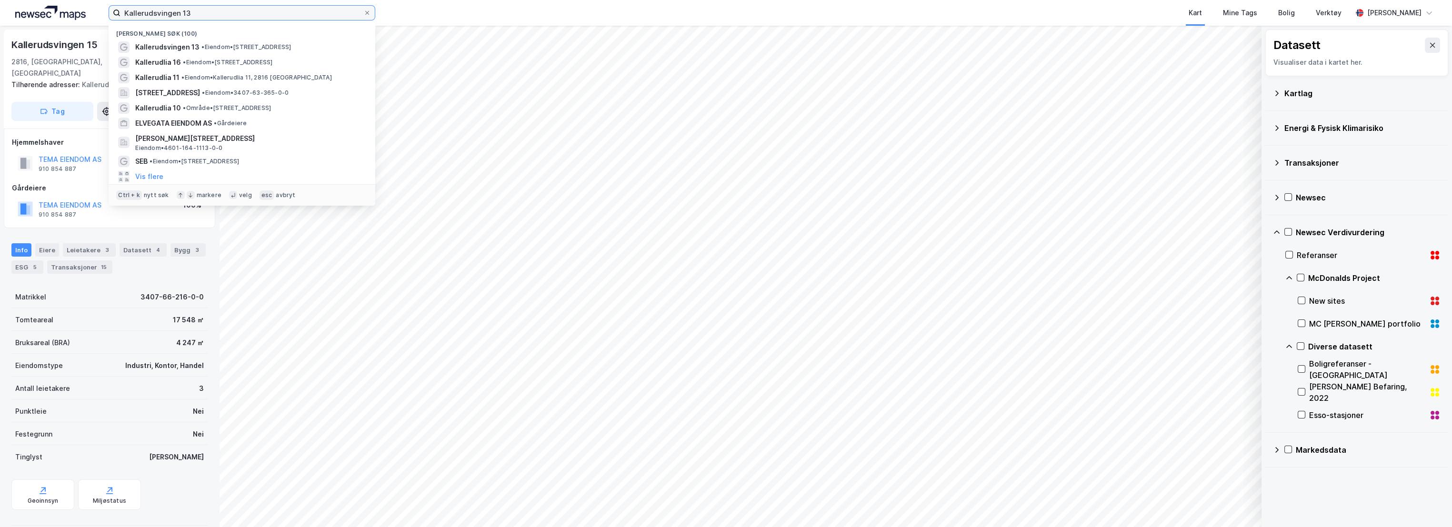
drag, startPoint x: 221, startPoint y: 11, endPoint x: 82, endPoint y: 16, distance: 139.1
click at [82, 16] on div "Kallerudsvingen 13 [PERSON_NAME] søk (100) Kallerudsvingen 13 • Eiendom • [STRE…" at bounding box center [726, 13] width 1452 height 26
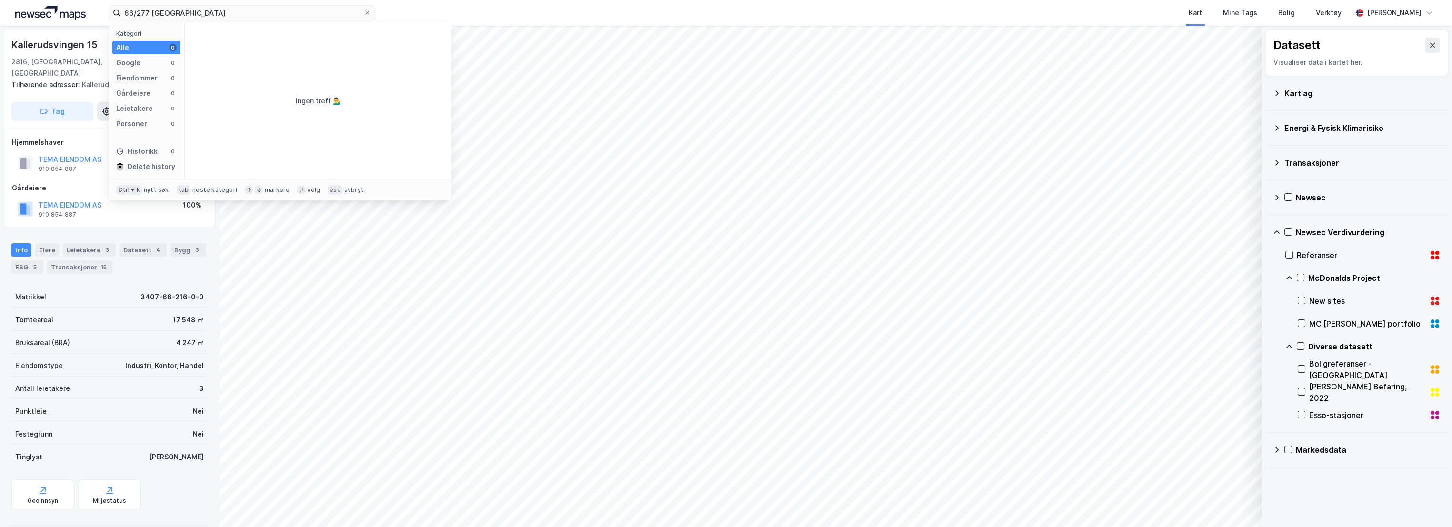
click at [110, 331] on div "Bruksareal (BRA) 4 247 ㎡" at bounding box center [109, 342] width 196 height 23
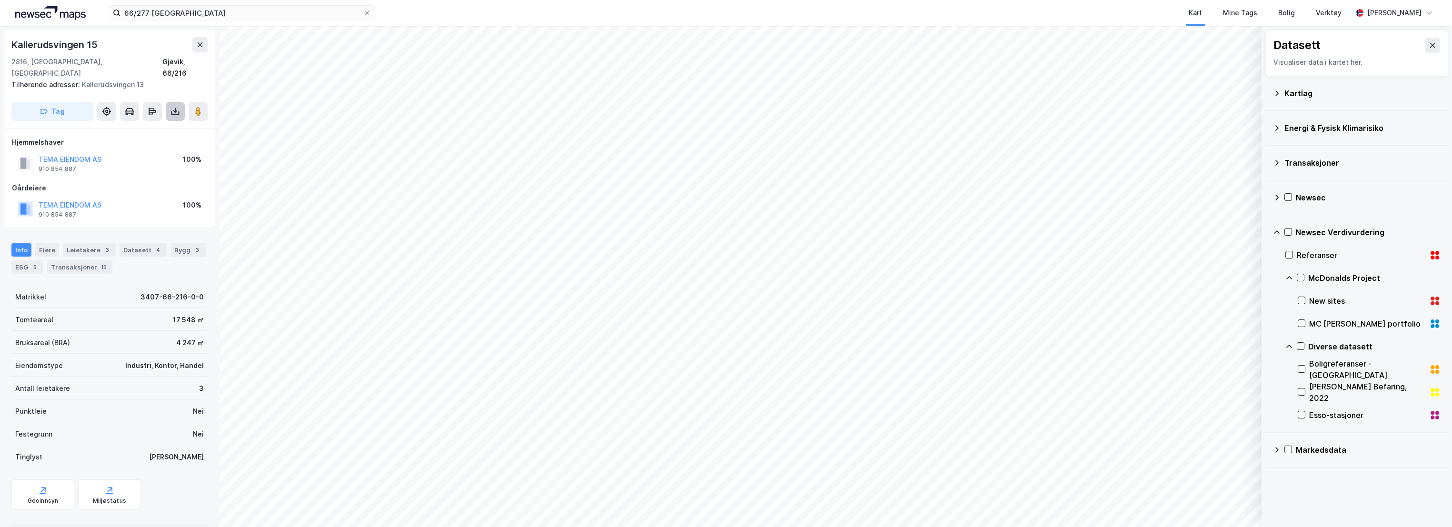
click at [170, 107] on icon at bounding box center [175, 112] width 10 height 10
click at [134, 138] on div "Last ned matrikkelrapport" at bounding box center [133, 145] width 101 height 15
click at [25, 260] on div "ESG 5" at bounding box center [27, 266] width 32 height 13
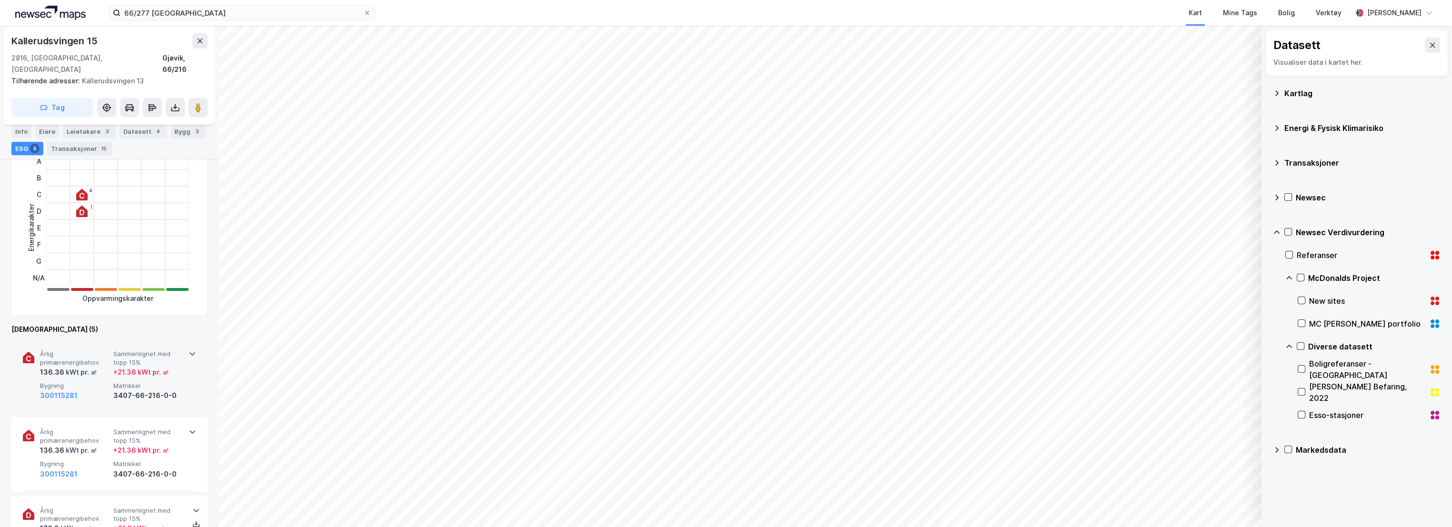
scroll to position [211, 0]
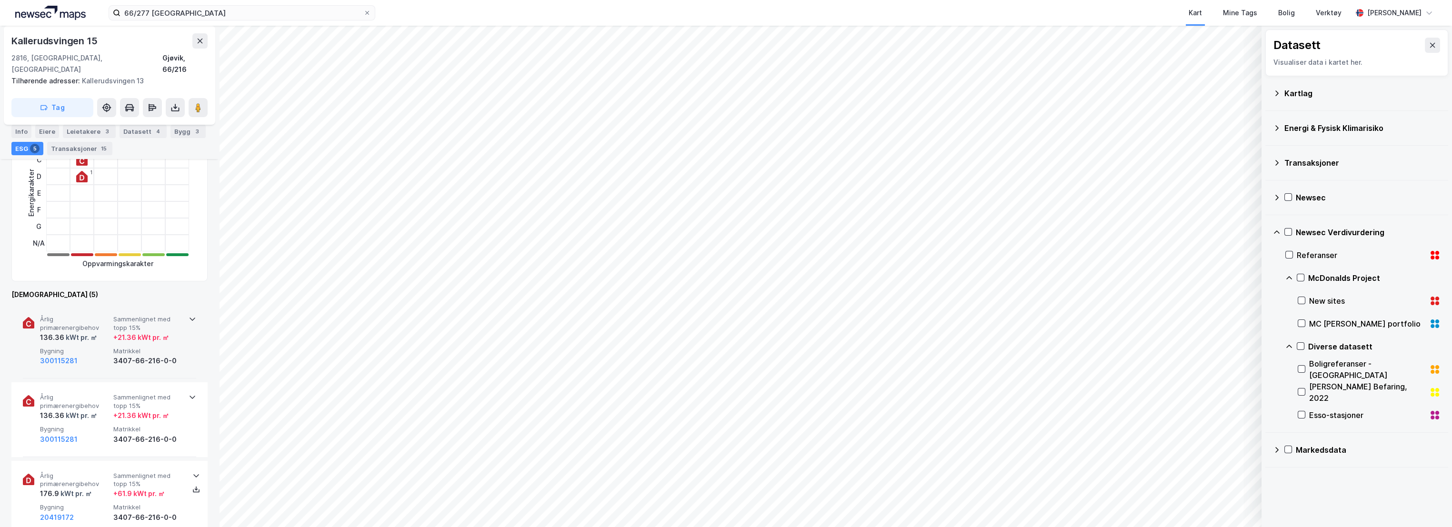
click at [89, 315] on span "Årlig primærenergibehov" at bounding box center [75, 323] width 70 height 17
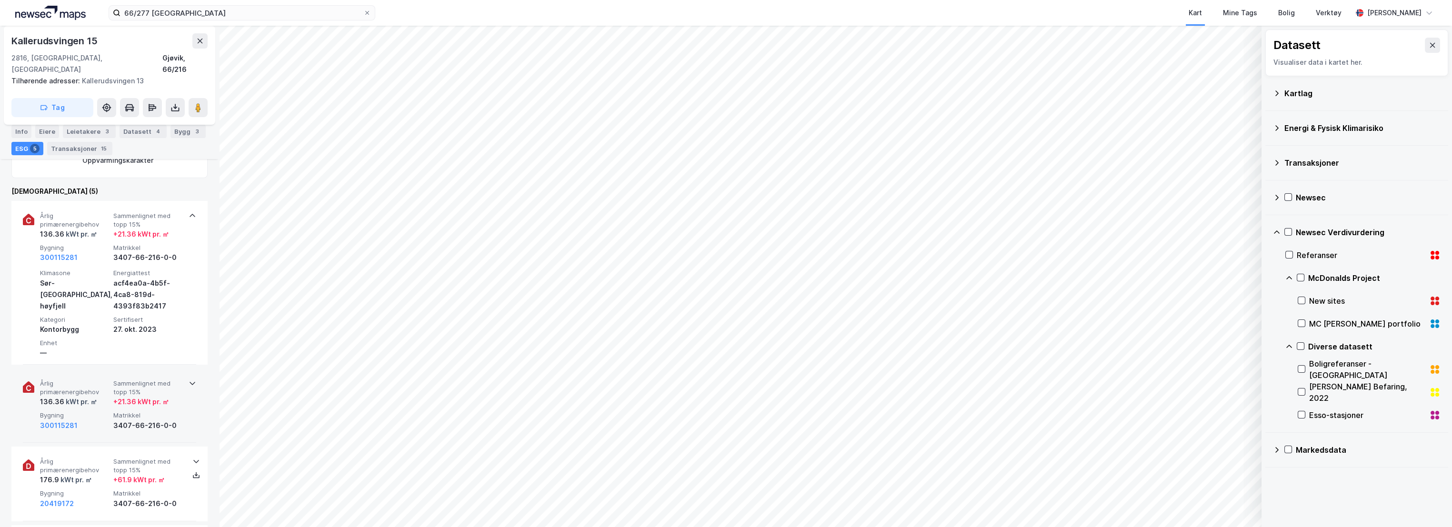
scroll to position [317, 0]
click at [107, 394] on div "136.36 kWt pr. ㎡" at bounding box center [75, 399] width 70 height 11
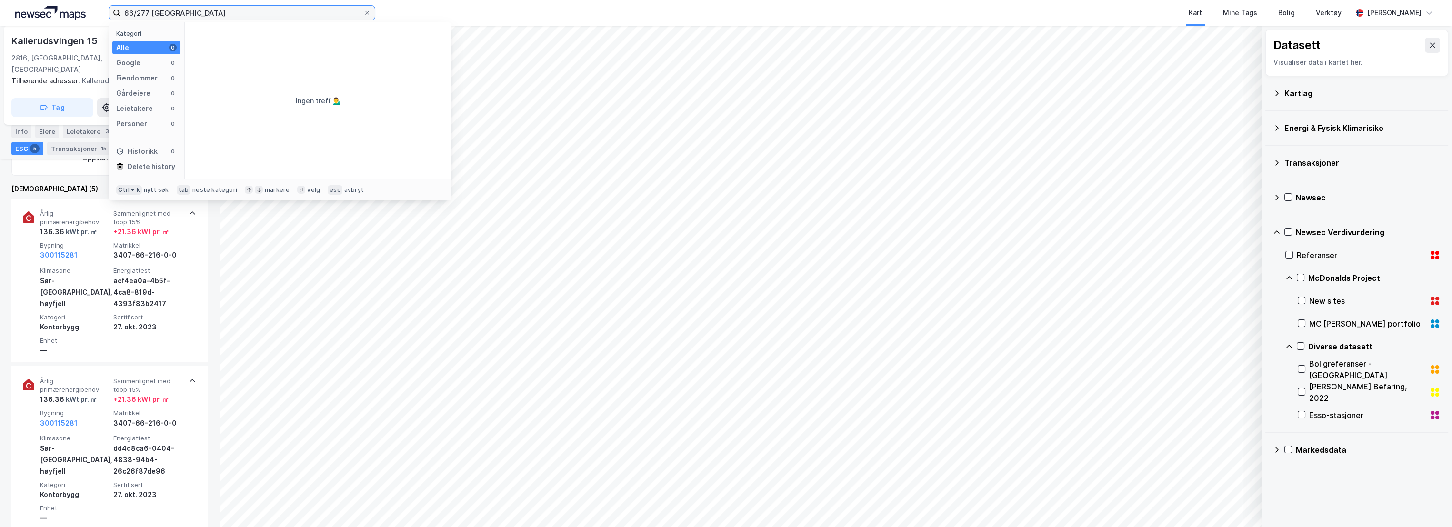
drag, startPoint x: 191, startPoint y: 14, endPoint x: 41, endPoint y: 11, distance: 150.0
click at [82, 11] on div "66/277 gjøvik Kategori Alle 0 Google 0 Eiendommer 0 Gårdeiere 0 Leietakere 0 Pe…" at bounding box center [726, 13] width 1452 height 26
paste input "Lundgutua 2"
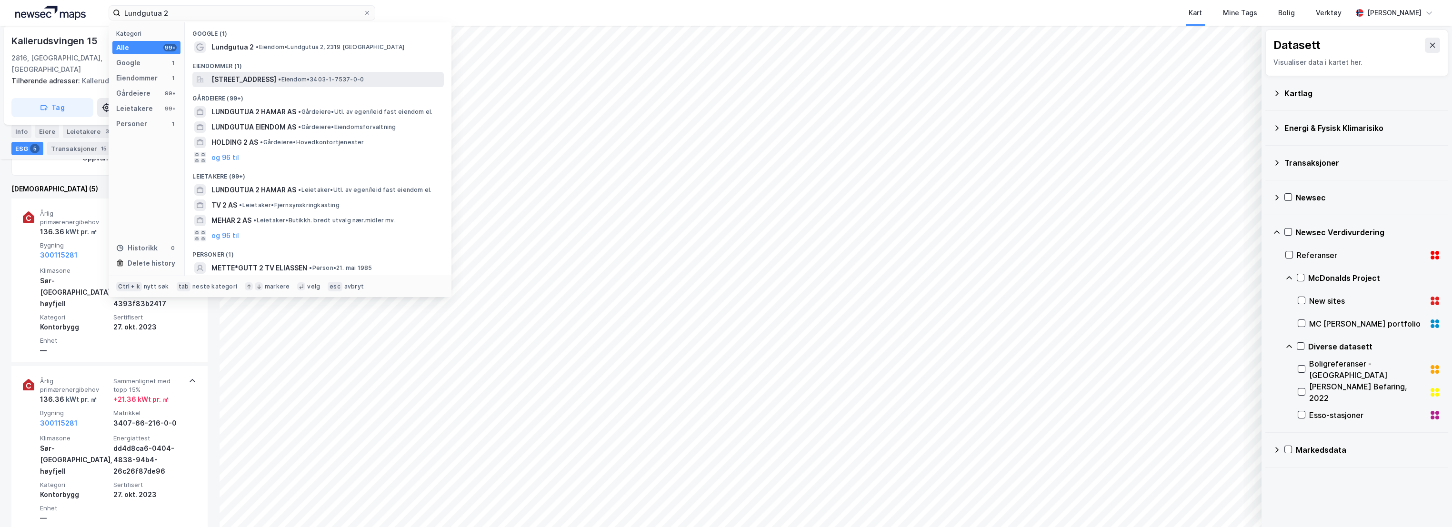
click at [276, 79] on span "[STREET_ADDRESS]" at bounding box center [243, 79] width 65 height 11
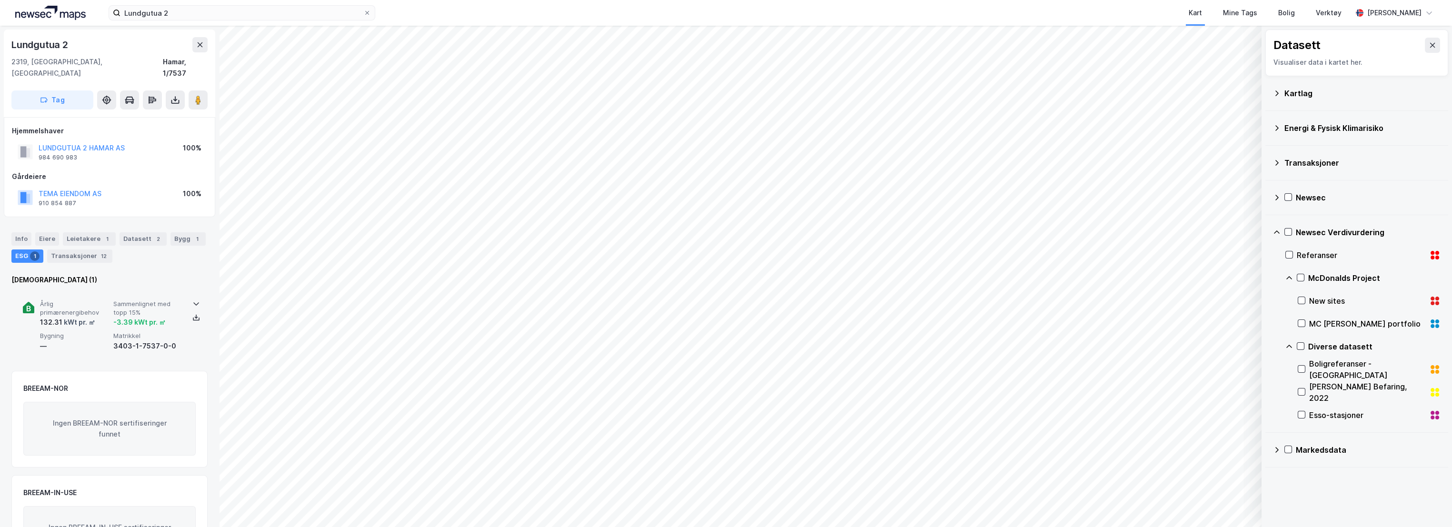
click at [147, 289] on div "Årlig primærenergibehov 132.31 kWt pr. ㎡ Sammenlignet med topp 15% -3.39 kWt pr…" at bounding box center [109, 326] width 173 height 74
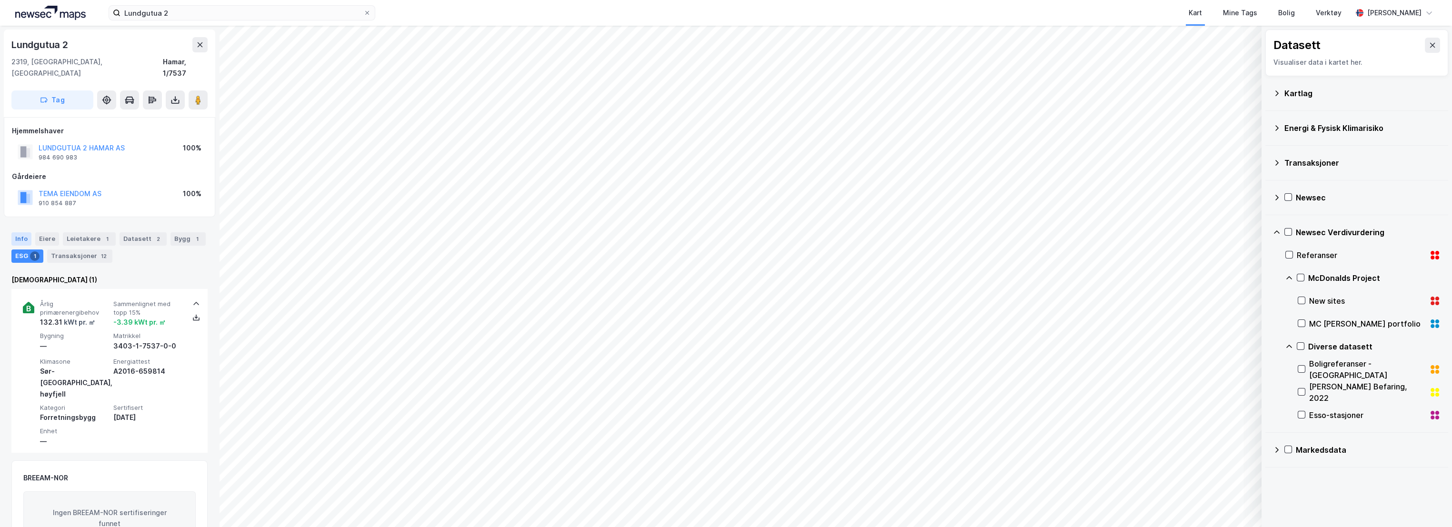
click at [26, 232] on div "Info" at bounding box center [21, 238] width 20 height 13
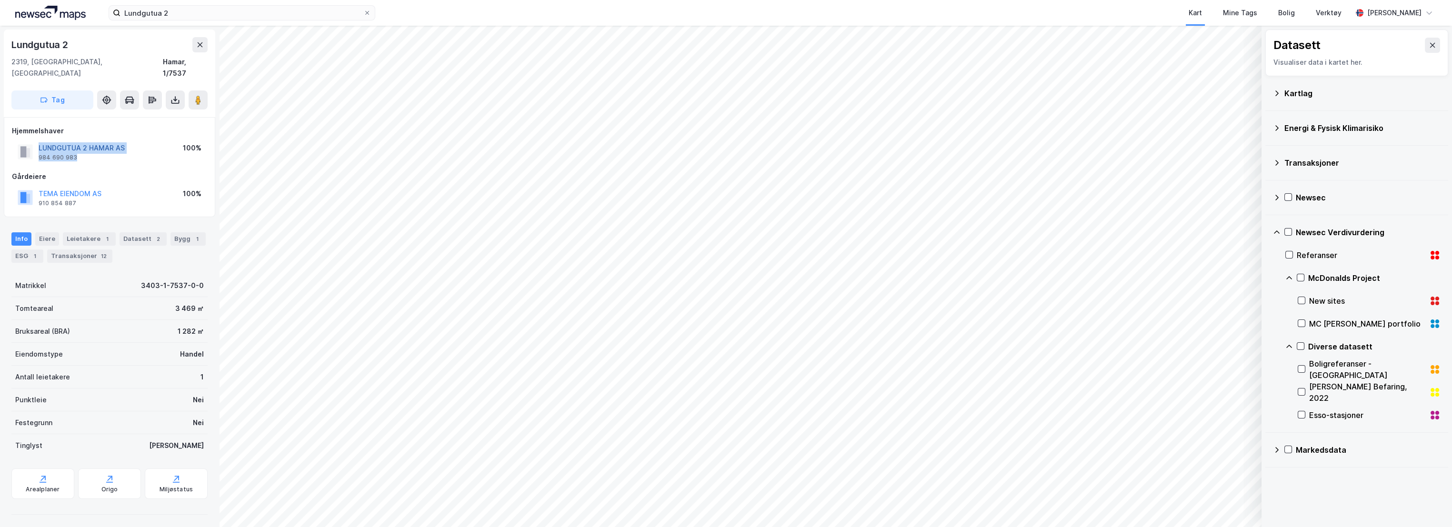
drag, startPoint x: 80, startPoint y: 144, endPoint x: 39, endPoint y: 137, distance: 41.6
click at [39, 142] on div "LUNDGUTUA 2 HAMAR AS 984 690 983" at bounding box center [82, 151] width 86 height 19
copy div "LUNDGUTUA 2 HAMAR AS 984 690 983"
click at [80, 250] on div "Transaksjoner 12" at bounding box center [79, 256] width 65 height 13
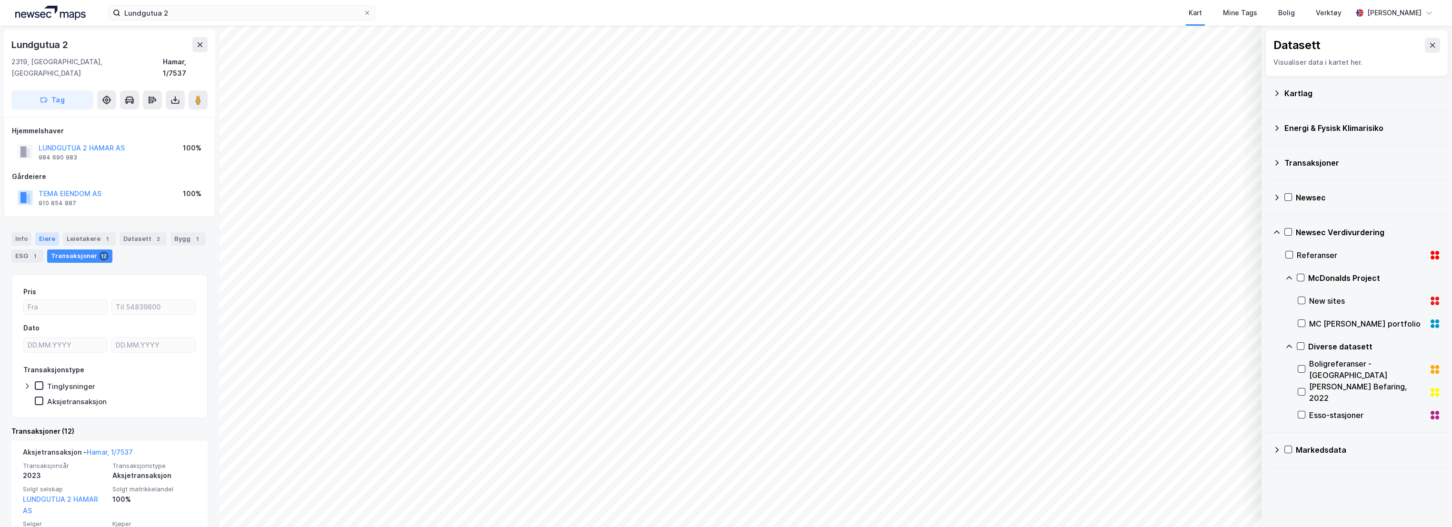
click at [43, 232] on div "Eiere" at bounding box center [47, 238] width 24 height 13
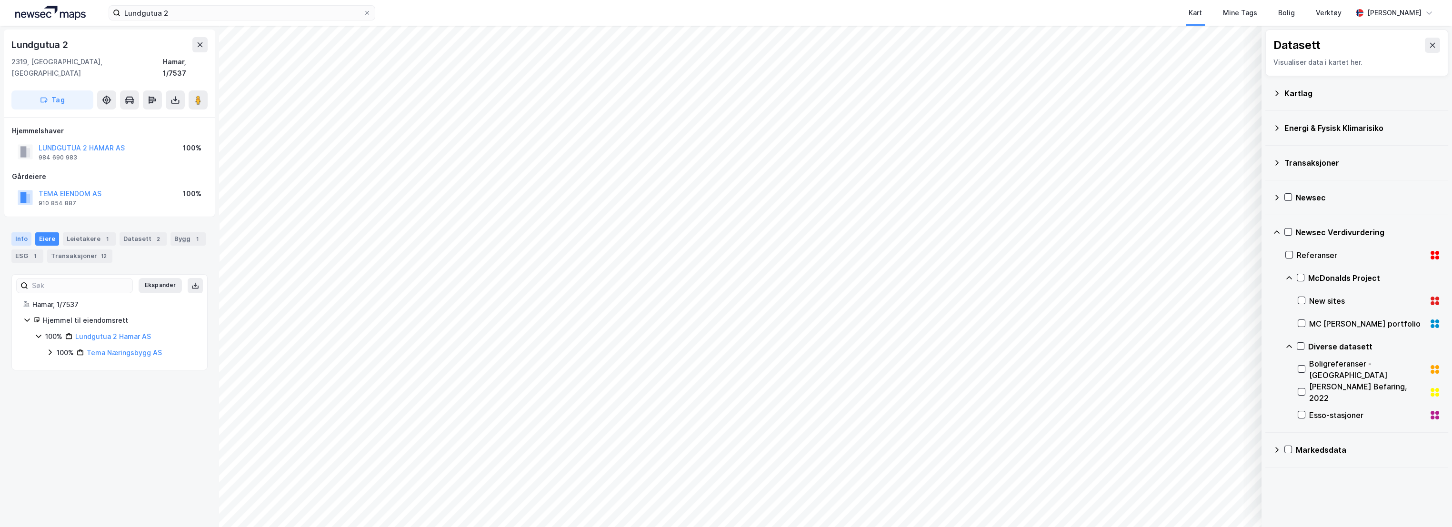
click at [17, 232] on div "Info" at bounding box center [21, 238] width 20 height 13
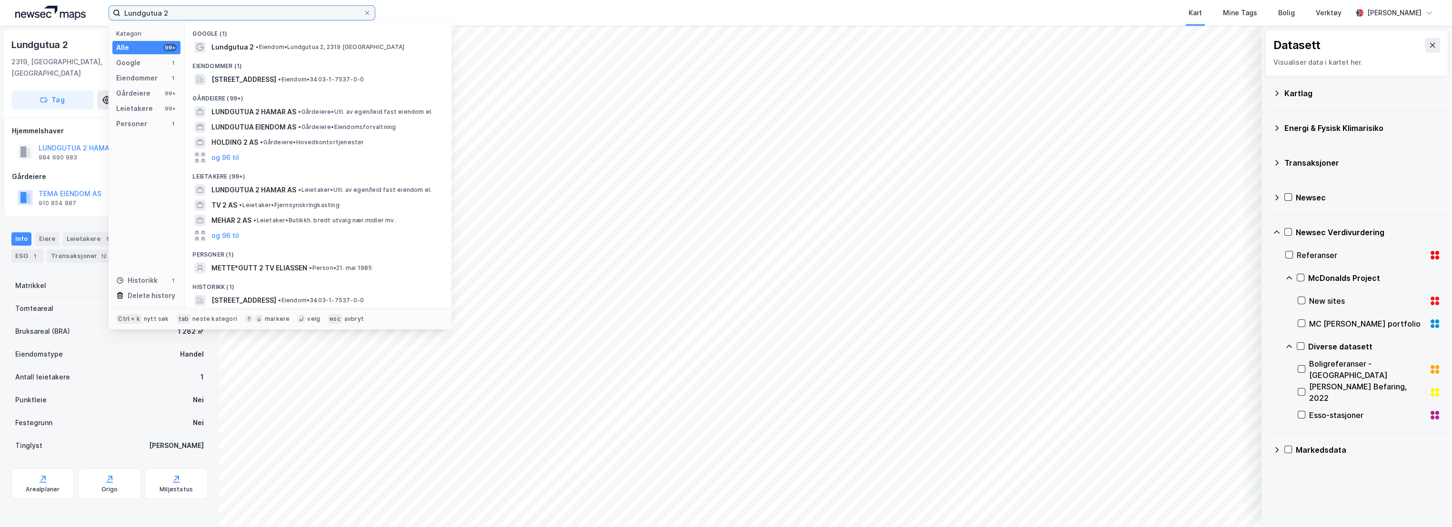
drag, startPoint x: 220, startPoint y: 13, endPoint x: 65, endPoint y: 17, distance: 154.8
click at [65, 17] on div "Lundgutua 2 Kategori Alle 99+ Google 1 Eiendommer 1 Gårdeiere 99+ Leietakere 99…" at bounding box center [726, 13] width 1452 height 26
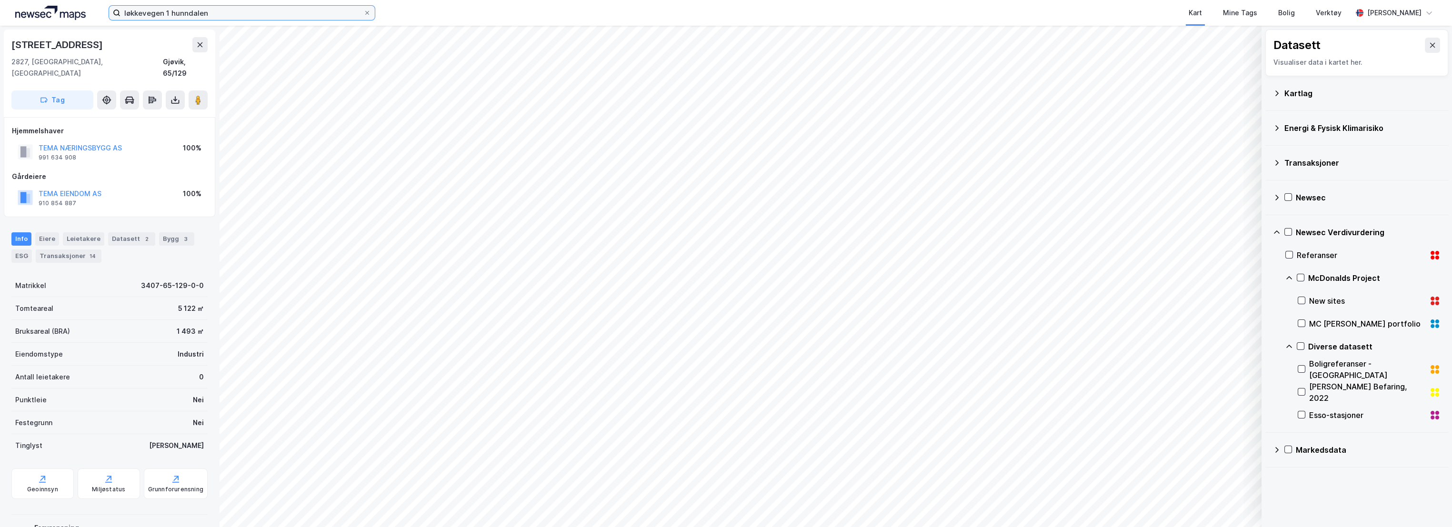
scroll to position [1, 0]
click at [20, 248] on div "ESG" at bounding box center [21, 254] width 20 height 13
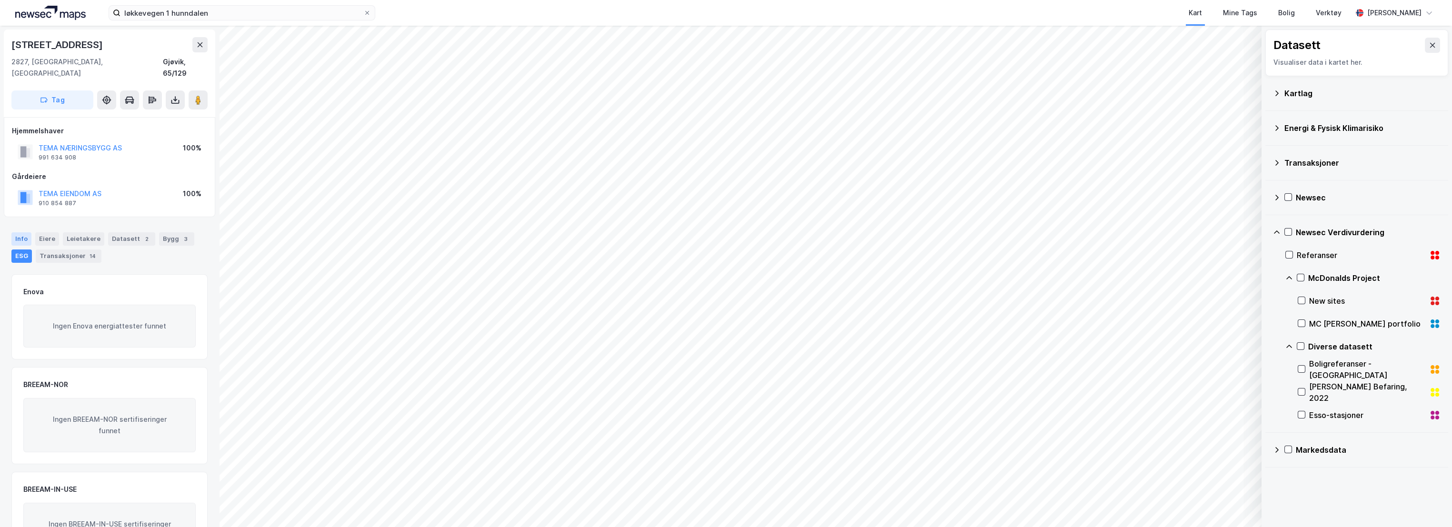
click at [21, 232] on div "Info" at bounding box center [21, 238] width 20 height 13
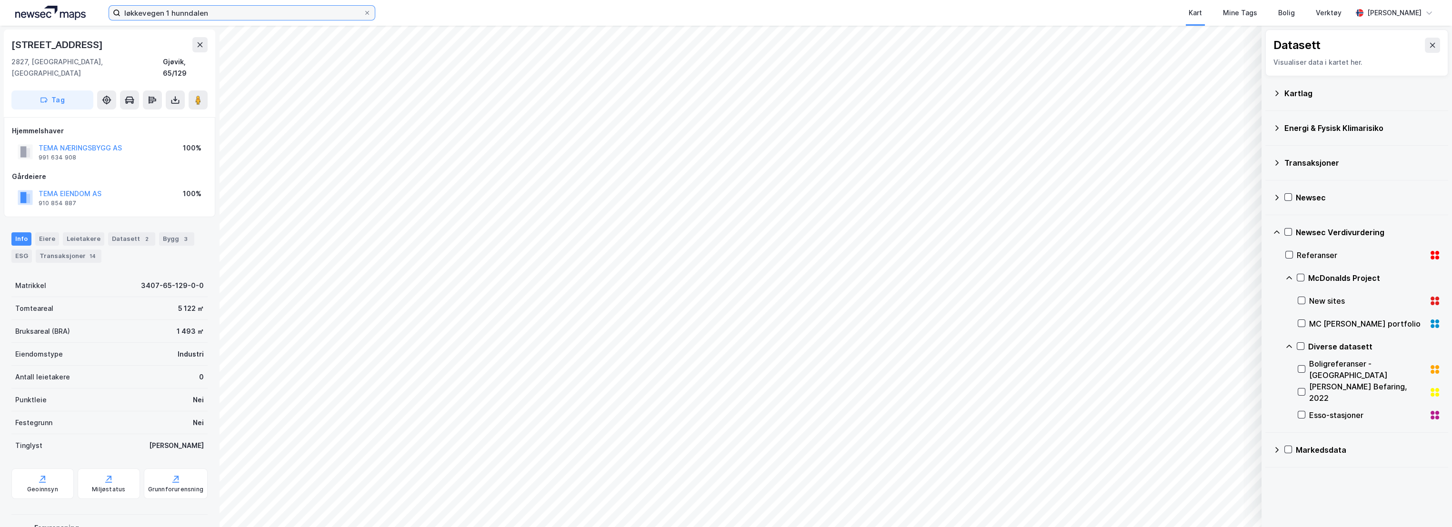
click at [164, 15] on input "løkkevegen 1 hunndalen" at bounding box center [241, 13] width 243 height 14
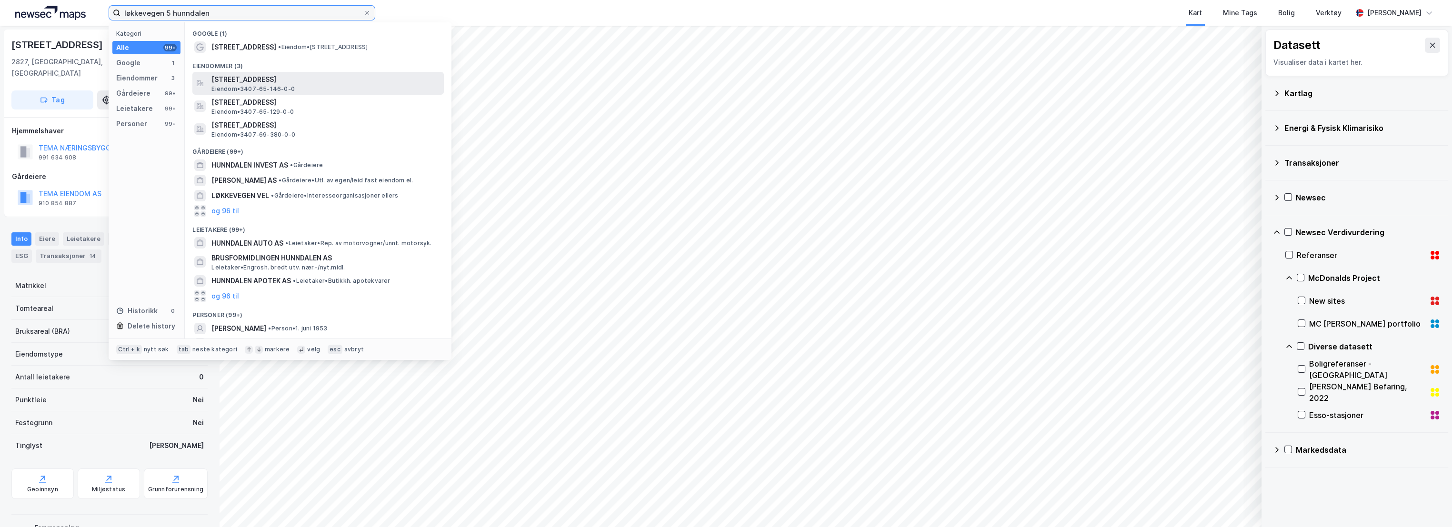
type input "løkkevegen 5 hunndalen"
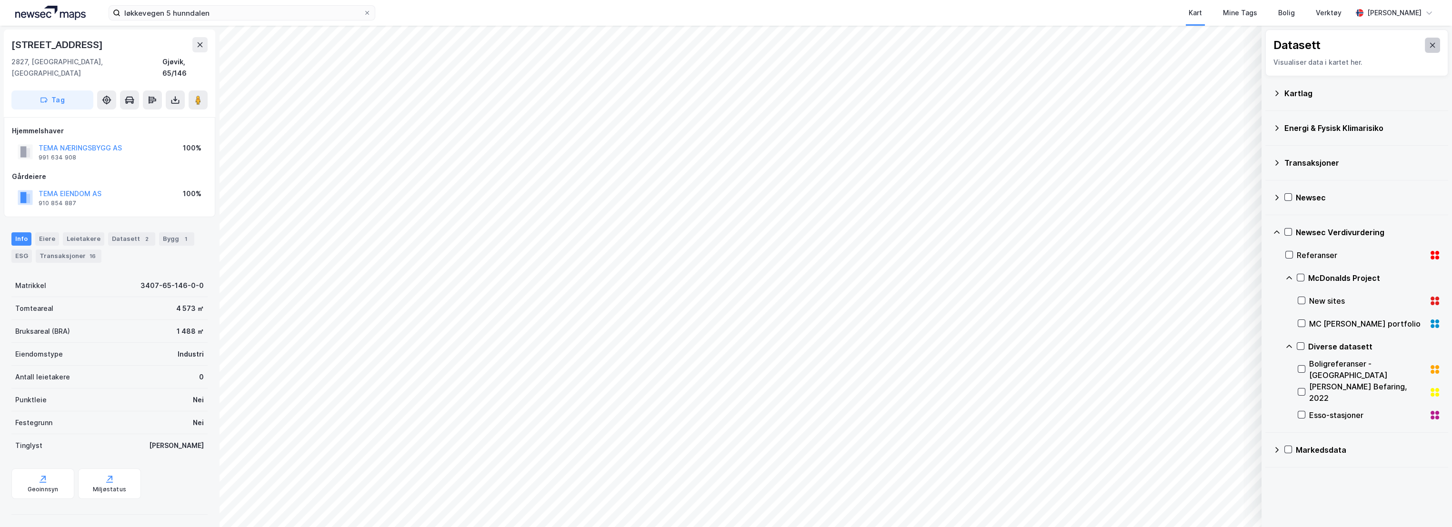
click at [1430, 46] on icon at bounding box center [1432, 45] width 5 height 5
click at [1439, 396] on img at bounding box center [1438, 395] width 18 height 18
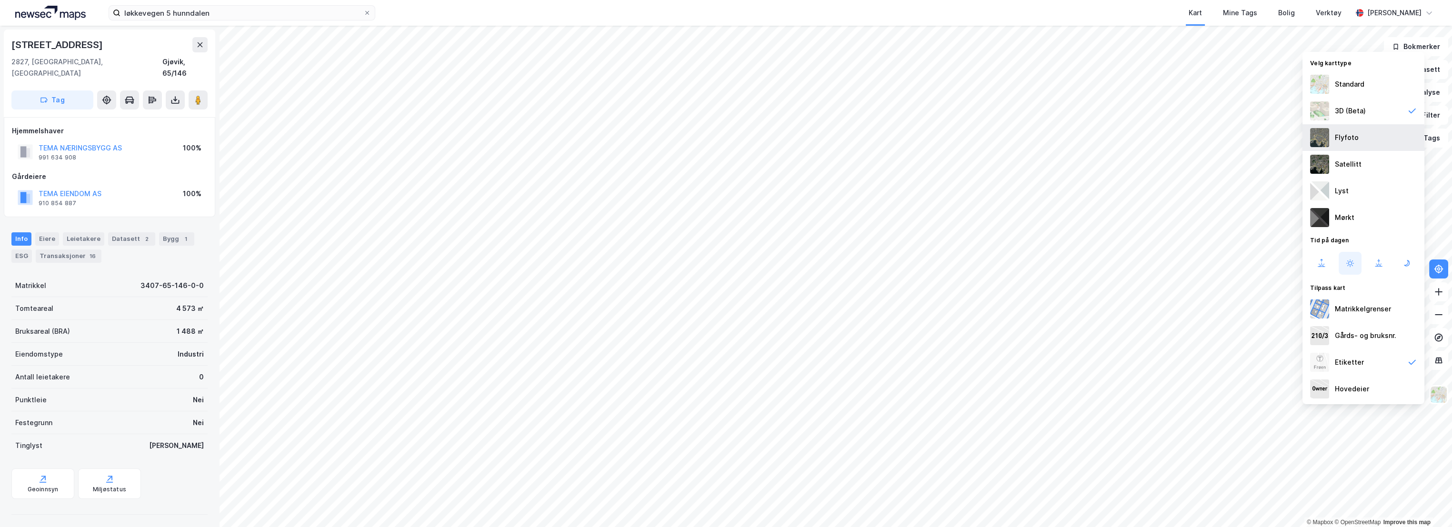
click at [1354, 135] on div "Flyfoto" at bounding box center [1347, 137] width 24 height 11
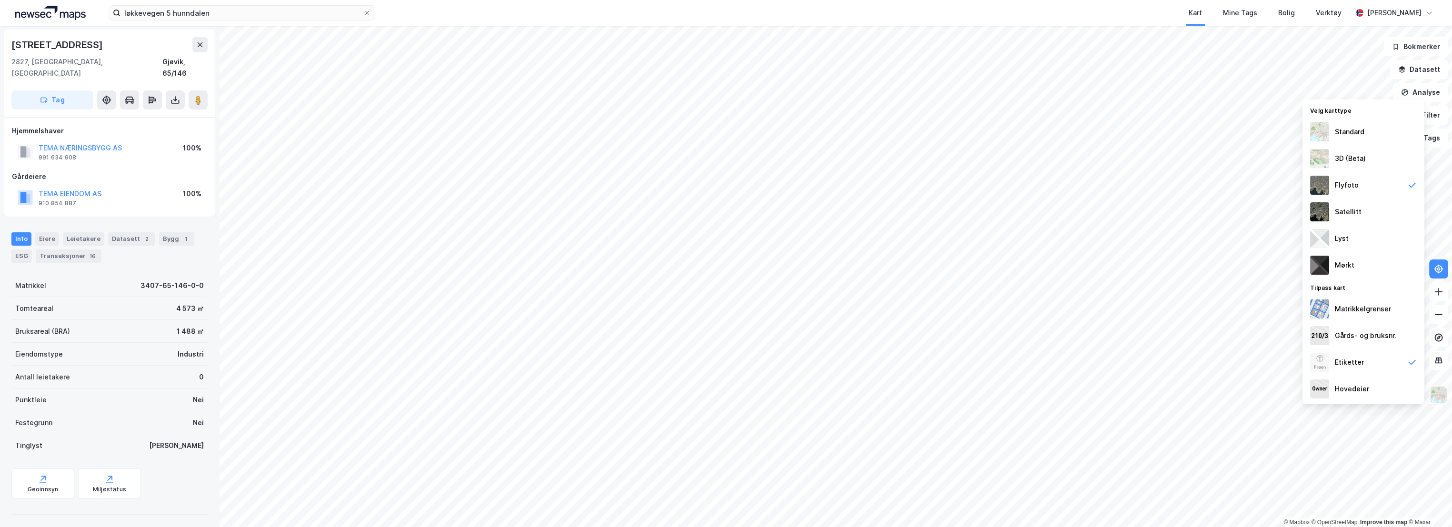
click at [1438, 398] on img at bounding box center [1438, 395] width 18 height 18
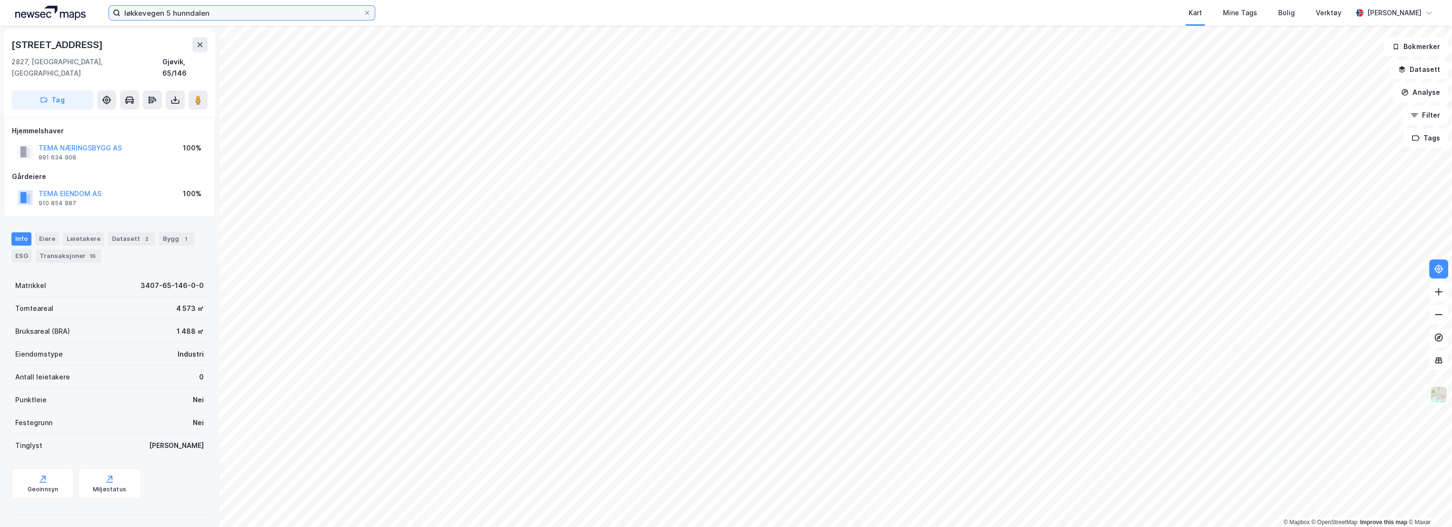
click at [229, 14] on input "løkkevegen 5 hunndalen" at bounding box center [241, 13] width 243 height 14
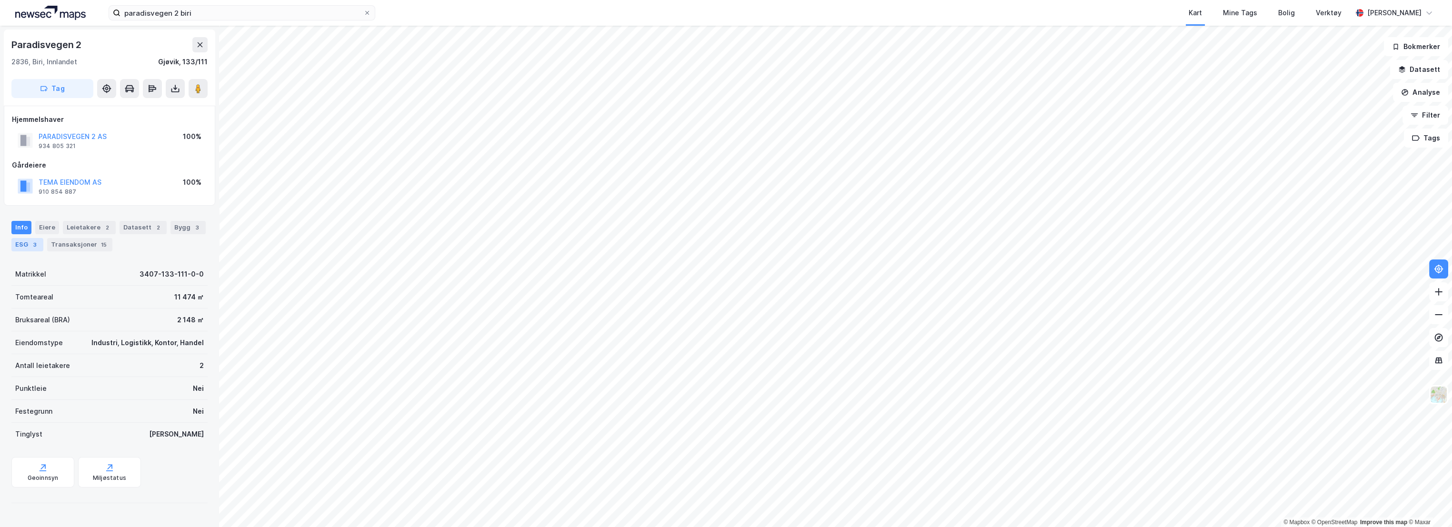
click at [23, 249] on div "ESG 3" at bounding box center [27, 244] width 32 height 13
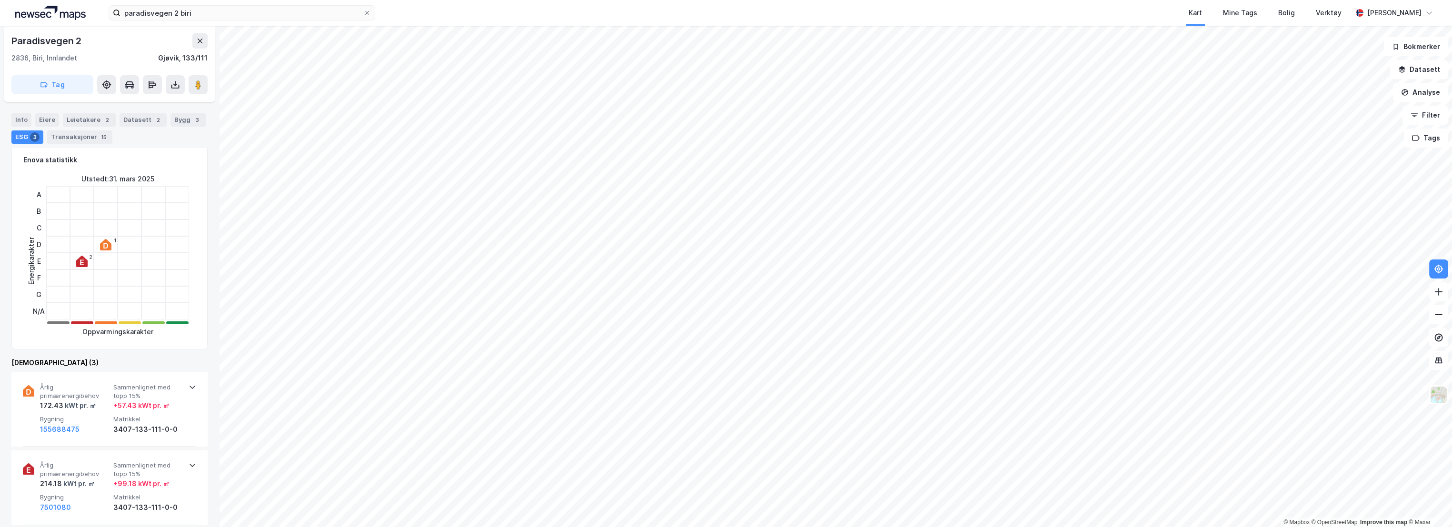
scroll to position [317, 0]
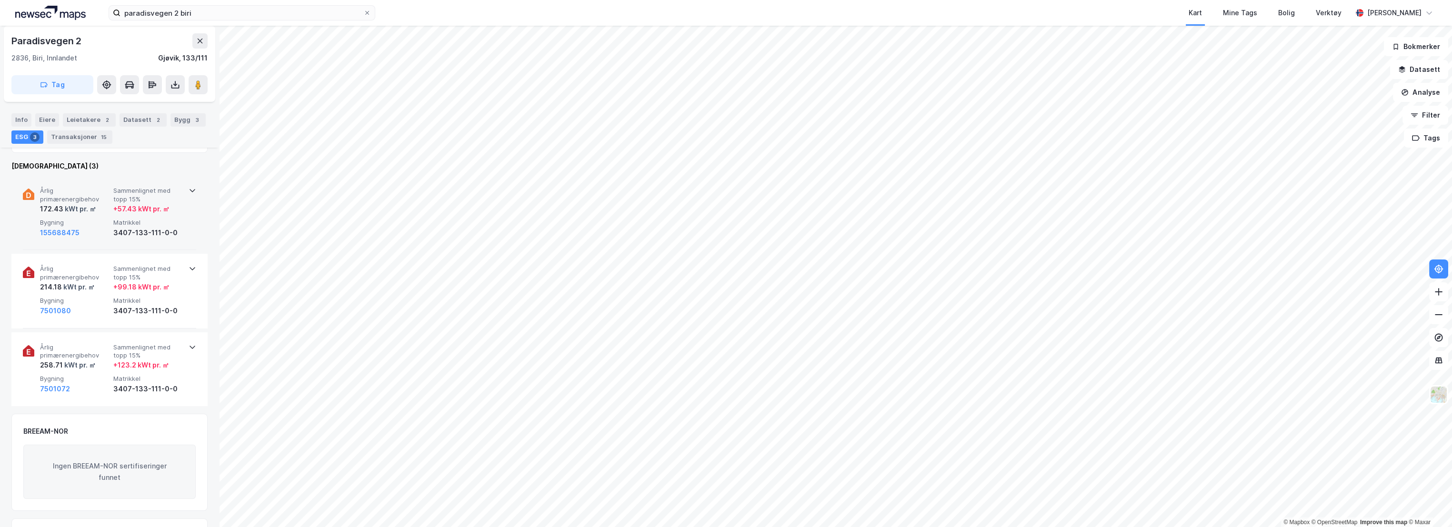
click at [110, 187] on div "Årlig primærenergibehov 172.43 kWt pr. ㎡ Sammenlignet med topp 15% + 57.43 kWt …" at bounding box center [111, 212] width 143 height 51
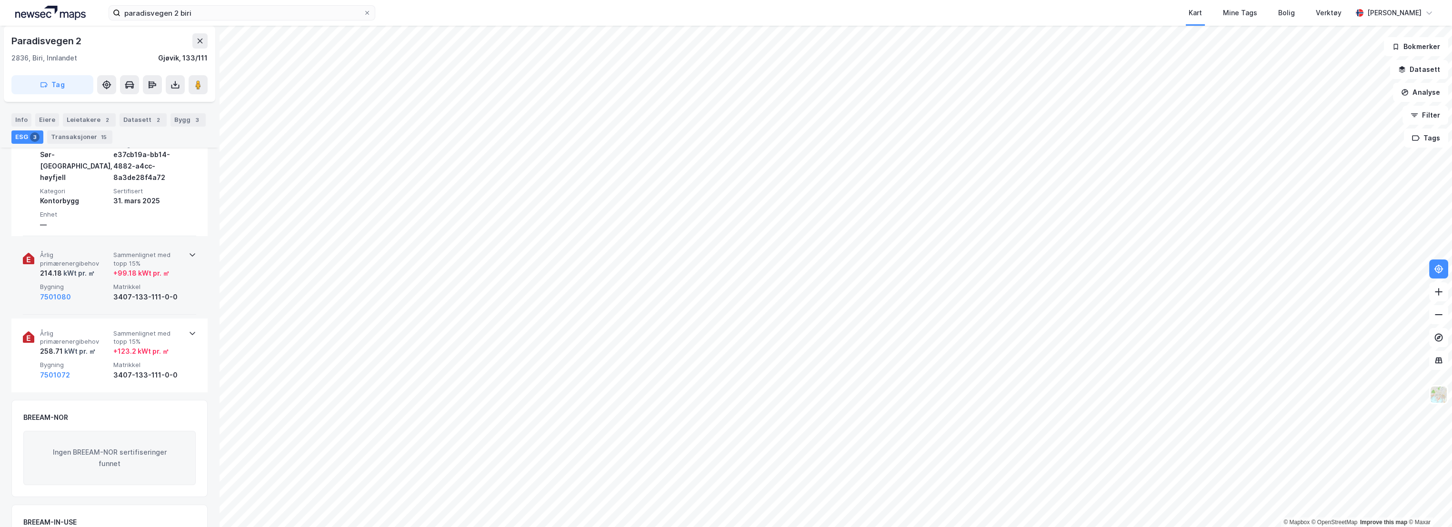
scroll to position [423, 0]
click at [104, 251] on span "Årlig primærenergibehov" at bounding box center [75, 257] width 70 height 17
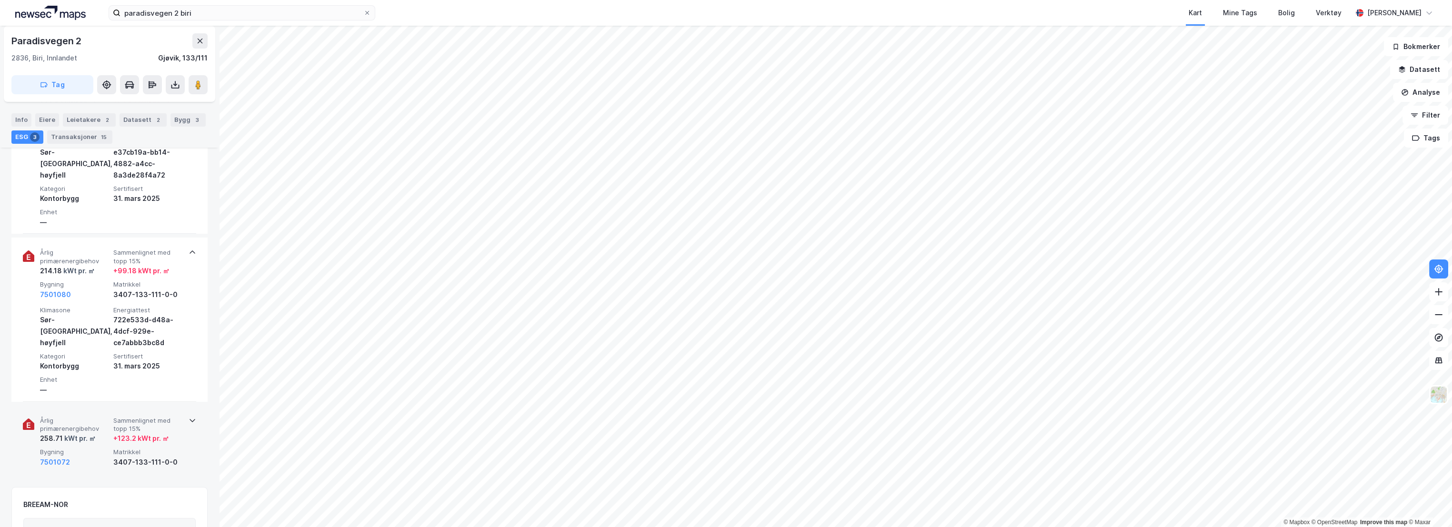
click at [111, 418] on div "Årlig primærenergibehov 258.71 kWt pr. ㎡ Sammenlignet med topp 15% + 123.2 kWt …" at bounding box center [111, 442] width 143 height 51
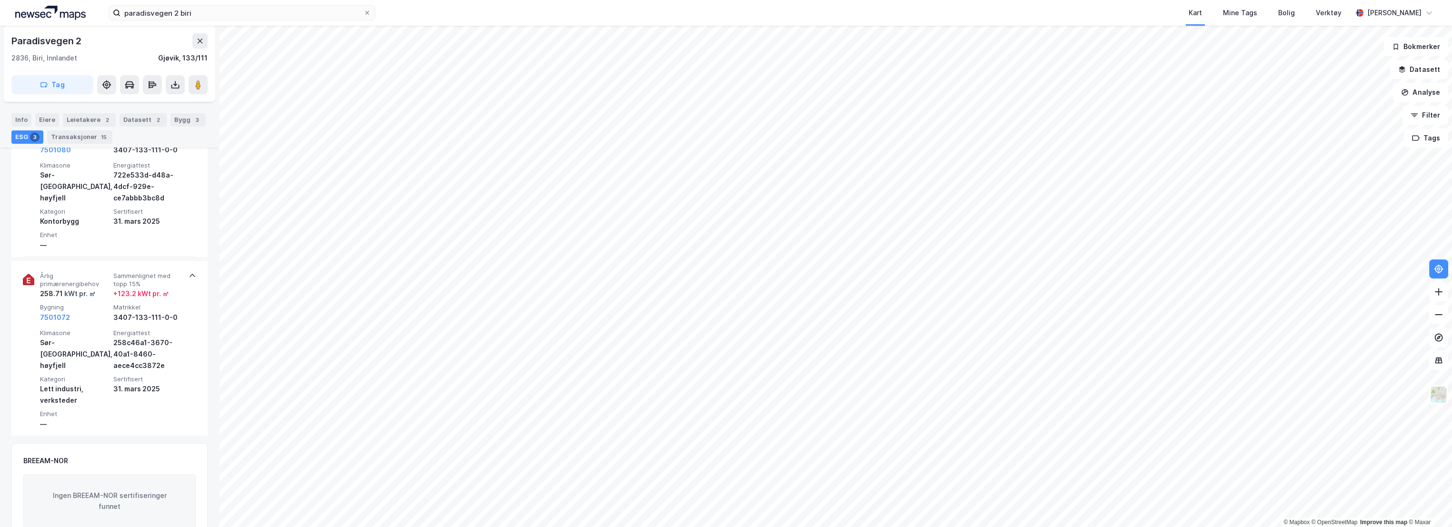
scroll to position [582, 0]
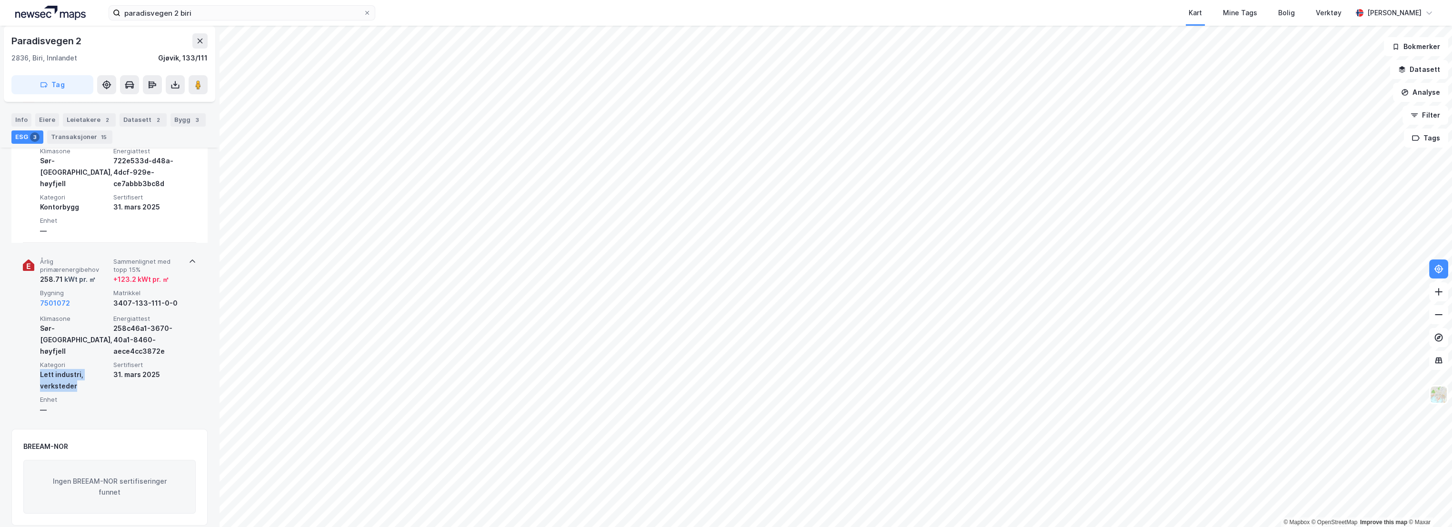
copy div "Lett industri, verksteder"
drag, startPoint x: 77, startPoint y: 385, endPoint x: 41, endPoint y: 378, distance: 36.3
click at [41, 378] on div "Lett industri, verksteder" at bounding box center [75, 380] width 70 height 23
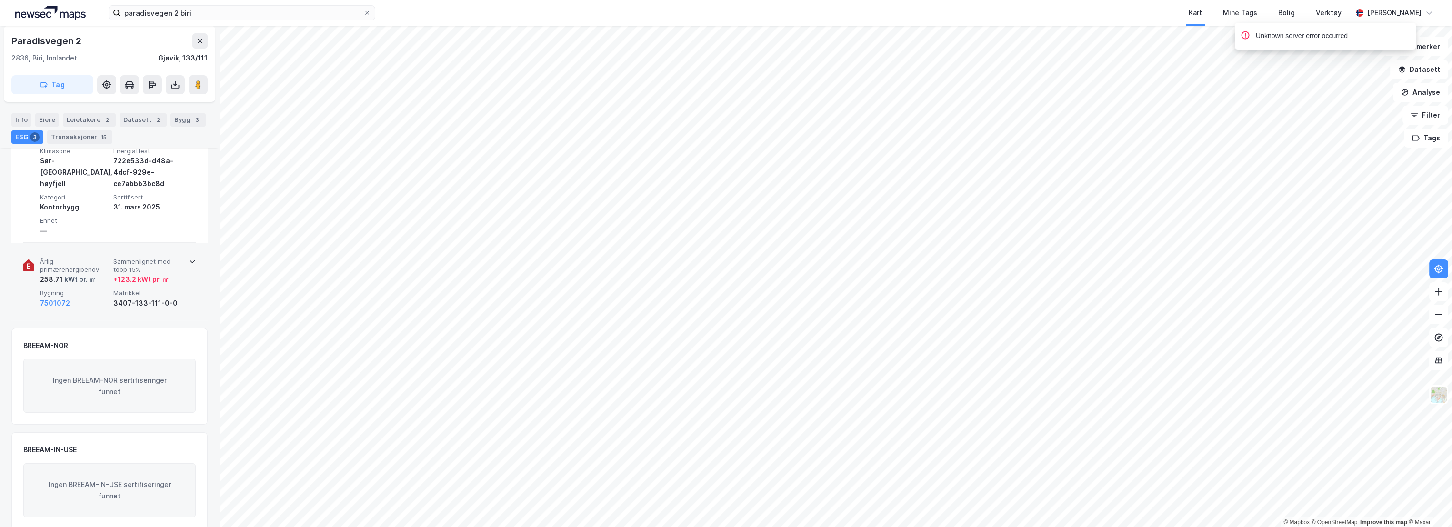
click at [140, 280] on div "+ 123.2 kWt pr. ㎡" at bounding box center [141, 279] width 56 height 11
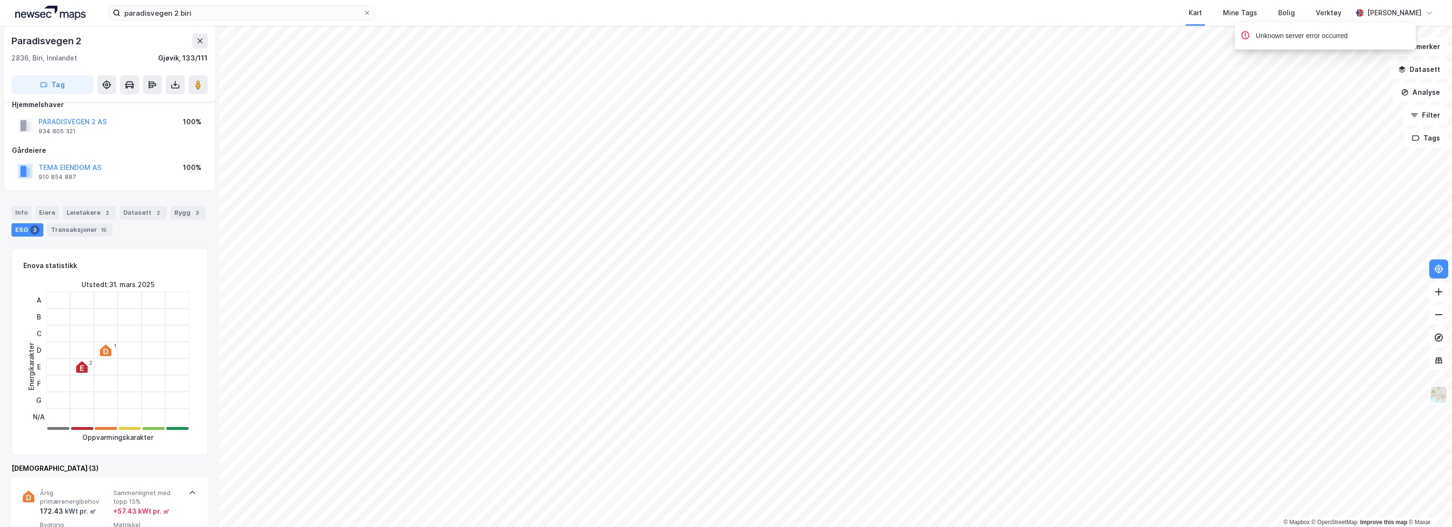
scroll to position [9, 0]
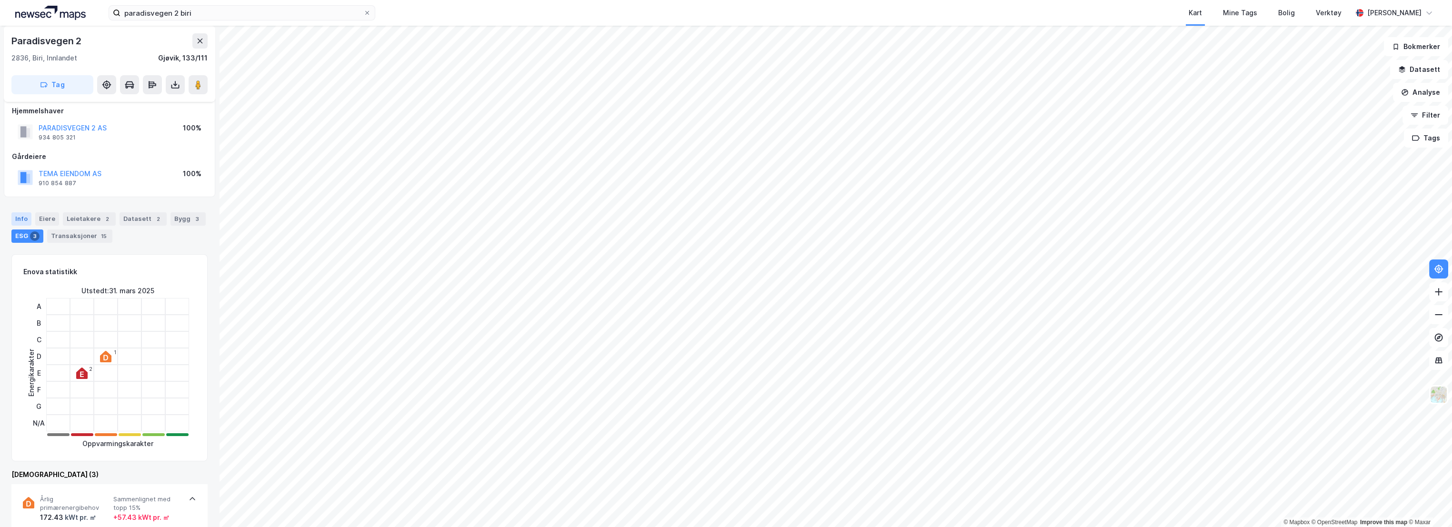
click at [27, 217] on div "Info" at bounding box center [21, 218] width 20 height 13
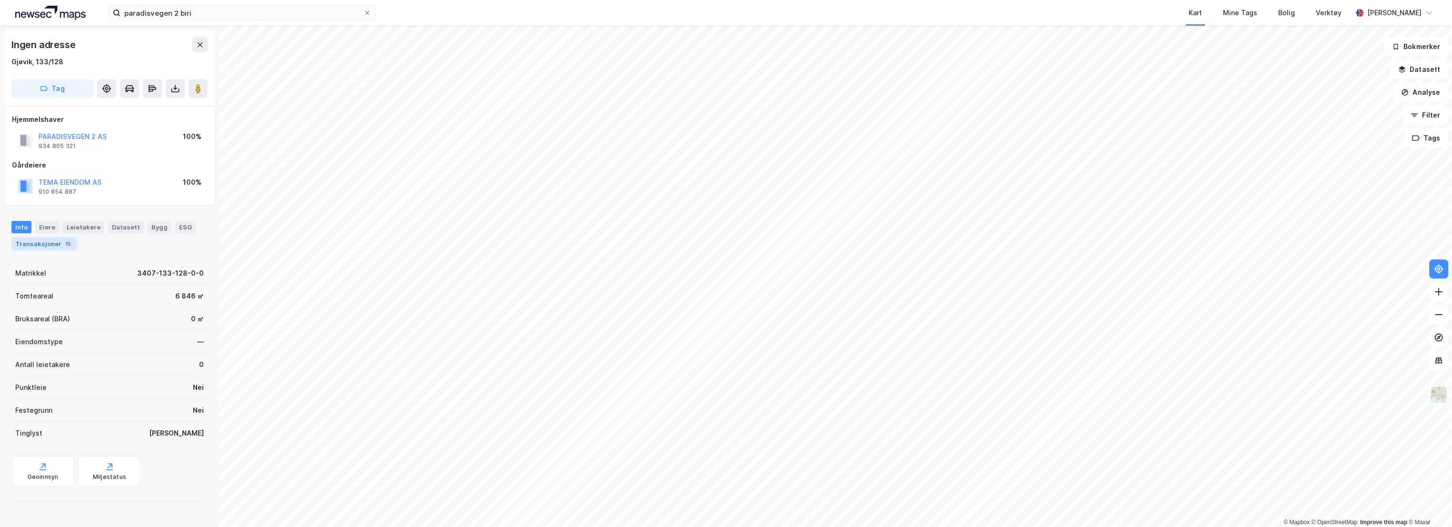
click at [50, 244] on div "Transaksjoner 15" at bounding box center [43, 243] width 65 height 13
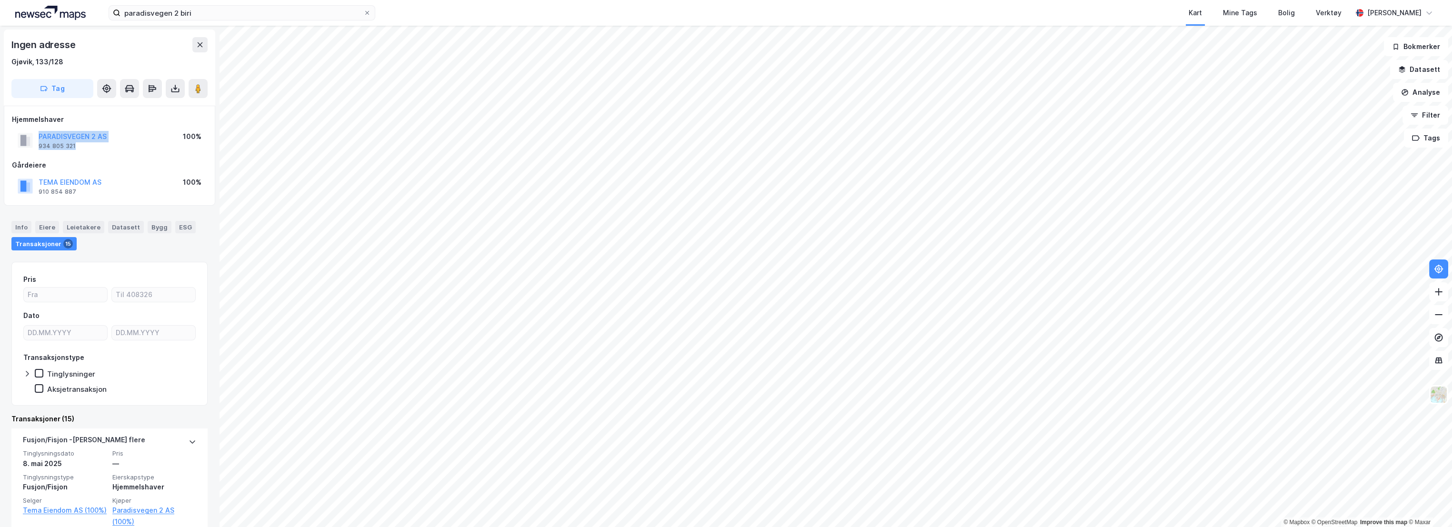
drag, startPoint x: 77, startPoint y: 147, endPoint x: 34, endPoint y: 138, distance: 43.8
click at [34, 138] on div "PARADISVEGEN 2 AS 934 805 321" at bounding box center [62, 140] width 89 height 19
copy div "PARADISVEGEN 2 AS 934 805 321"
click at [47, 228] on div "Eiere" at bounding box center [47, 227] width 24 height 12
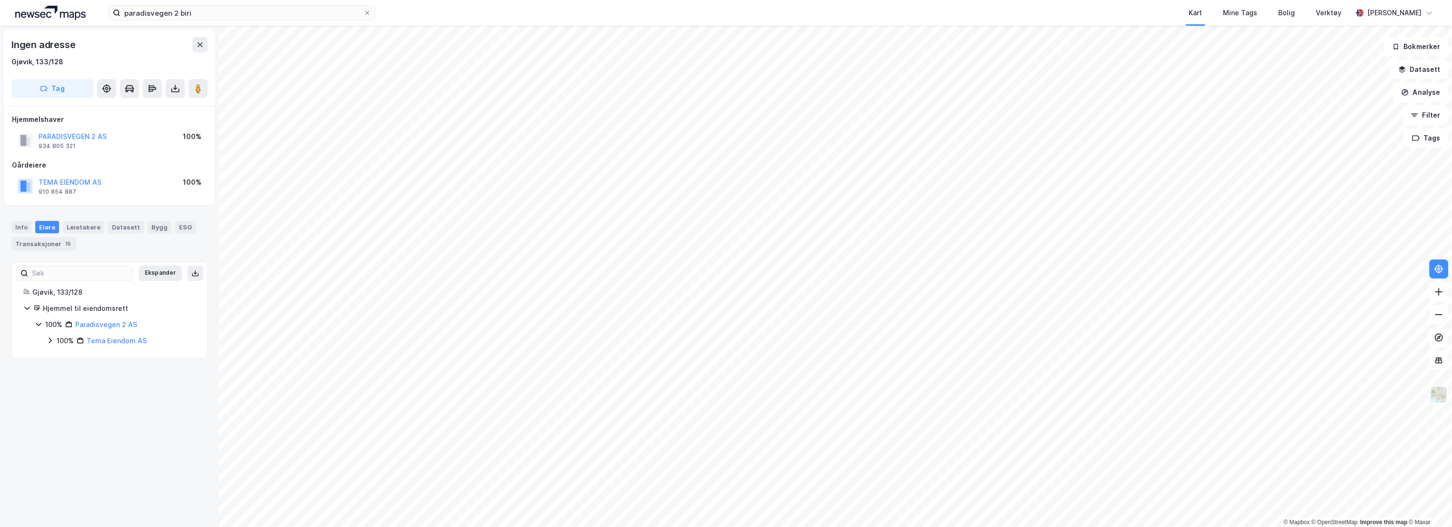
click at [51, 342] on icon at bounding box center [50, 341] width 8 height 8
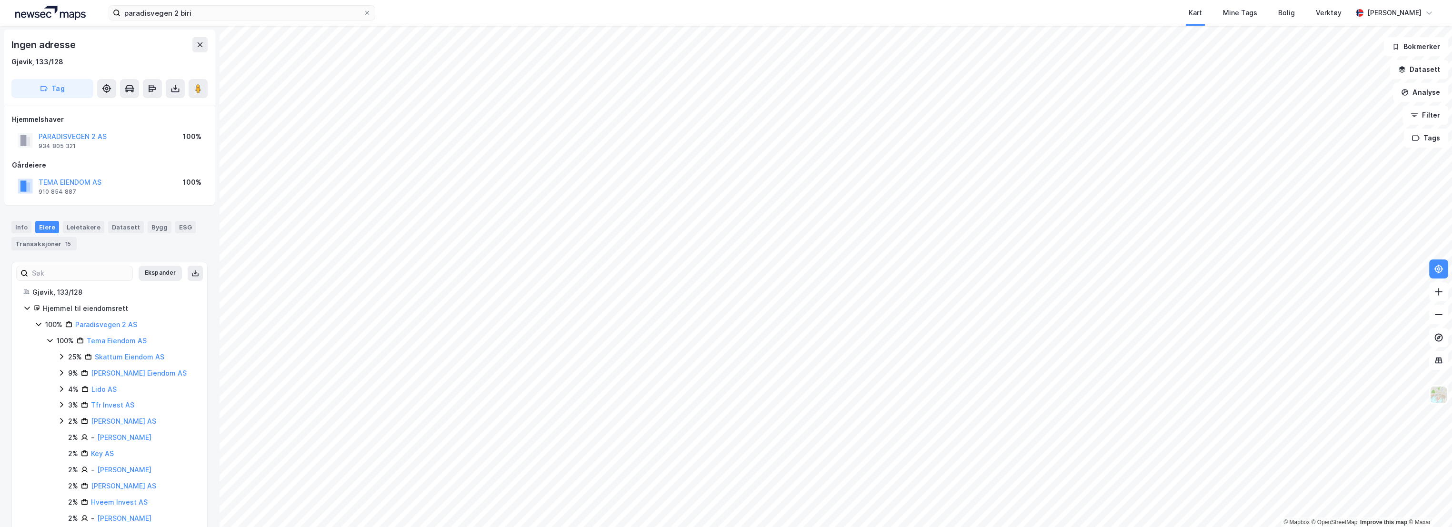
click at [51, 342] on icon at bounding box center [50, 341] width 8 height 8
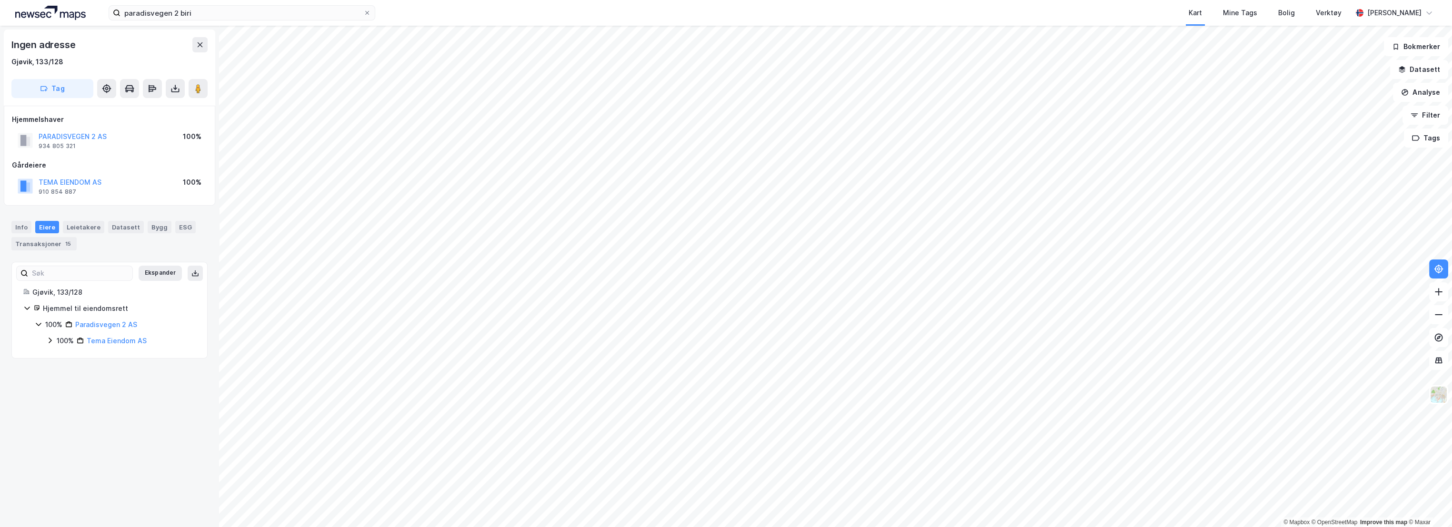
click at [35, 228] on div "Eiere" at bounding box center [47, 227] width 24 height 12
click at [24, 230] on div "Info" at bounding box center [21, 227] width 20 height 12
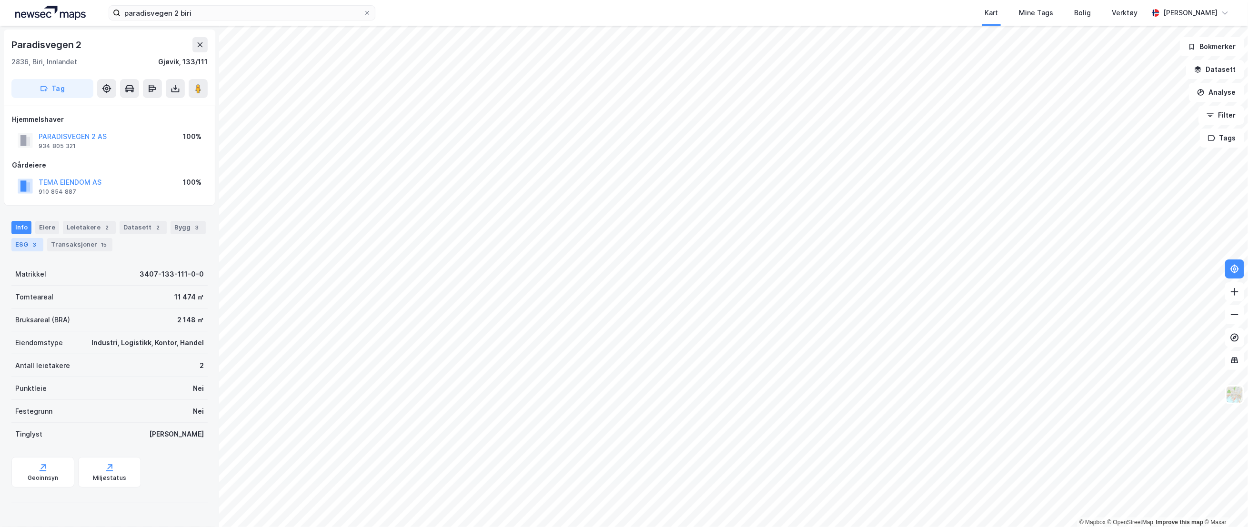
click at [26, 243] on div "ESG 3" at bounding box center [27, 244] width 32 height 13
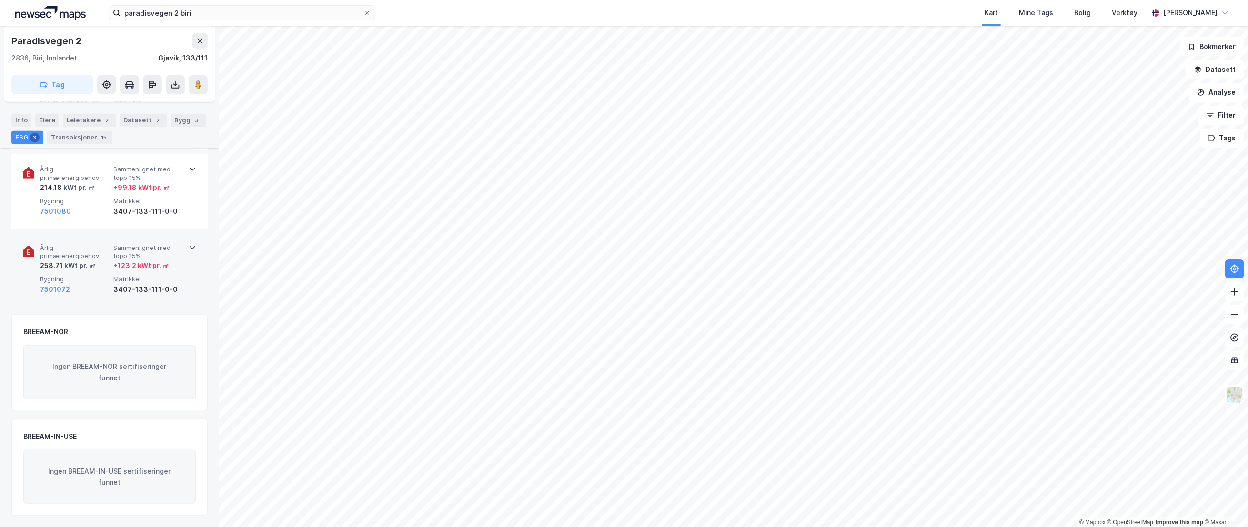
click at [81, 264] on div "kWt pr. ㎡" at bounding box center [79, 265] width 33 height 11
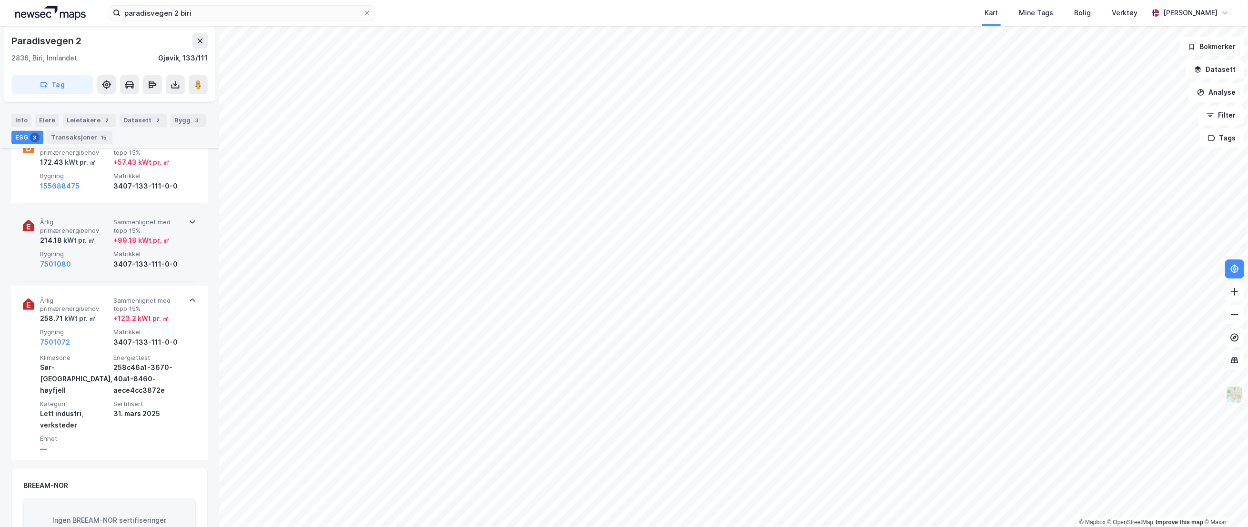
click at [90, 255] on span "Bygning" at bounding box center [75, 254] width 70 height 8
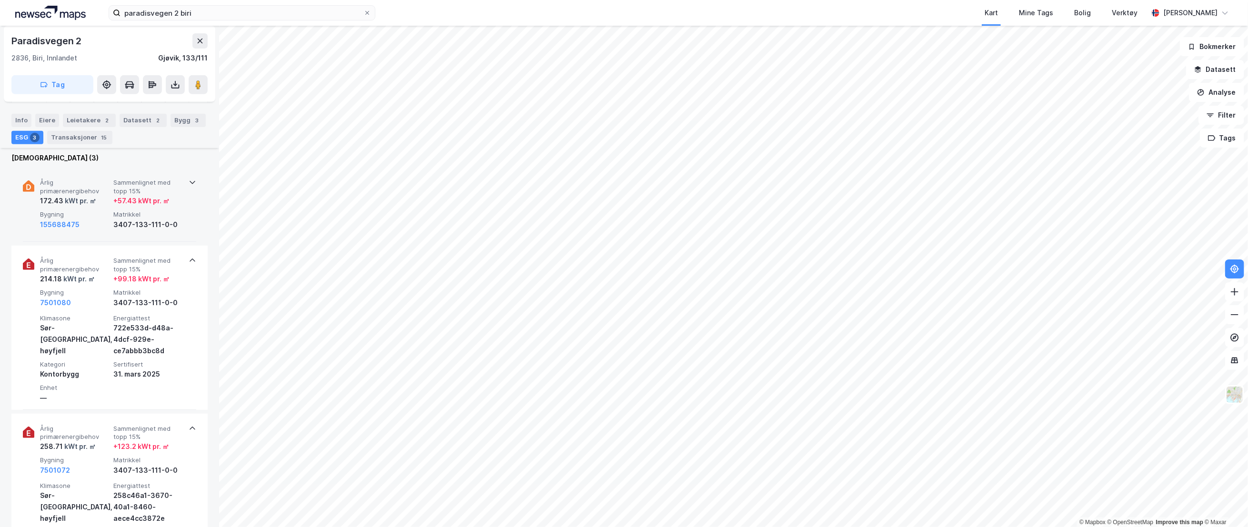
scroll to position [311, 0]
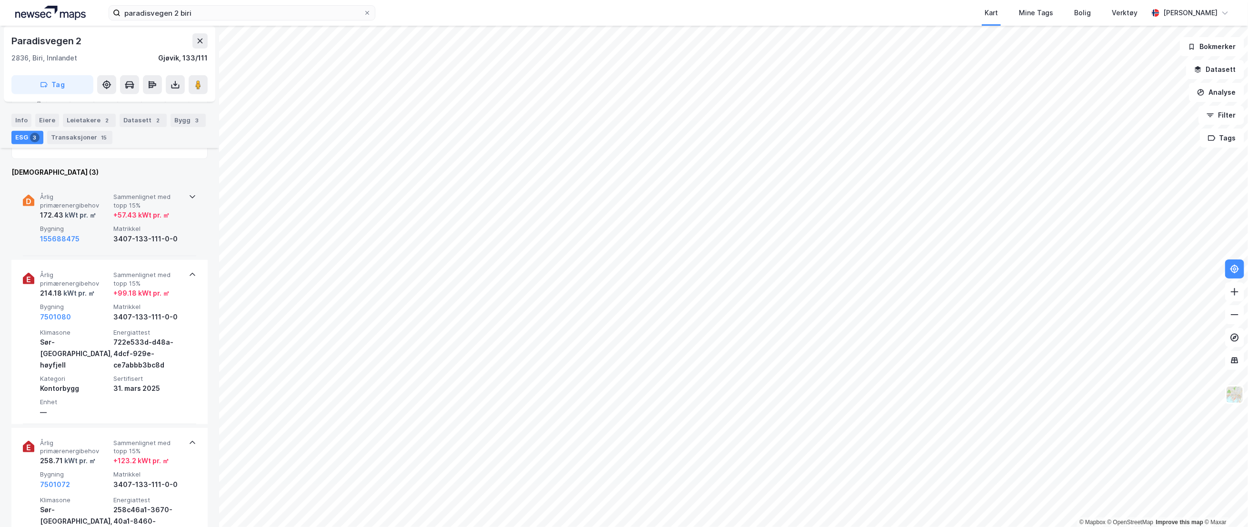
click at [95, 231] on span "Bygning" at bounding box center [75, 229] width 70 height 8
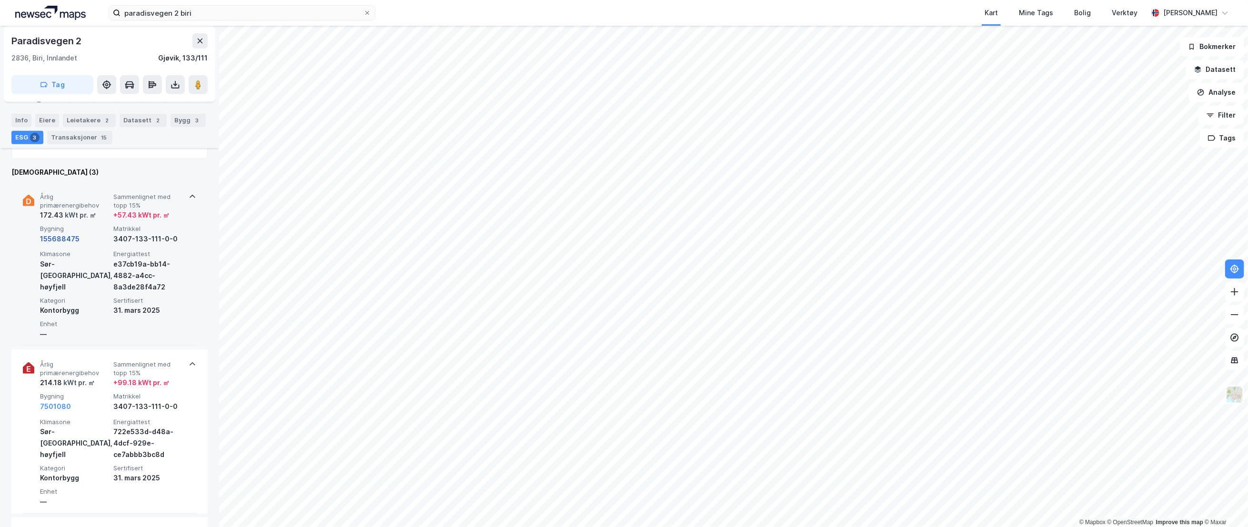
click at [52, 238] on button "155688475" at bounding box center [60, 238] width 40 height 11
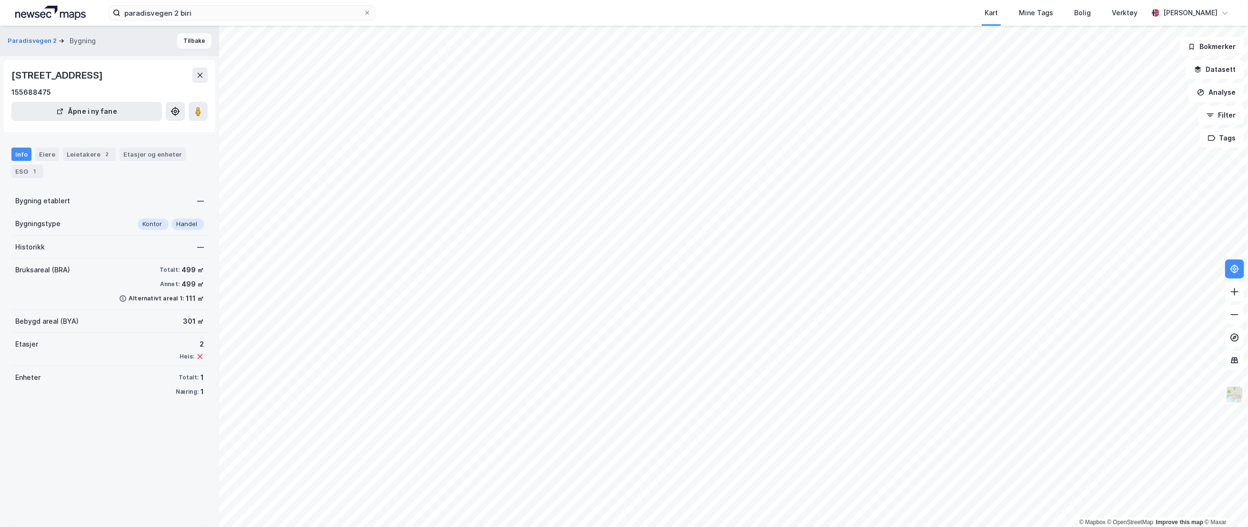
click at [191, 37] on button "Tilbake" at bounding box center [194, 40] width 34 height 15
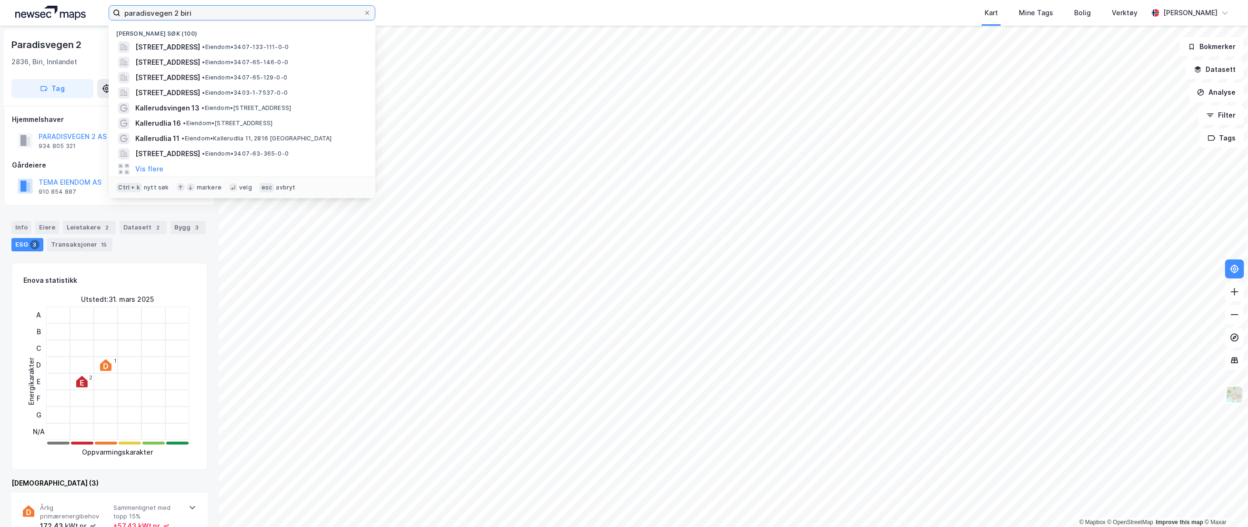
drag, startPoint x: 228, startPoint y: 17, endPoint x: 74, endPoint y: 21, distance: 153.9
click at [57, 22] on div "paradisvegen 2 biri Nylige søk (100) Paradisvegen 2, 2836, BIRI, [GEOGRAPHIC_DA…" at bounding box center [624, 13] width 1248 height 26
paste input "[PERSON_NAME] veg 3"
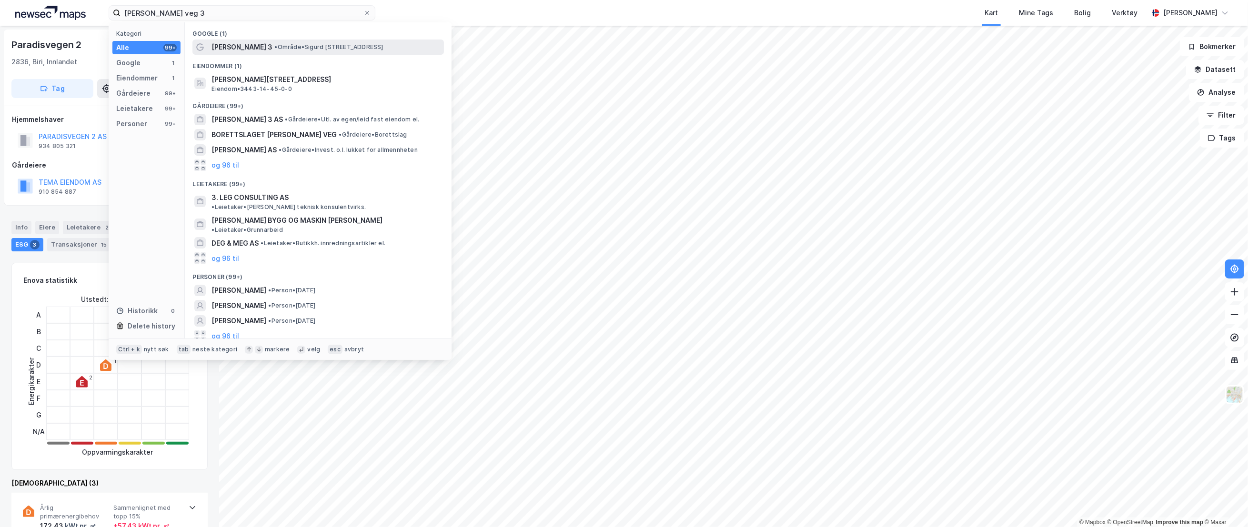
click at [259, 46] on span "[PERSON_NAME] 3" at bounding box center [241, 46] width 61 height 11
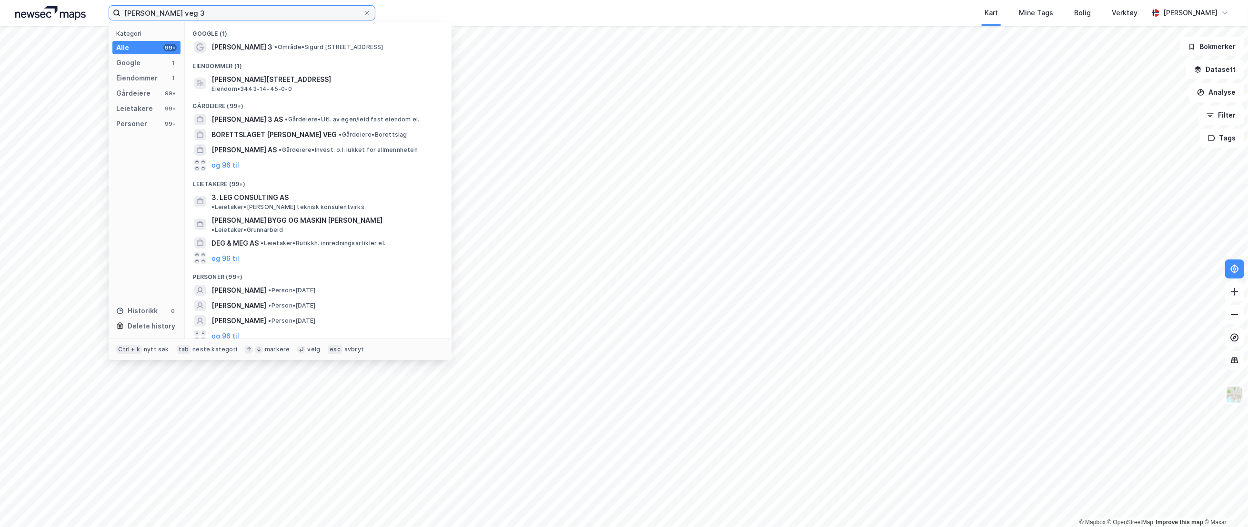
click at [221, 11] on input "[PERSON_NAME] veg 3" at bounding box center [241, 13] width 243 height 14
click at [329, 80] on span "[PERSON_NAME][STREET_ADDRESS]" at bounding box center [325, 79] width 229 height 11
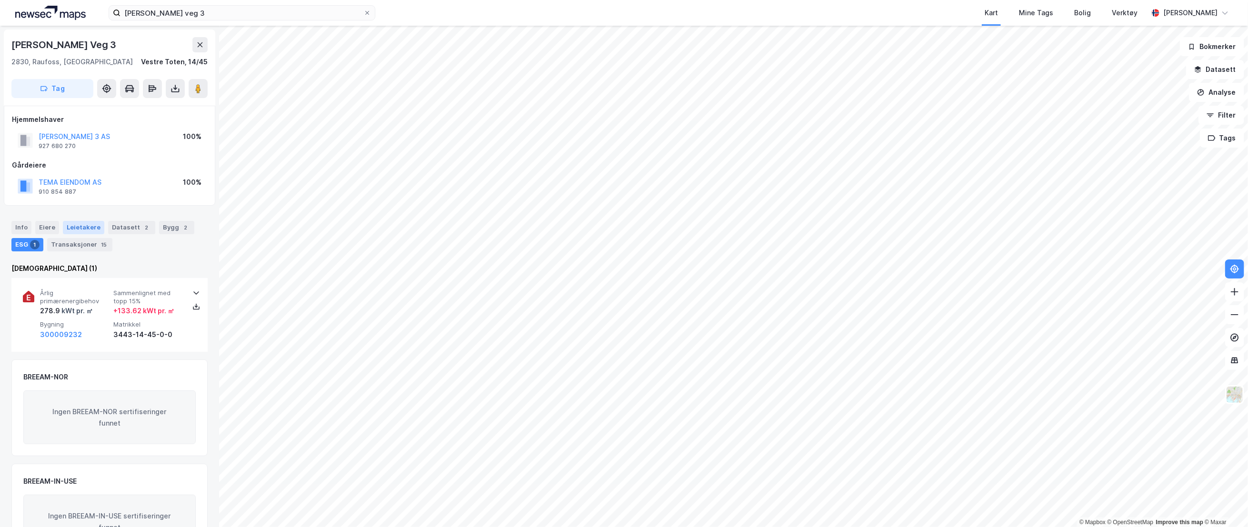
click at [70, 226] on div "Leietakere" at bounding box center [83, 227] width 41 height 13
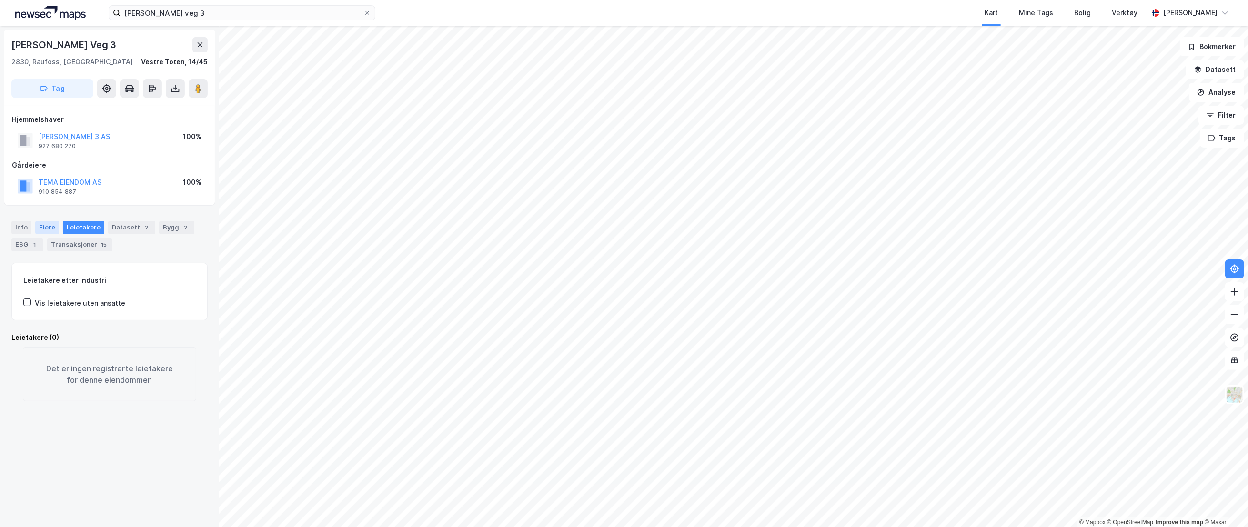
click at [41, 230] on div "Eiere" at bounding box center [47, 227] width 24 height 13
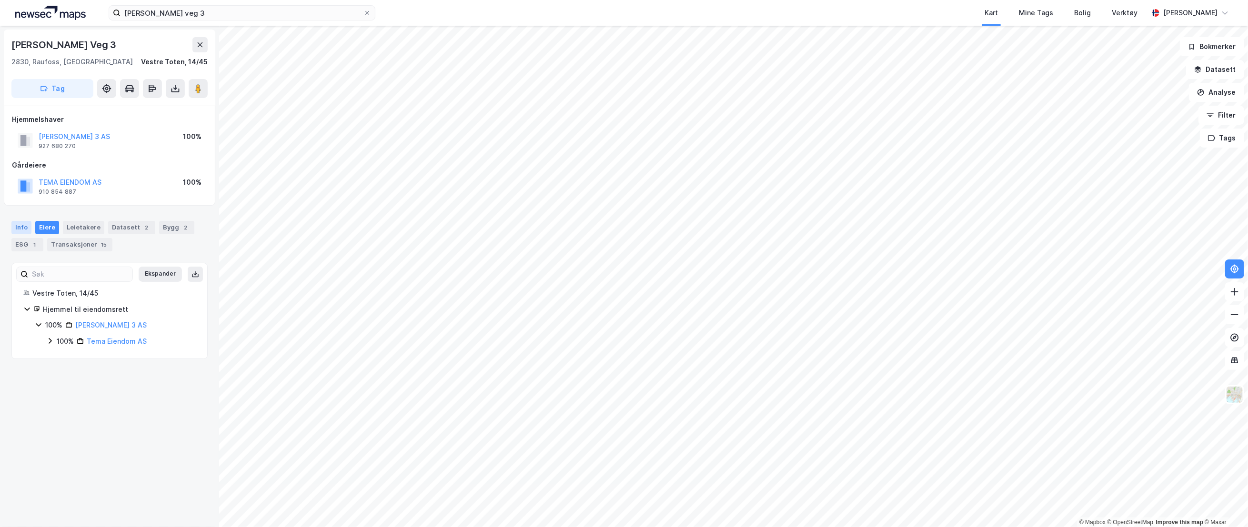
click at [17, 229] on div "Info" at bounding box center [21, 227] width 20 height 13
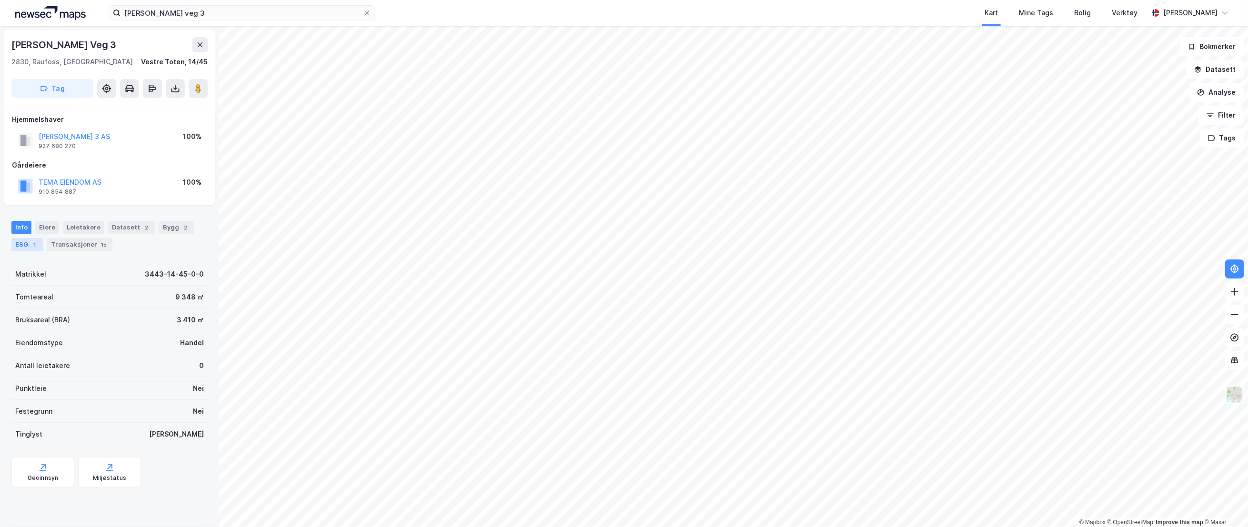
click at [24, 243] on div "ESG 1" at bounding box center [27, 244] width 32 height 13
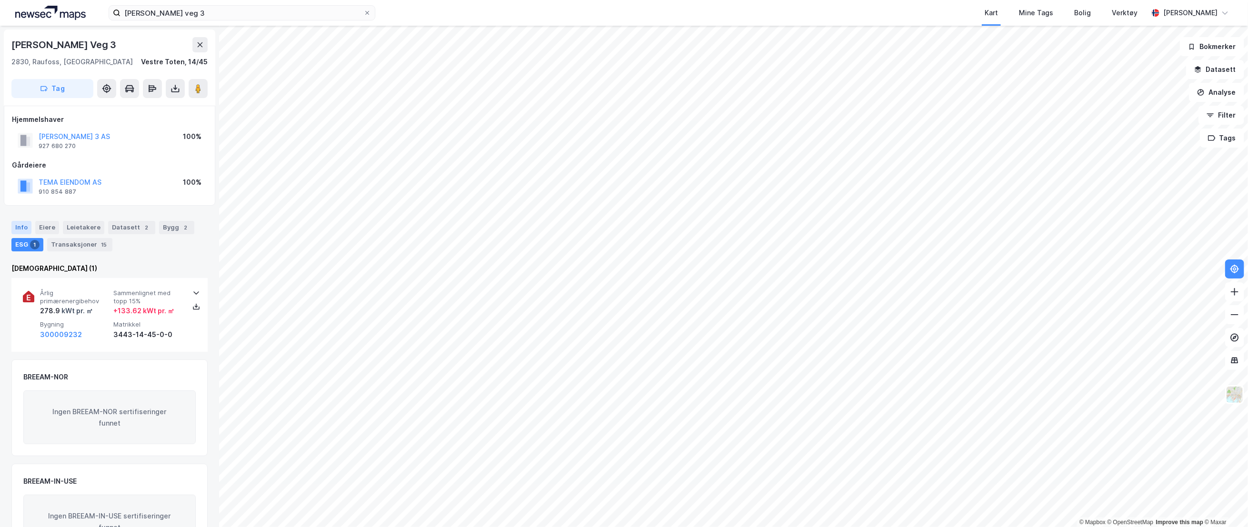
click at [20, 229] on div "Info" at bounding box center [21, 227] width 20 height 13
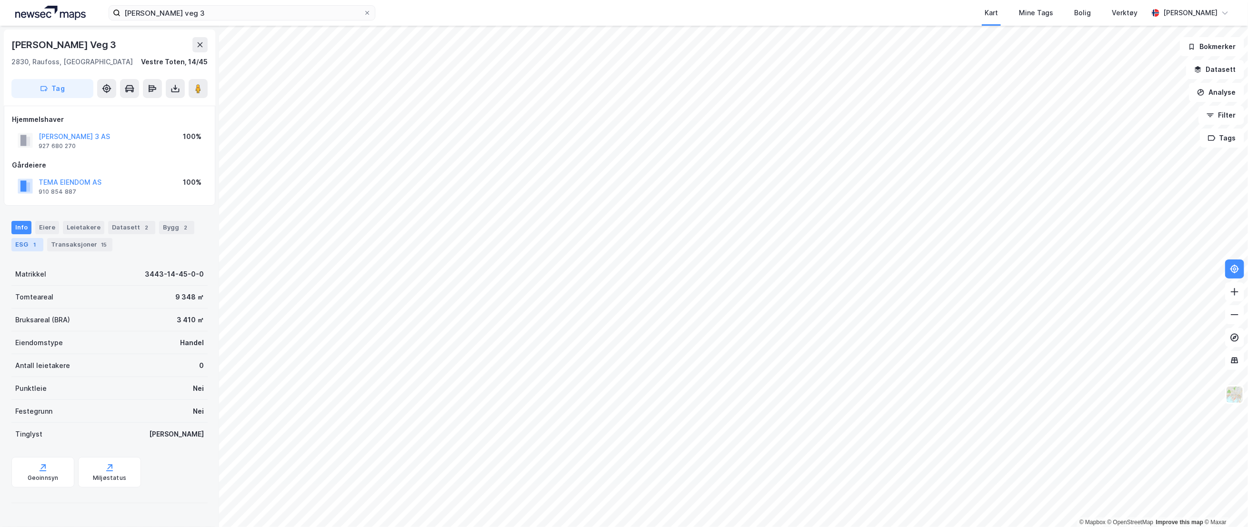
click at [24, 247] on div "ESG 1" at bounding box center [27, 244] width 32 height 13
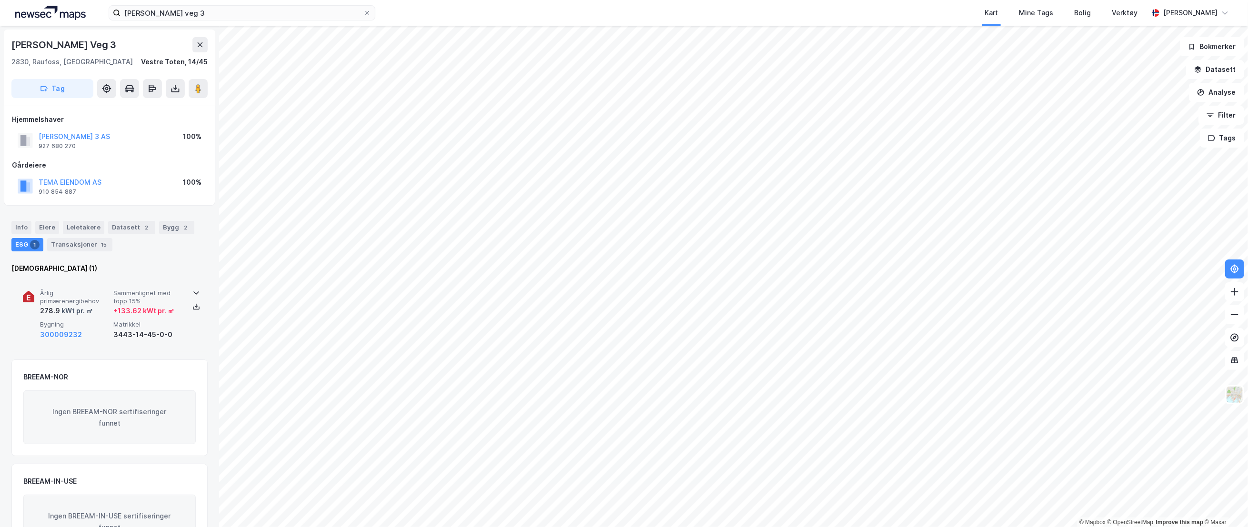
click at [90, 290] on span "Årlig primærenergibehov" at bounding box center [75, 297] width 70 height 17
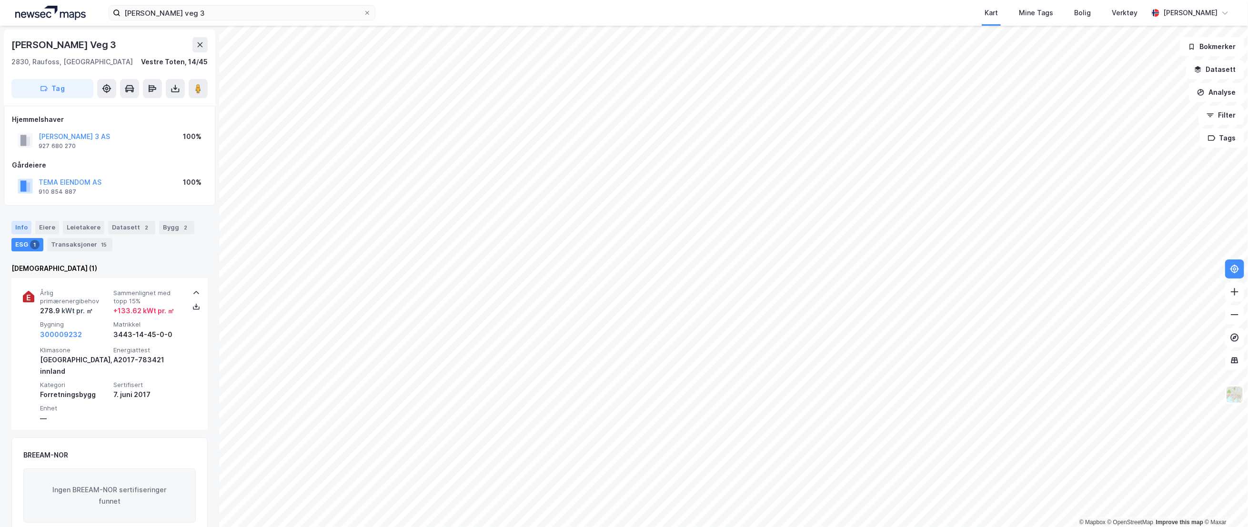
click at [15, 223] on div "Info" at bounding box center [21, 227] width 20 height 13
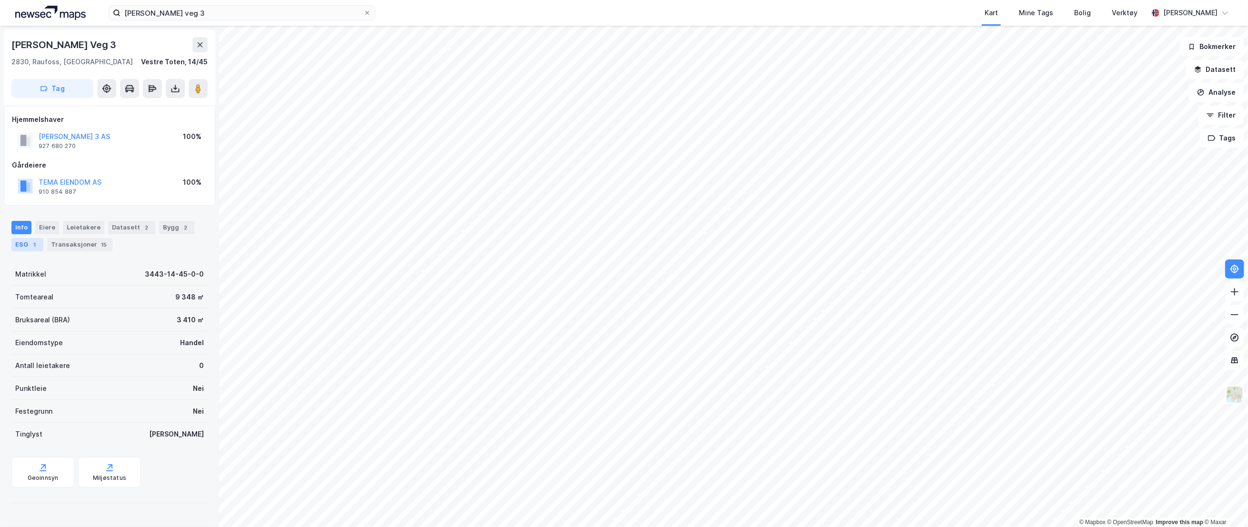
click at [27, 242] on div "ESG 1" at bounding box center [27, 244] width 32 height 13
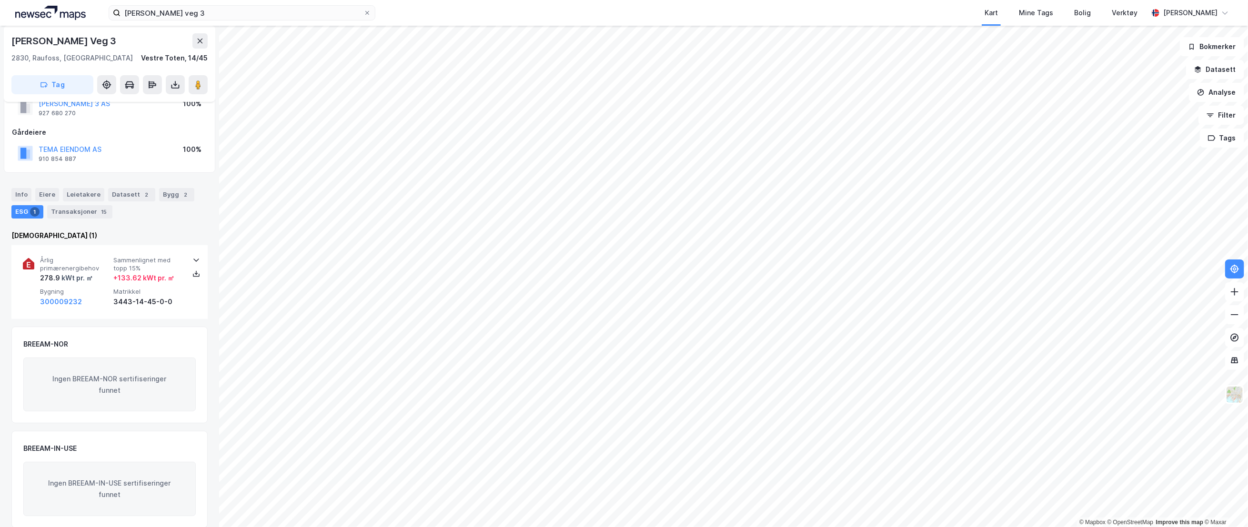
scroll to position [45, 0]
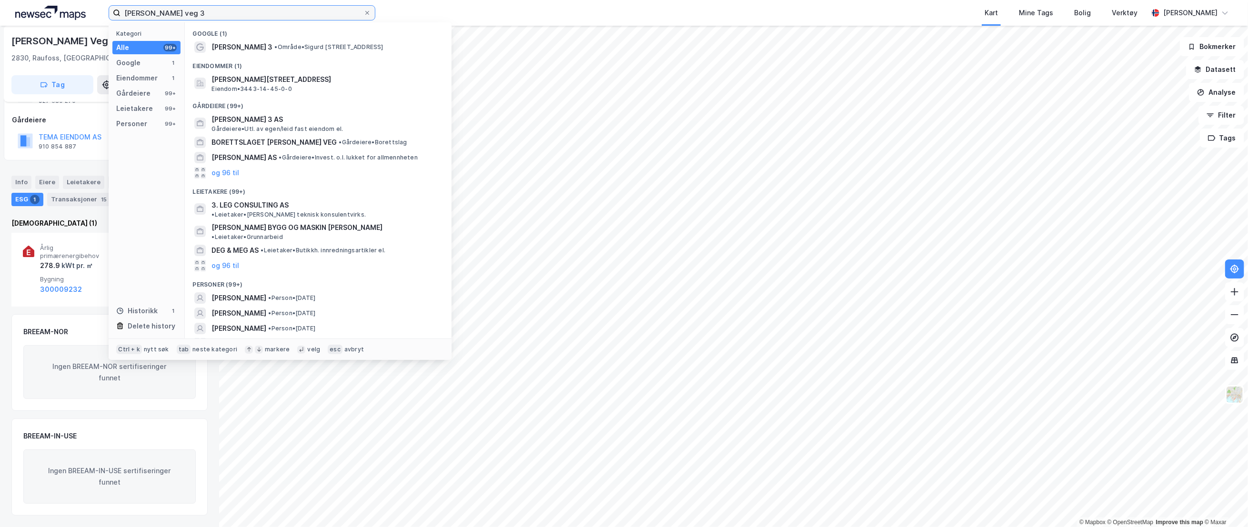
drag, startPoint x: 213, startPoint y: 12, endPoint x: 33, endPoint y: 15, distance: 180.5
click at [33, 15] on div "[PERSON_NAME] veg 3 Kategori Alle 99+ Google 1 Eiendommer 1 Gårdeiere 99+ Leiet…" at bounding box center [624, 13] width 1248 height 26
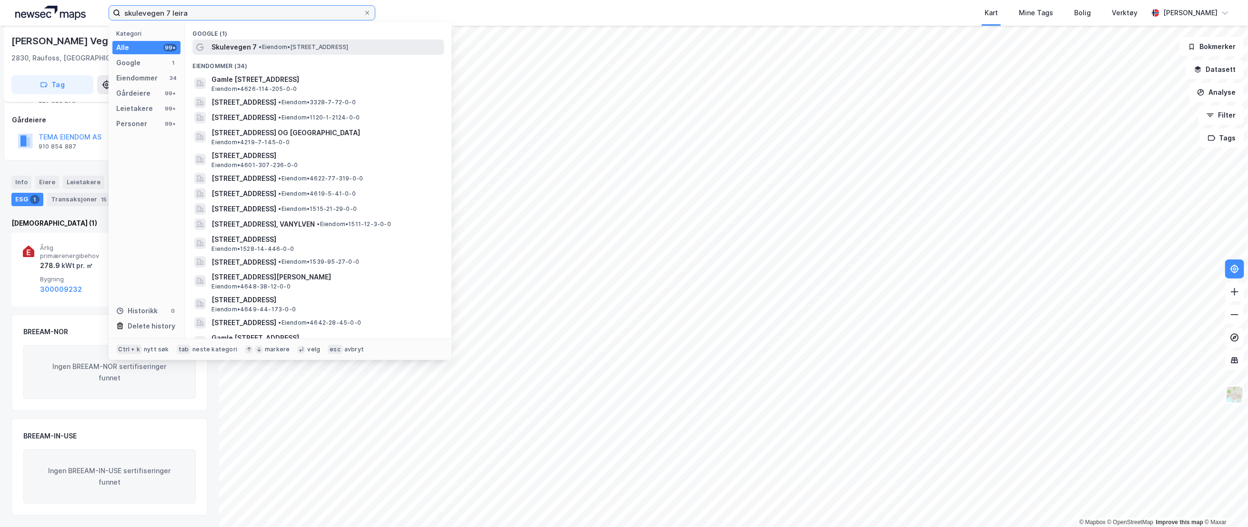
type input "skulevegen 7 leira"
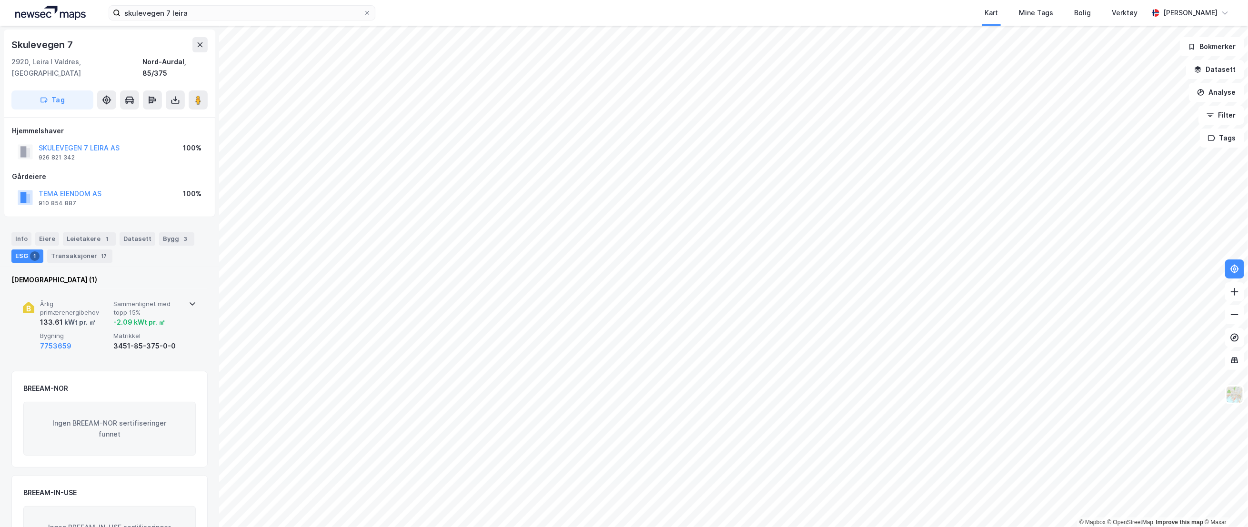
click at [115, 300] on span "Sammenlignet med topp 15%" at bounding box center [148, 308] width 70 height 17
